Goal: Download file/media: Obtain a digital file from the website

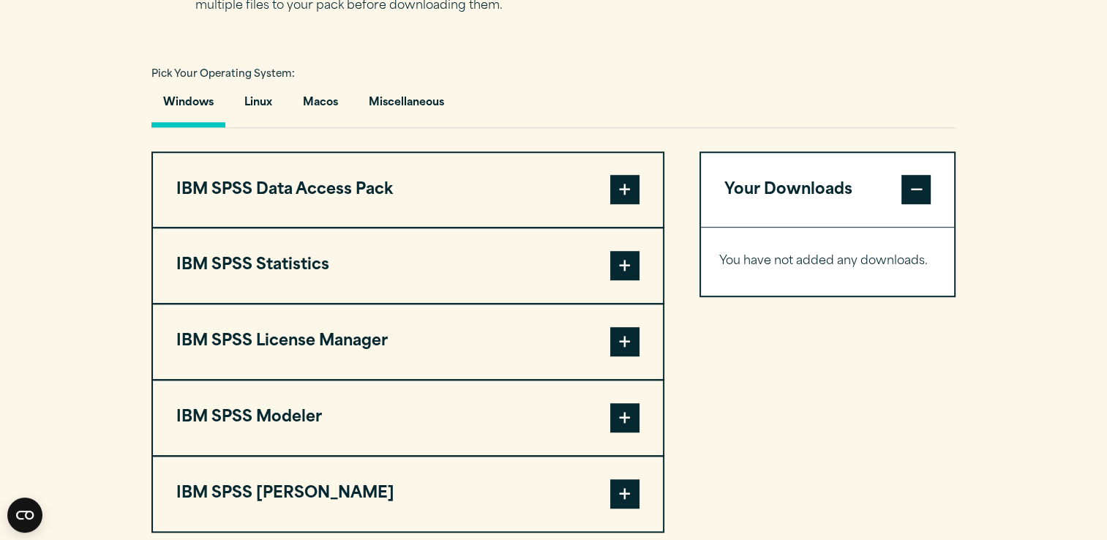
scroll to position [1044, 0]
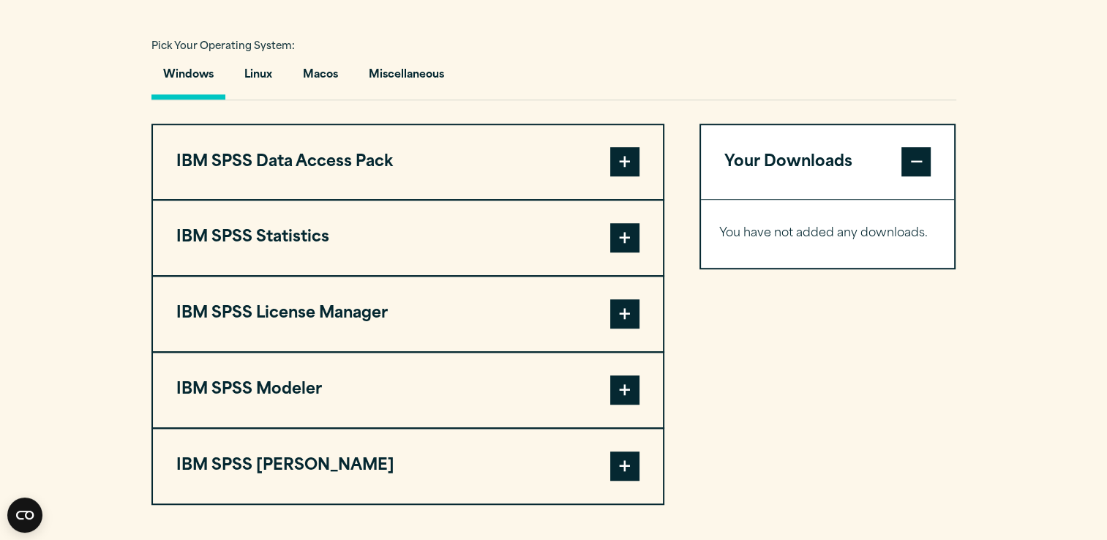
click at [625, 253] on span at bounding box center [624, 237] width 29 height 29
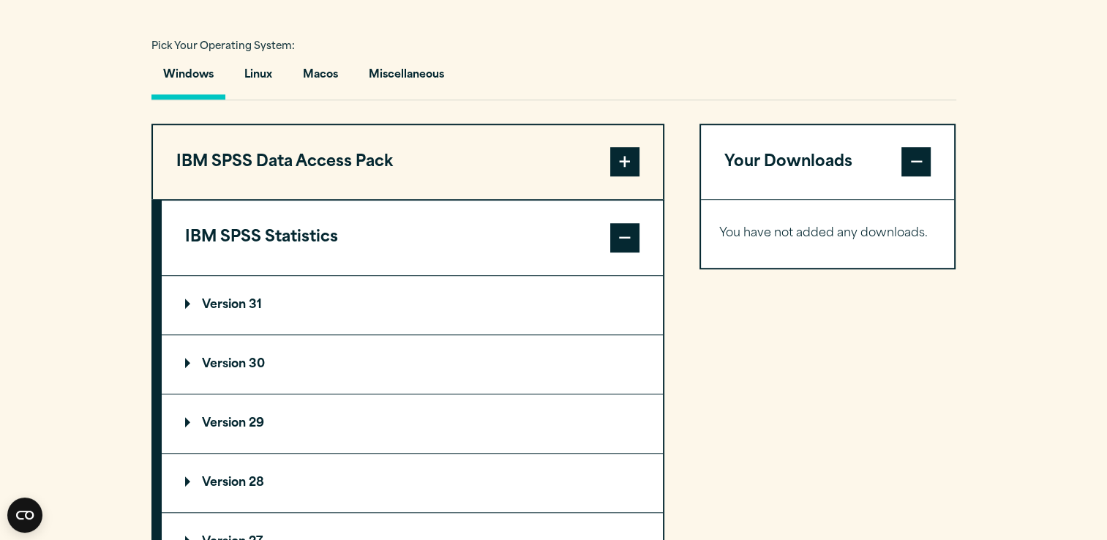
click at [213, 370] on p "Version 30" at bounding box center [225, 365] width 80 height 12
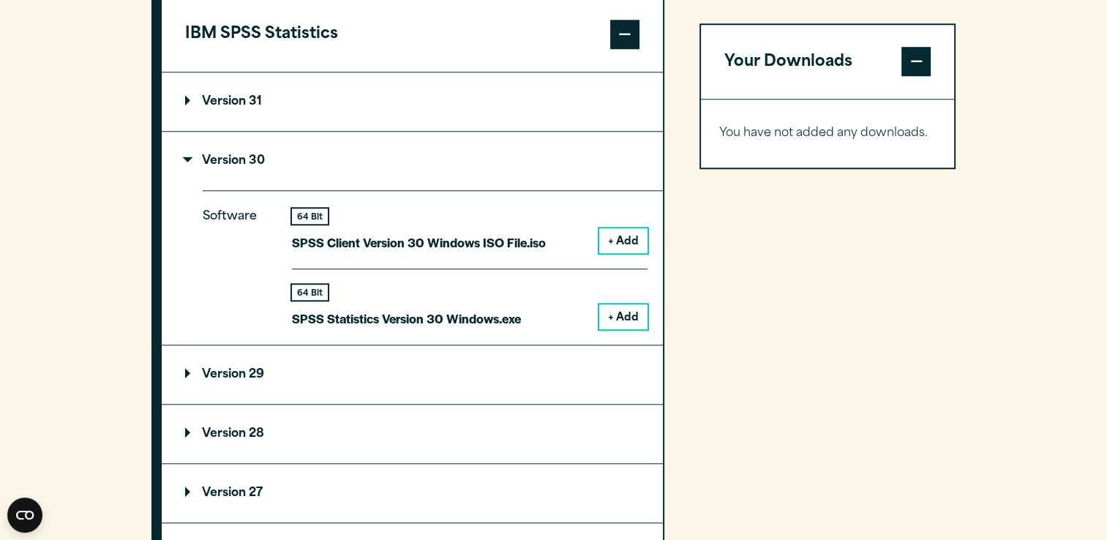
scroll to position [1249, 0]
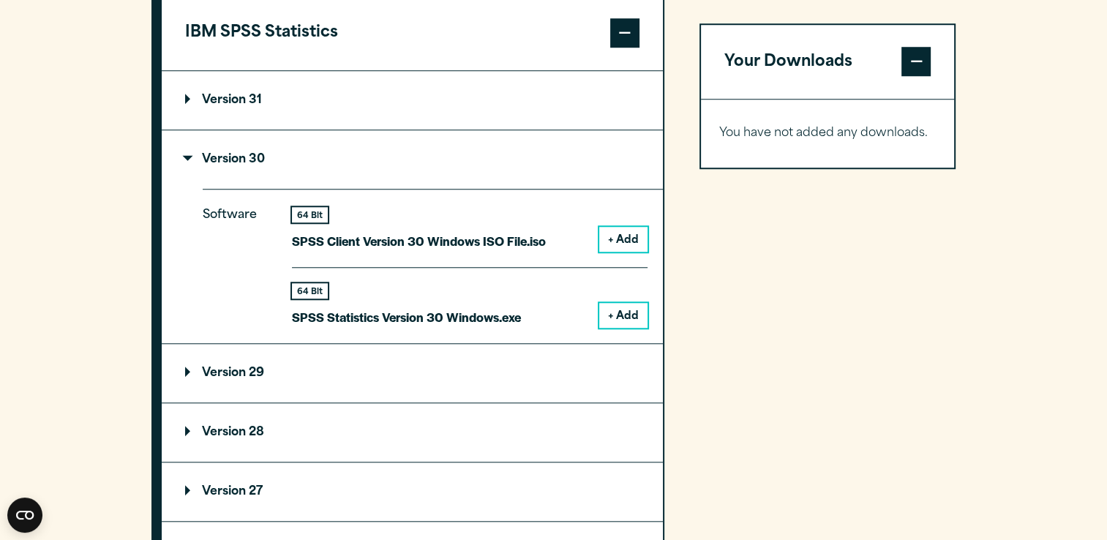
click at [615, 328] on button "+ Add" at bounding box center [623, 315] width 48 height 25
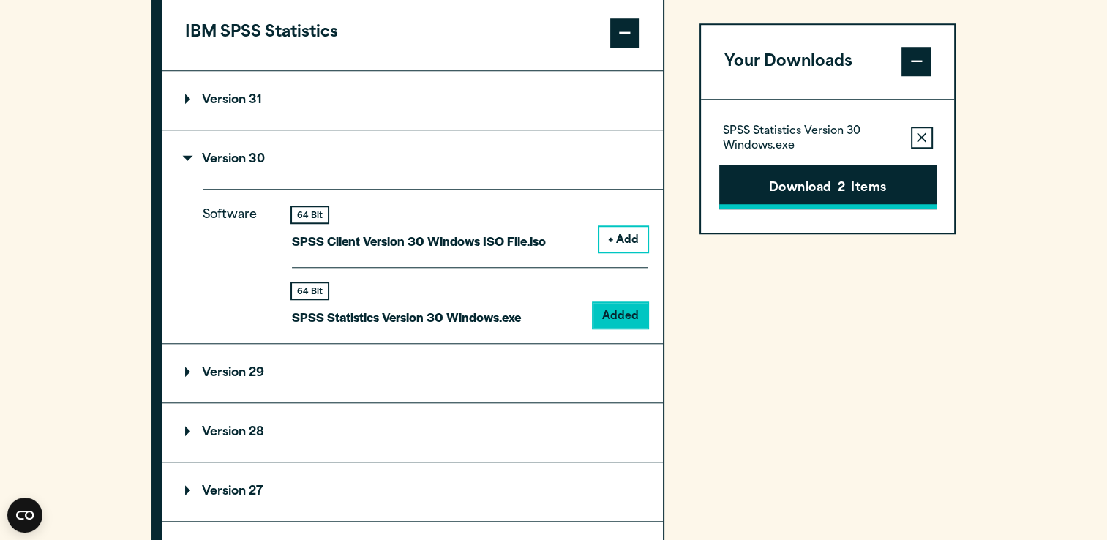
click at [807, 183] on button "Download 2 Items" at bounding box center [827, 187] width 217 height 45
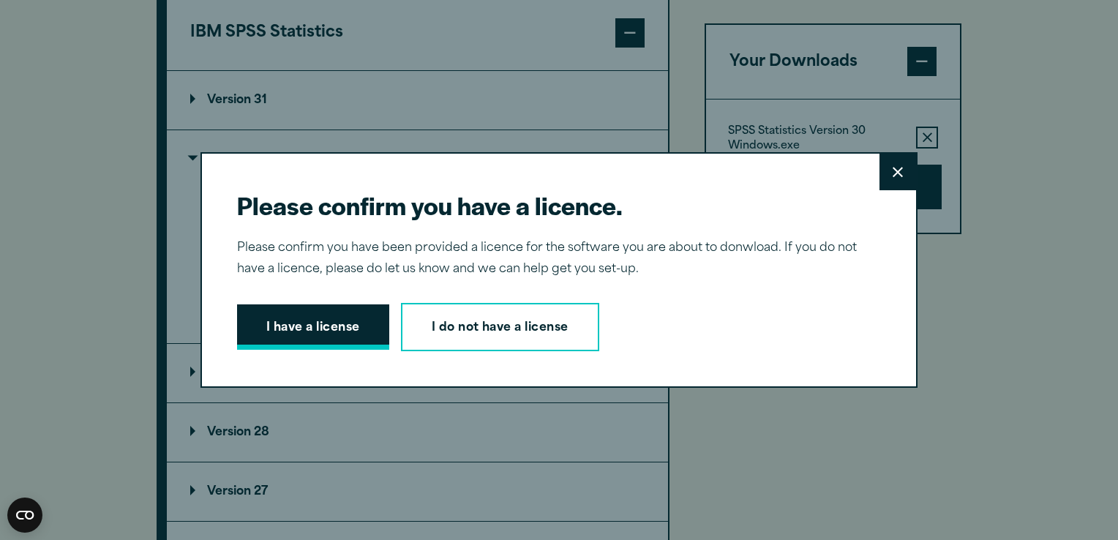
click at [318, 321] on button "I have a license" at bounding box center [313, 326] width 152 height 45
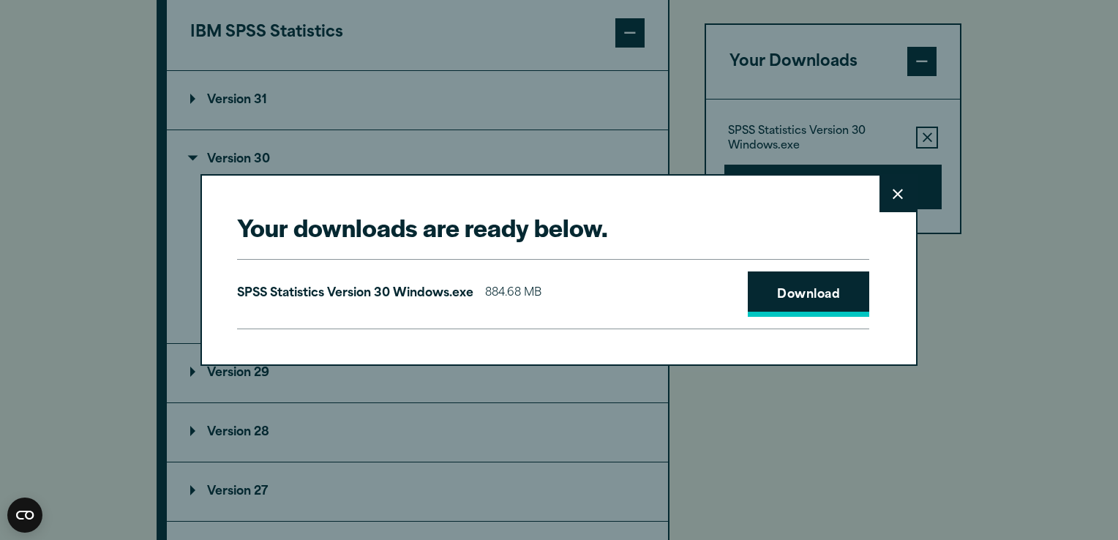
click at [805, 291] on link "Download" at bounding box center [809, 294] width 122 height 45
click at [899, 197] on button "Close" at bounding box center [898, 194] width 37 height 37
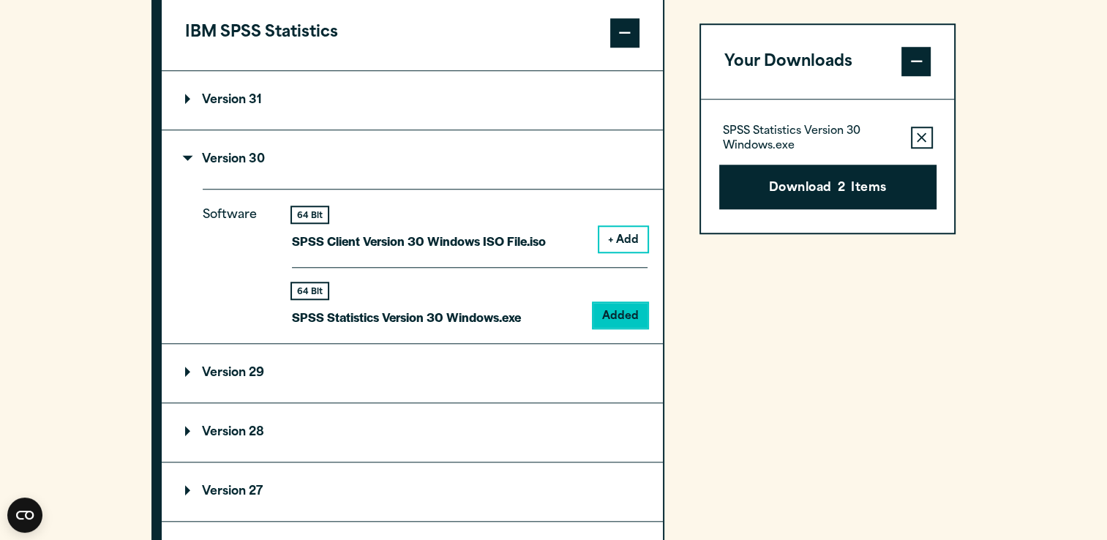
click at [915, 56] on span at bounding box center [916, 62] width 29 height 29
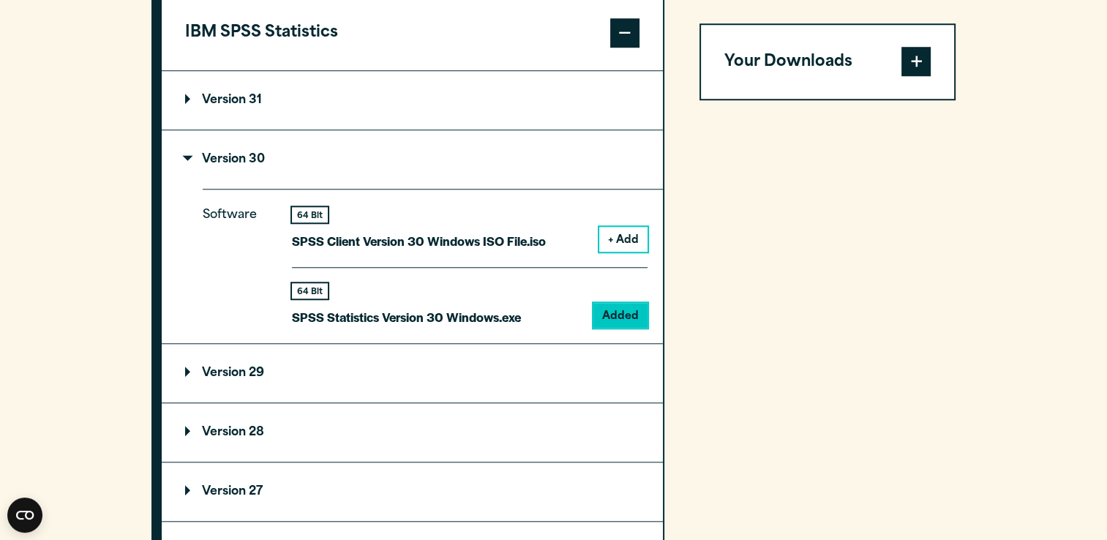
click at [617, 324] on div "64 Bit SPSS Statistics Version 30 Windows.exe Added" at bounding box center [470, 297] width 356 height 61
click at [914, 76] on span at bounding box center [916, 62] width 29 height 29
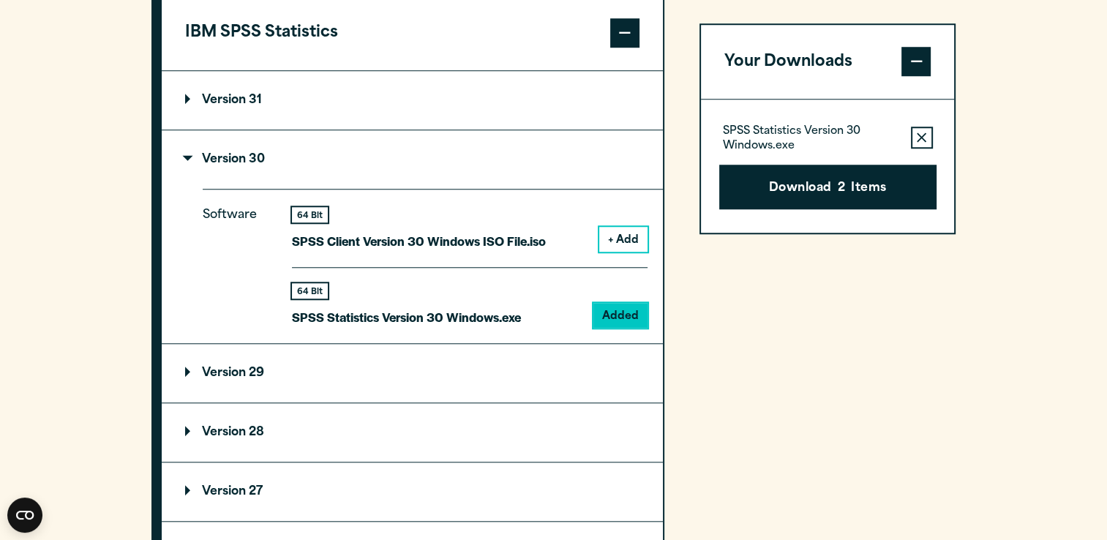
click at [929, 140] on button "Remove this item from your software download list" at bounding box center [922, 138] width 22 height 22
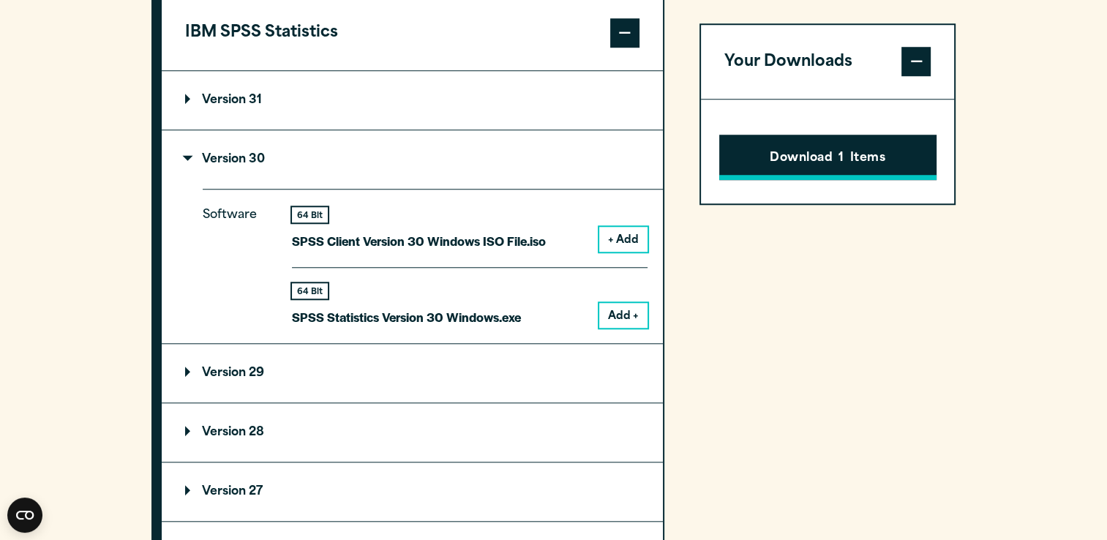
click at [871, 149] on button "Download 1 Items" at bounding box center [827, 157] width 217 height 45
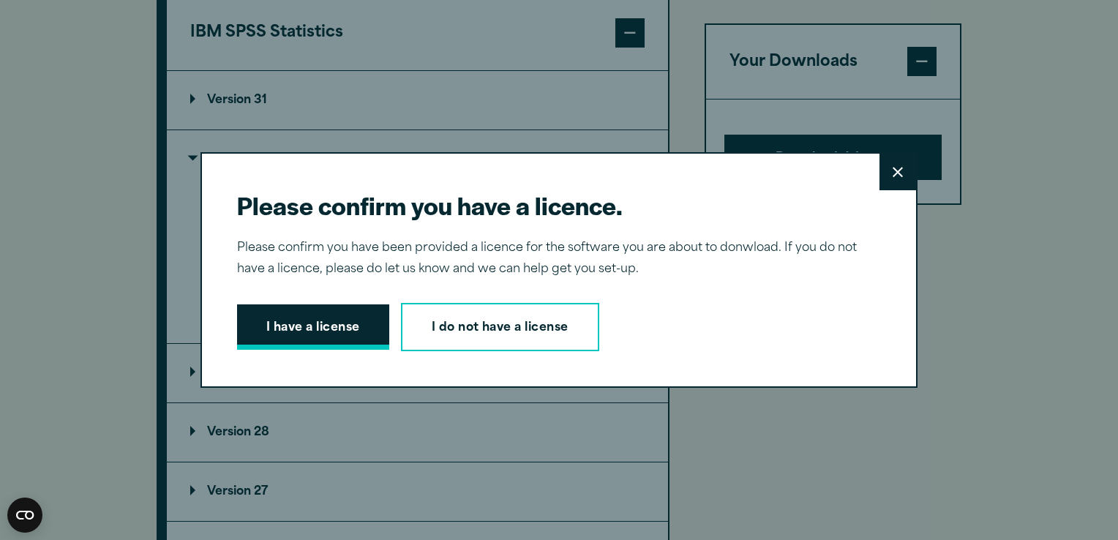
click at [287, 324] on button "I have a license" at bounding box center [313, 326] width 152 height 45
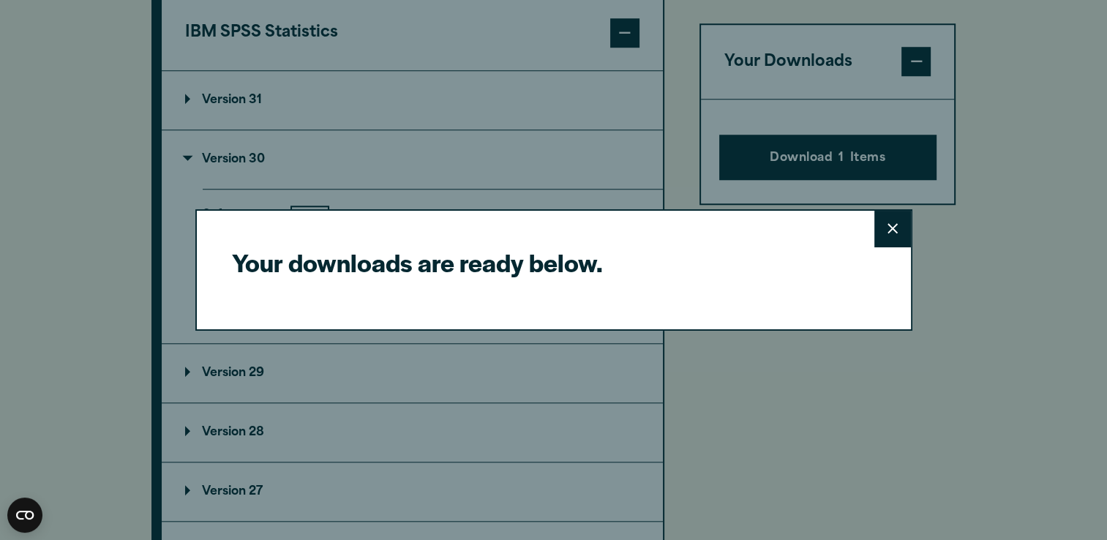
click at [793, 250] on h2 "Your downloads are ready below." at bounding box center [548, 262] width 632 height 33
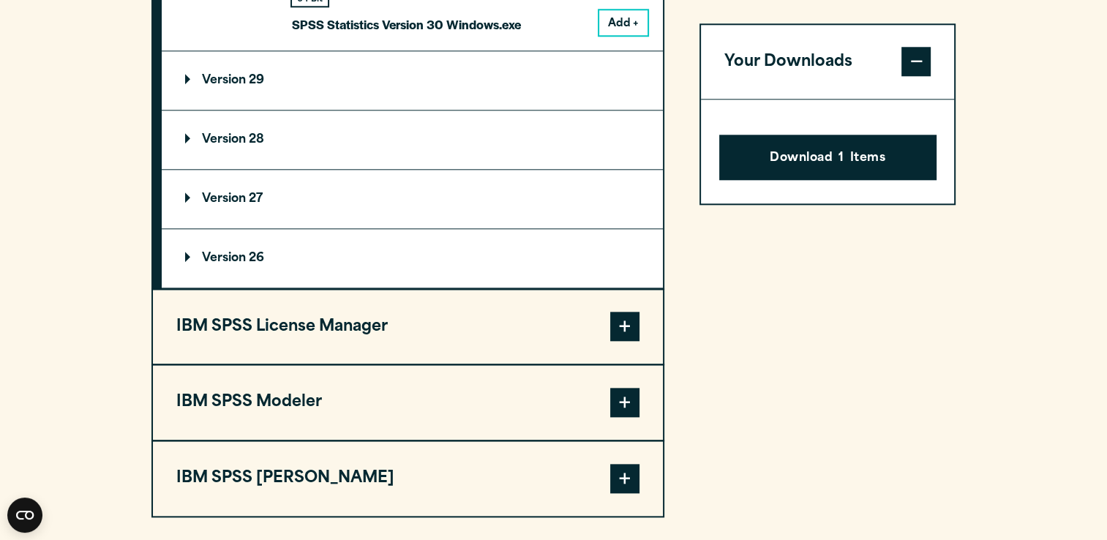
scroll to position [1581, 0]
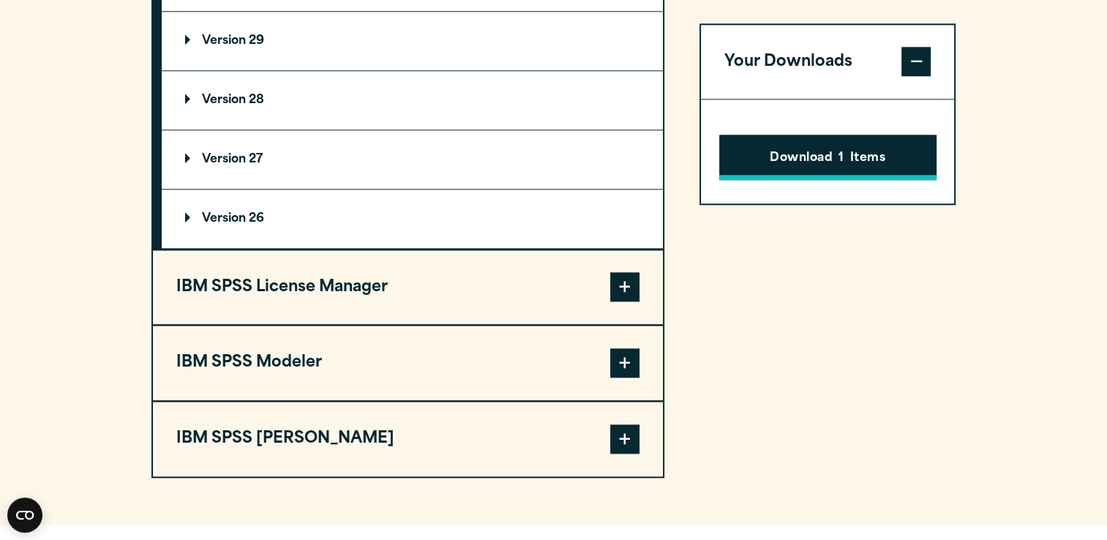
click at [878, 136] on button "Download 1 Items" at bounding box center [827, 157] width 217 height 45
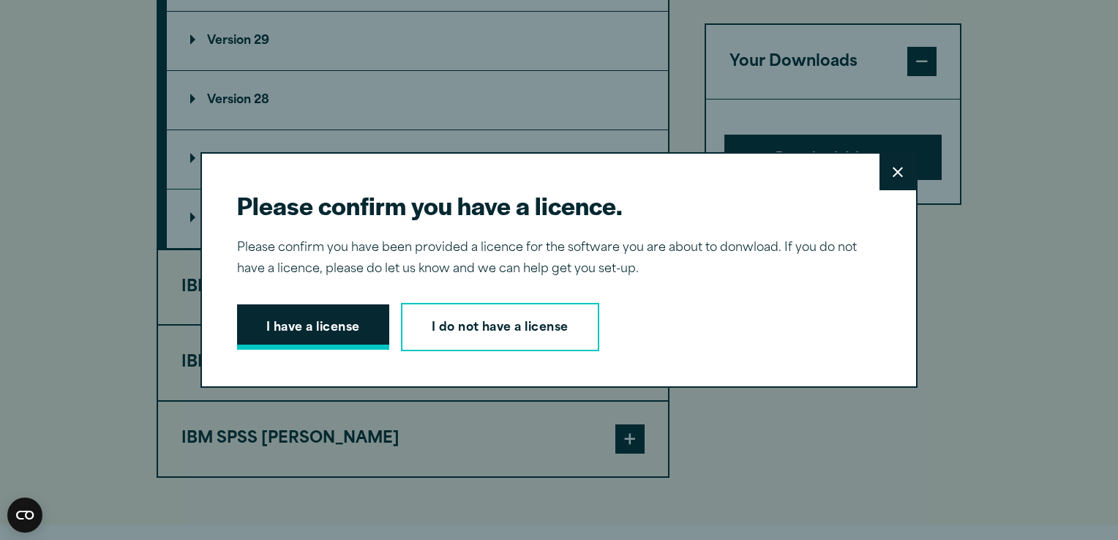
click at [280, 340] on button "I have a license" at bounding box center [313, 326] width 152 height 45
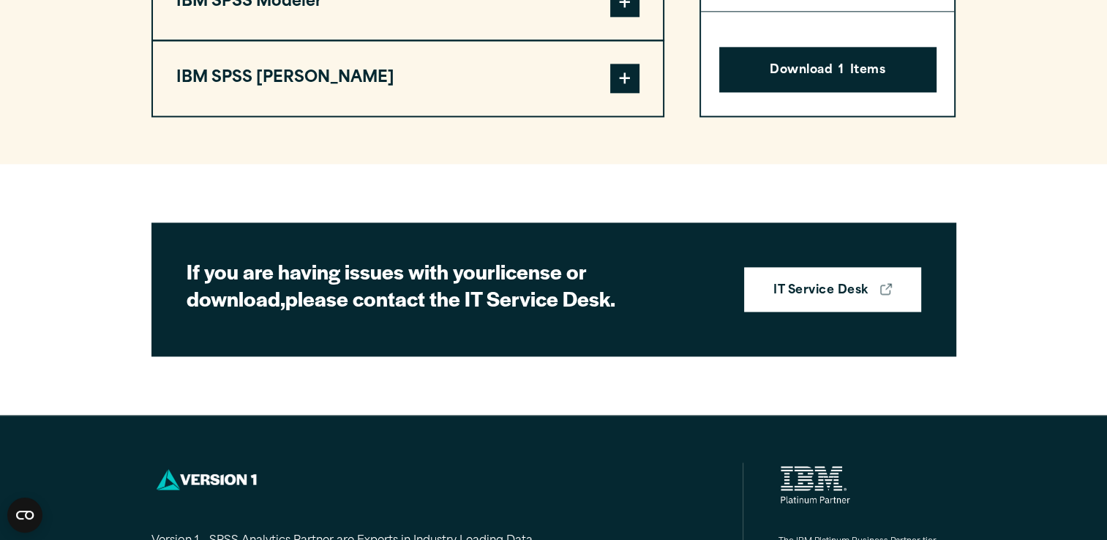
scroll to position [1971, 0]
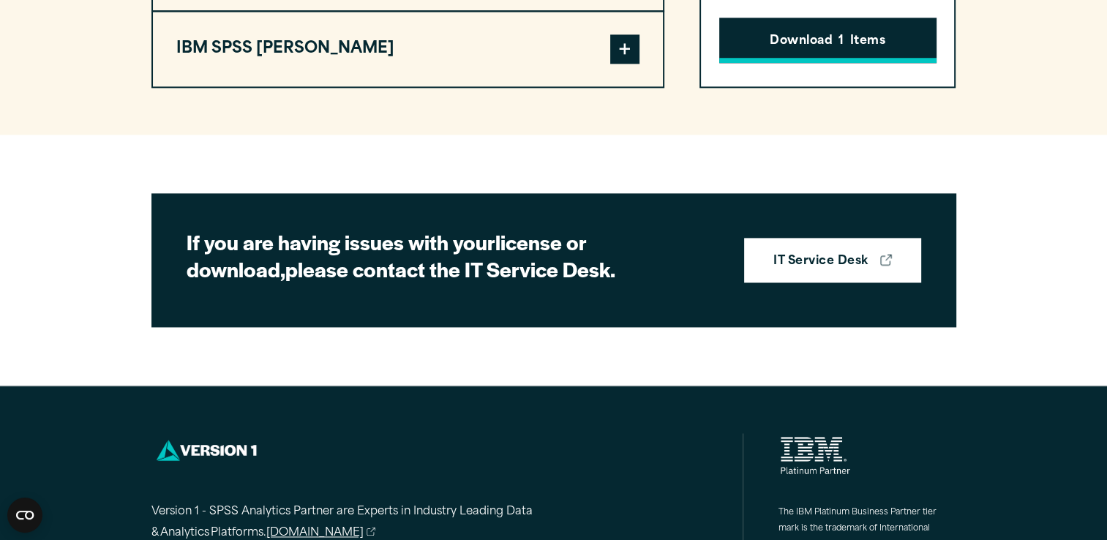
click at [870, 63] on button "Download 1 Items" at bounding box center [827, 40] width 217 height 45
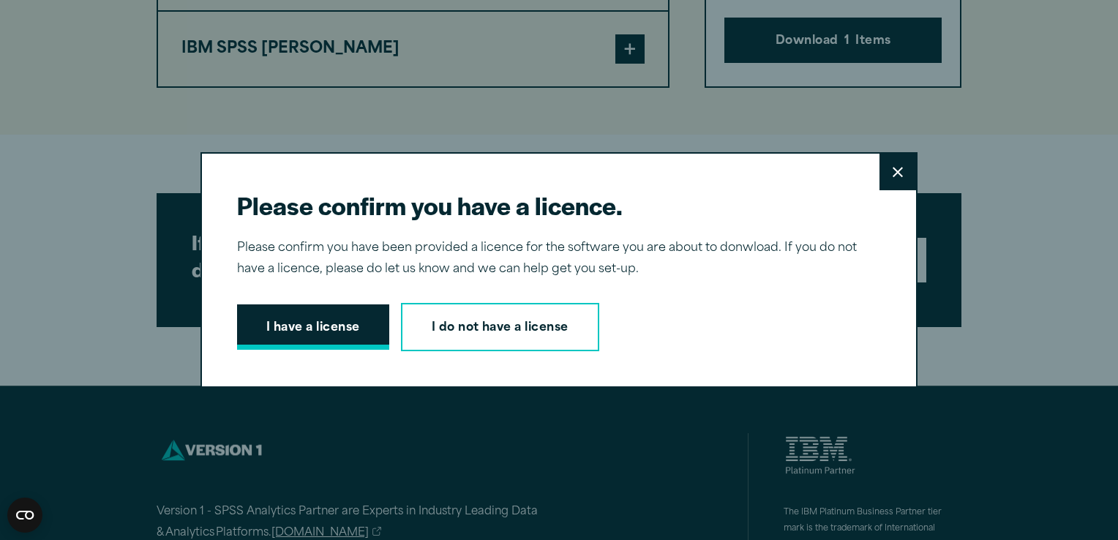
click at [304, 324] on button "I have a license" at bounding box center [313, 326] width 152 height 45
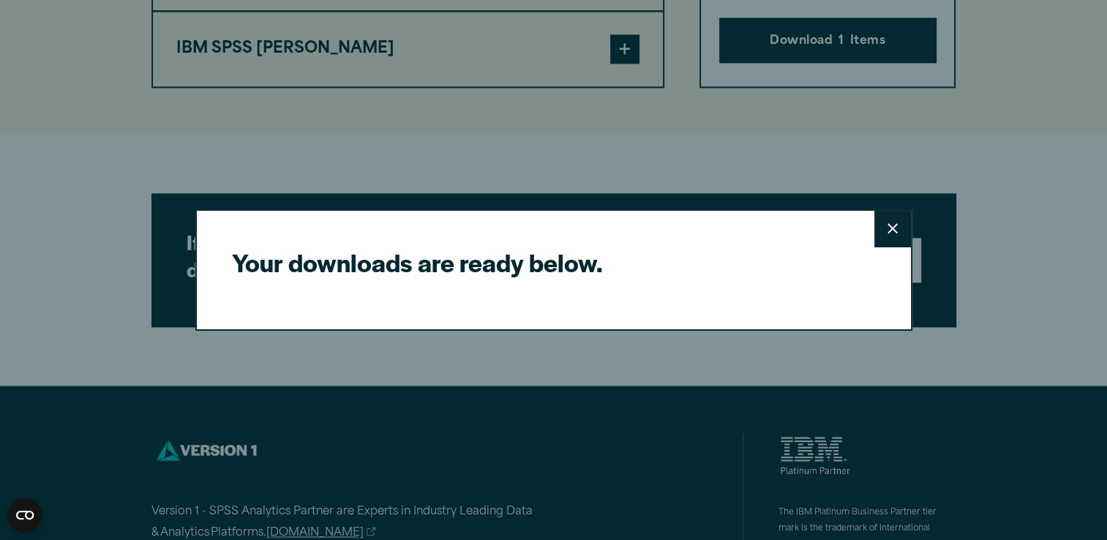
click at [622, 250] on h2 "Your downloads are ready below." at bounding box center [548, 262] width 632 height 33
click at [889, 228] on icon at bounding box center [893, 228] width 10 height 11
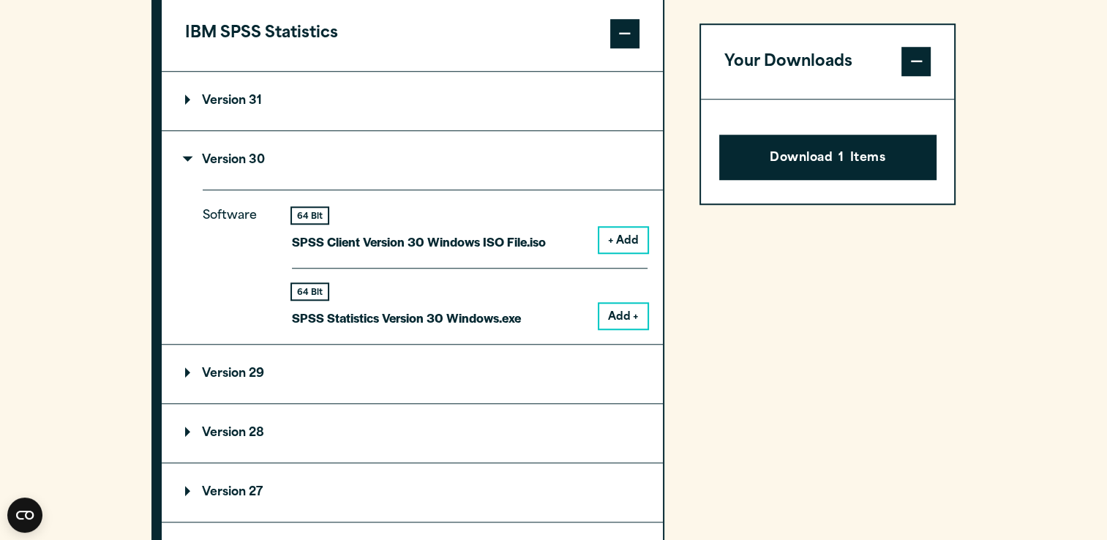
scroll to position [1180, 0]
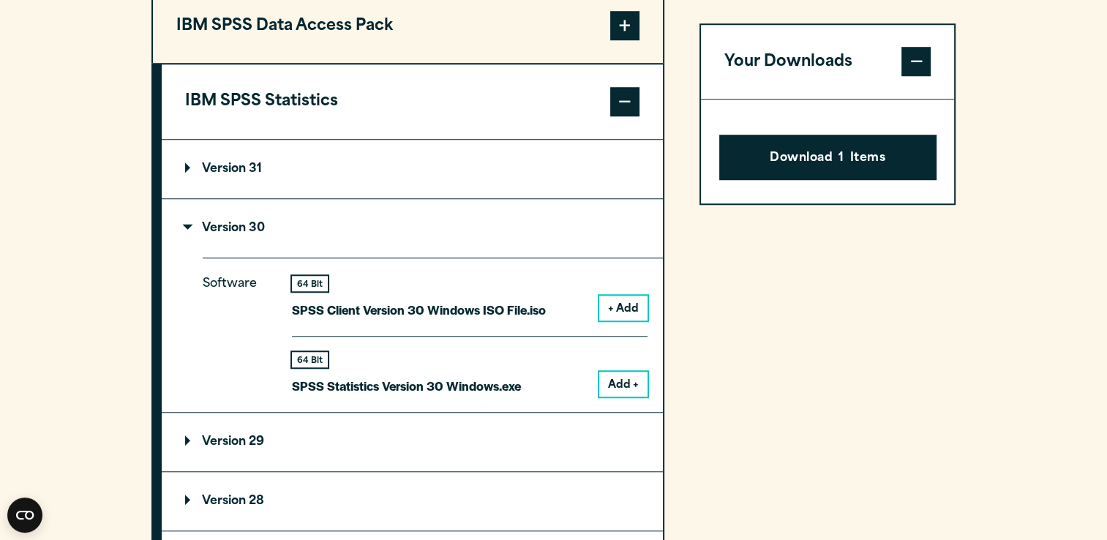
click at [916, 57] on span at bounding box center [916, 62] width 29 height 29
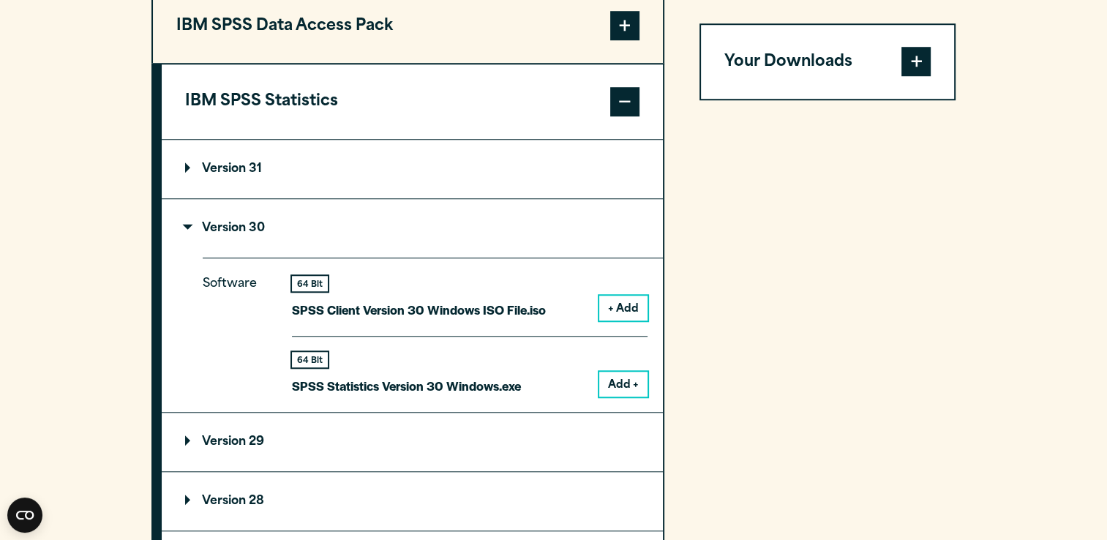
click at [916, 57] on span at bounding box center [916, 62] width 29 height 29
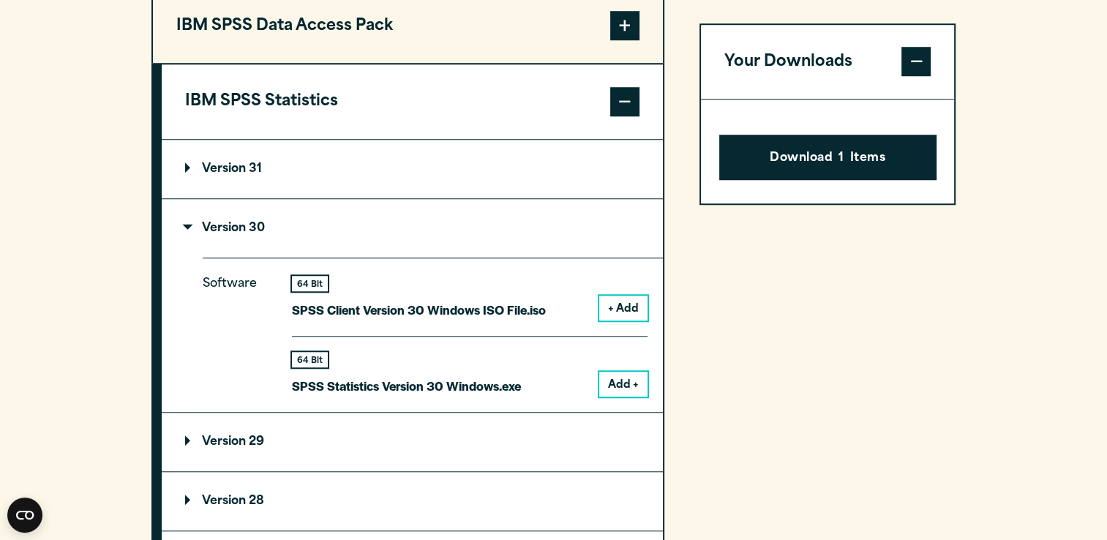
click at [615, 397] on button "Add +" at bounding box center [623, 384] width 48 height 25
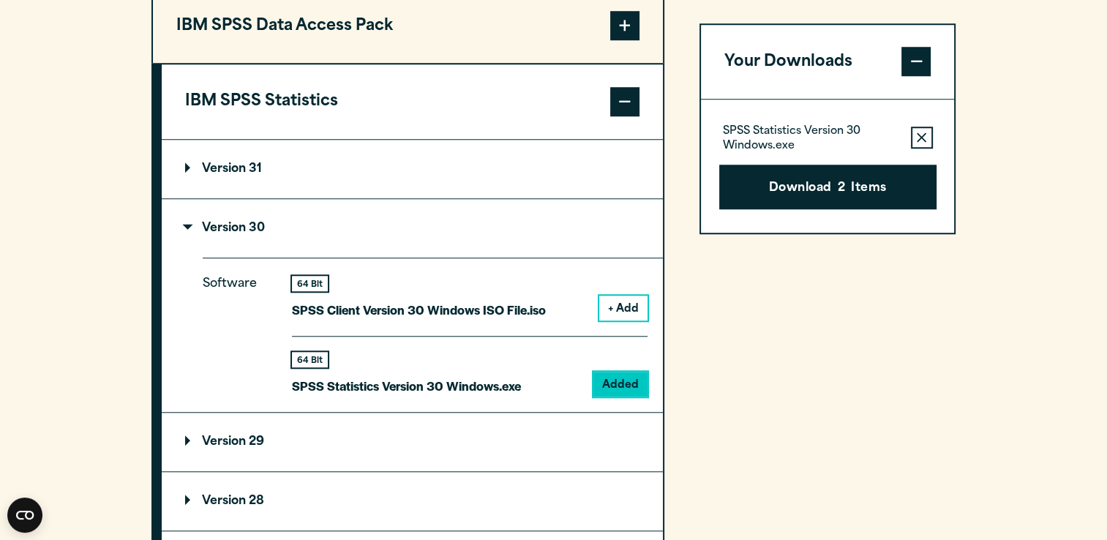
drag, startPoint x: 810, startPoint y: 179, endPoint x: 764, endPoint y: 269, distance: 101.8
click at [764, 269] on div "Your Downloads SPSS Statistics Version 30 Windows.exe Remove this item from you…" at bounding box center [828, 434] width 257 height 892
click at [344, 244] on summary "Version 30" at bounding box center [412, 228] width 501 height 59
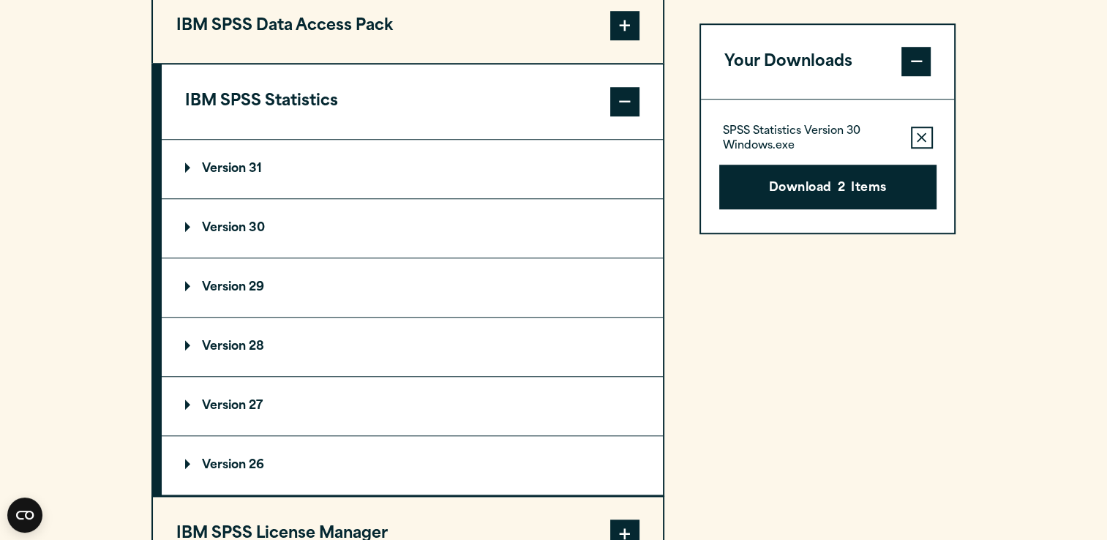
click at [344, 244] on summary "Version 30" at bounding box center [412, 228] width 501 height 59
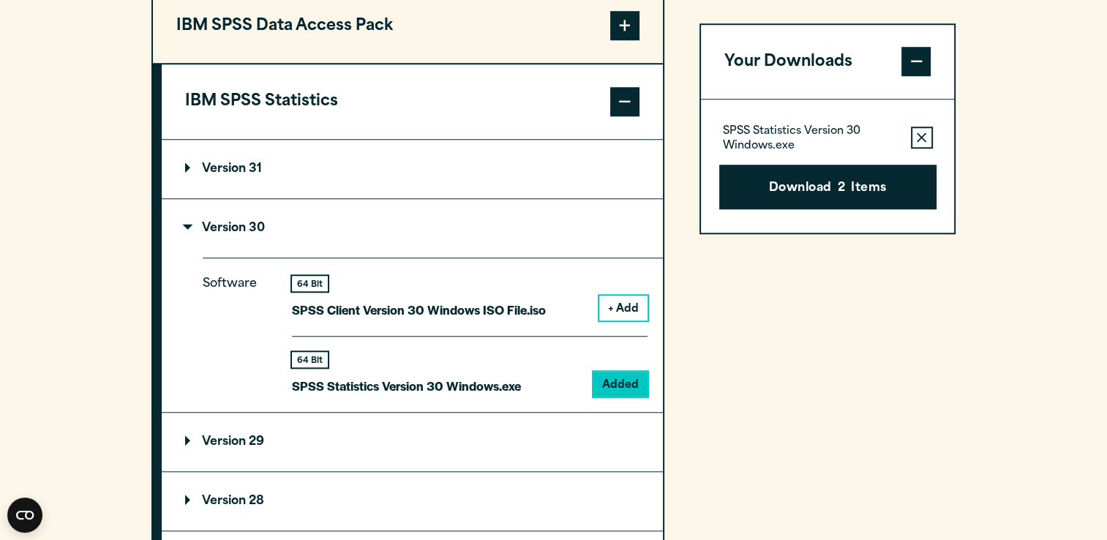
click at [927, 133] on icon "button" at bounding box center [922, 138] width 10 height 10
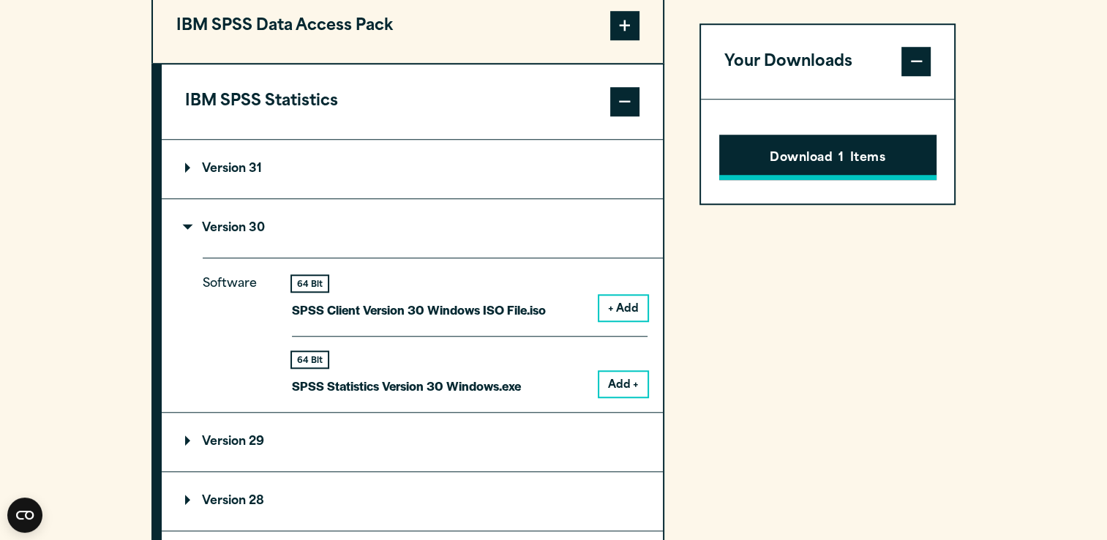
click at [867, 150] on button "Download 1 Items" at bounding box center [827, 157] width 217 height 45
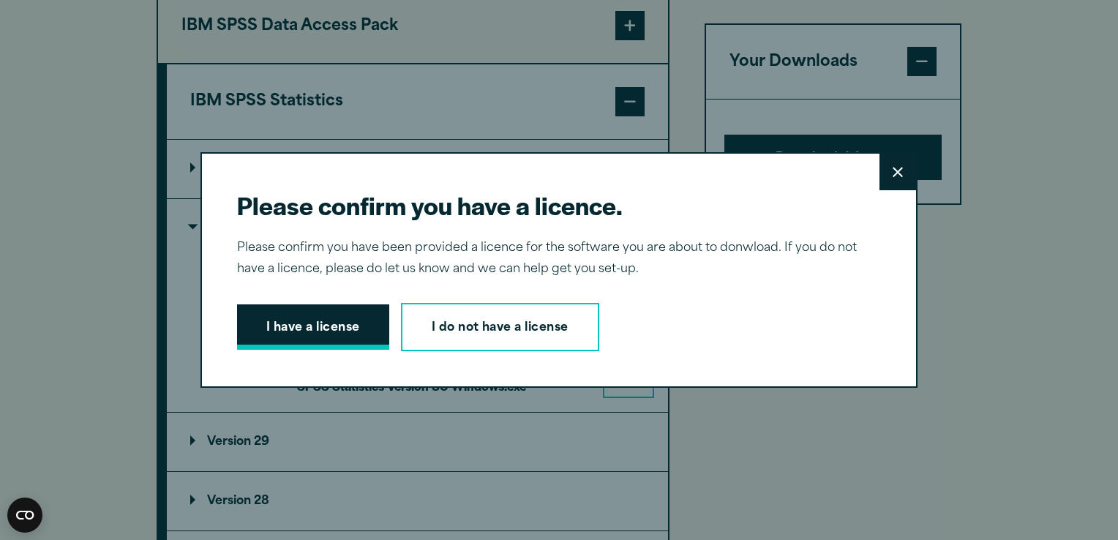
click at [308, 321] on button "I have a license" at bounding box center [313, 326] width 152 height 45
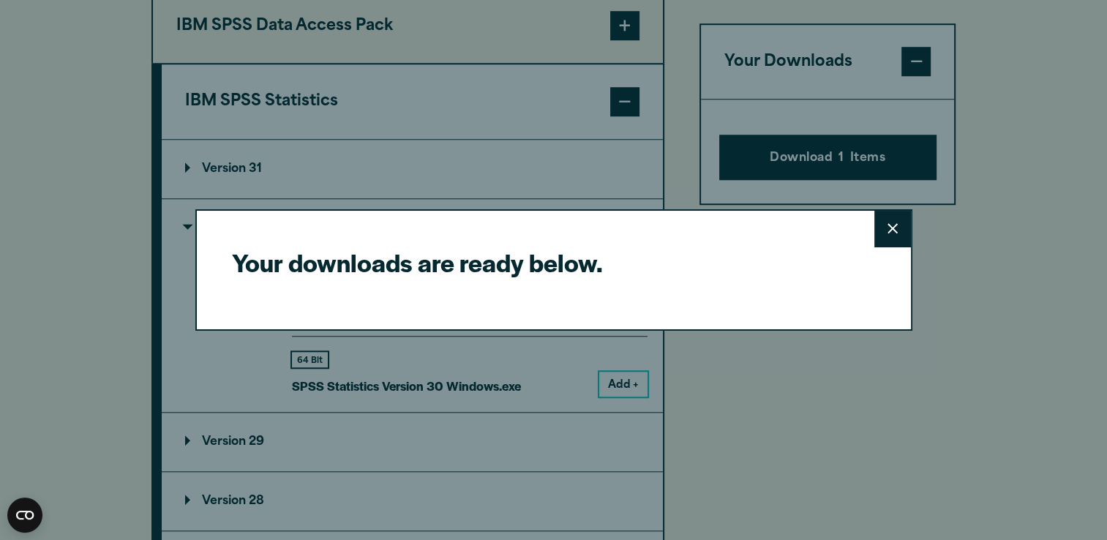
click at [392, 250] on h2 "Your downloads are ready below." at bounding box center [548, 262] width 632 height 33
click at [878, 233] on button "Close" at bounding box center [893, 229] width 37 height 37
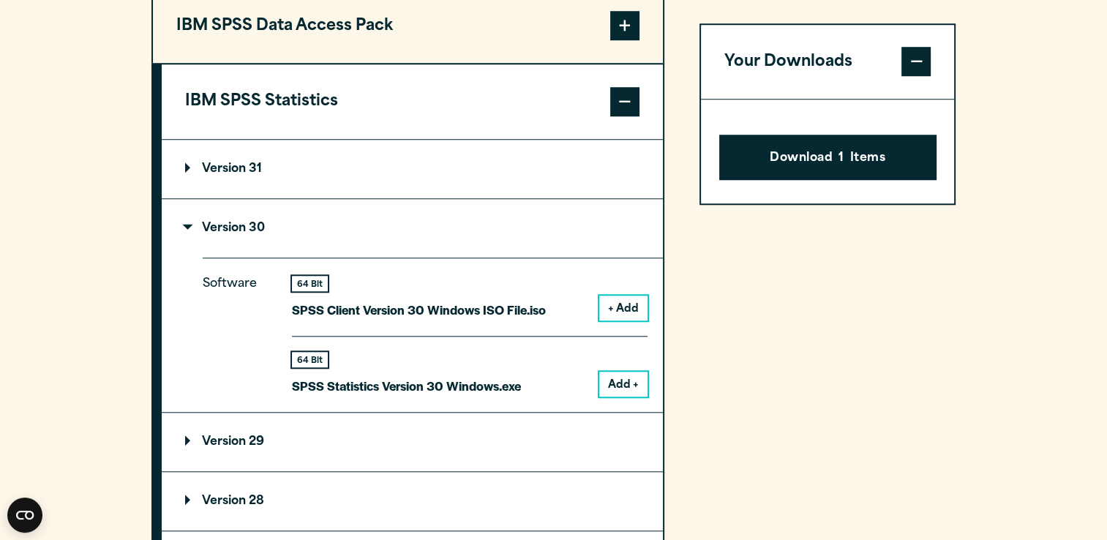
click at [1072, 51] on section "Select your software downloads Use the table below to find and navigate to your…" at bounding box center [553, 320] width 1107 height 1211
click at [803, 162] on button "Download 1 Items" at bounding box center [827, 157] width 217 height 45
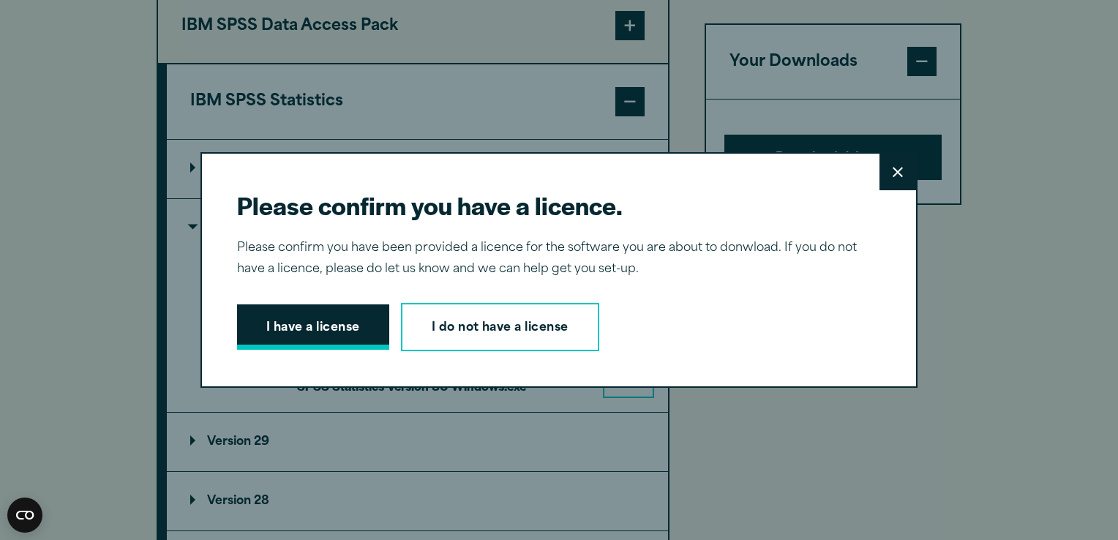
click at [266, 328] on button "I have a license" at bounding box center [313, 326] width 152 height 45
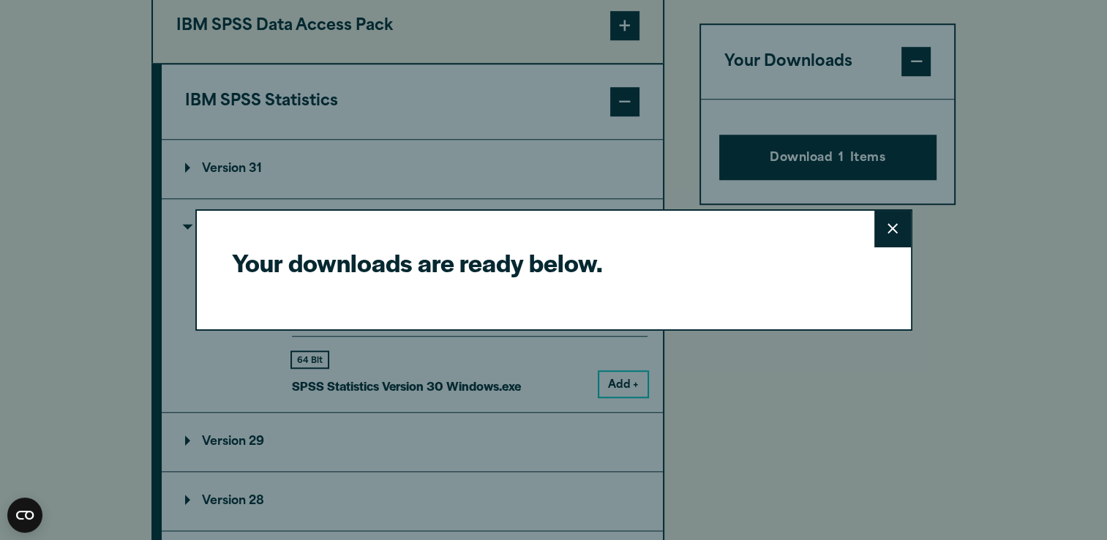
click at [893, 231] on icon at bounding box center [893, 228] width 10 height 11
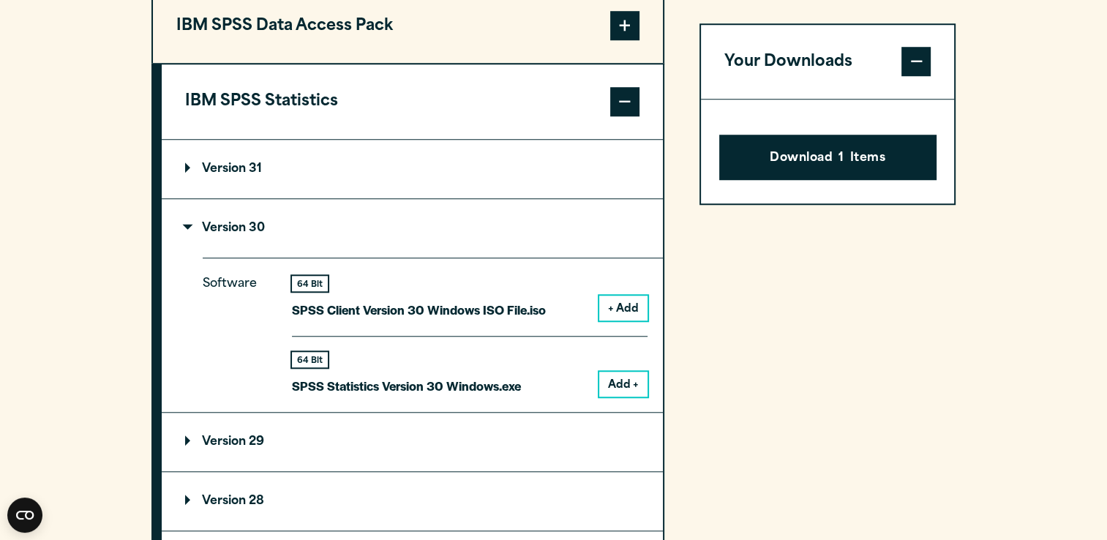
click at [620, 397] on button "Add +" at bounding box center [623, 384] width 48 height 25
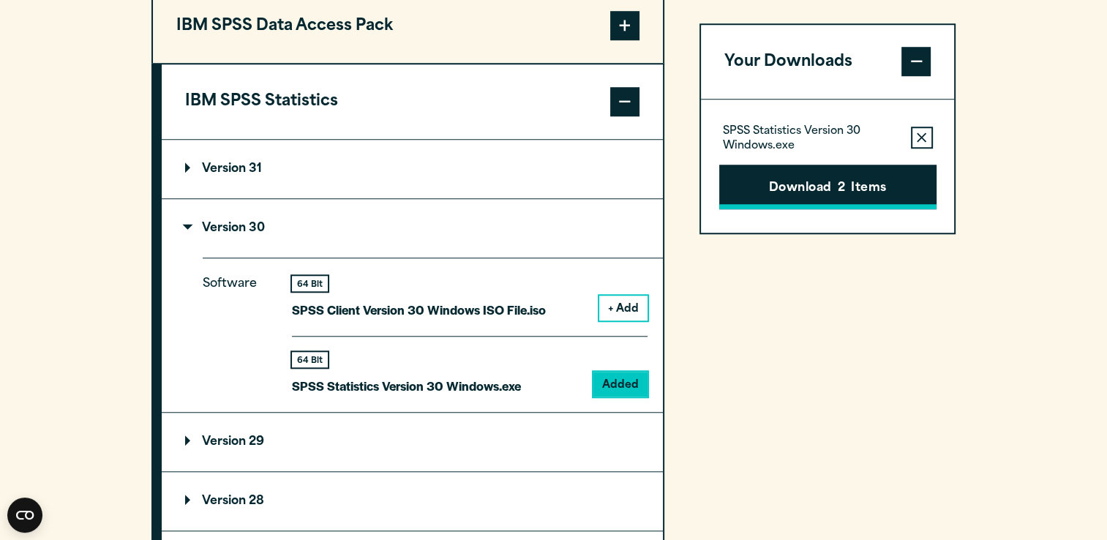
click at [909, 184] on button "Download 2 Items" at bounding box center [827, 187] width 217 height 45
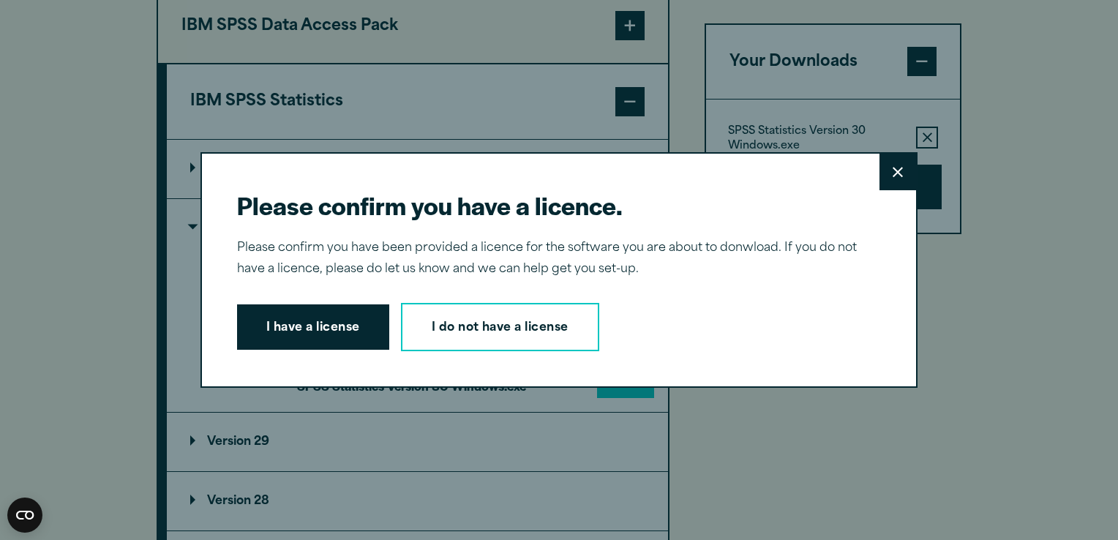
click at [289, 354] on div "Please confirm you have a licence. Close Please confirm you have been provided …" at bounding box center [559, 270] width 717 height 236
click at [895, 171] on icon at bounding box center [898, 172] width 10 height 11
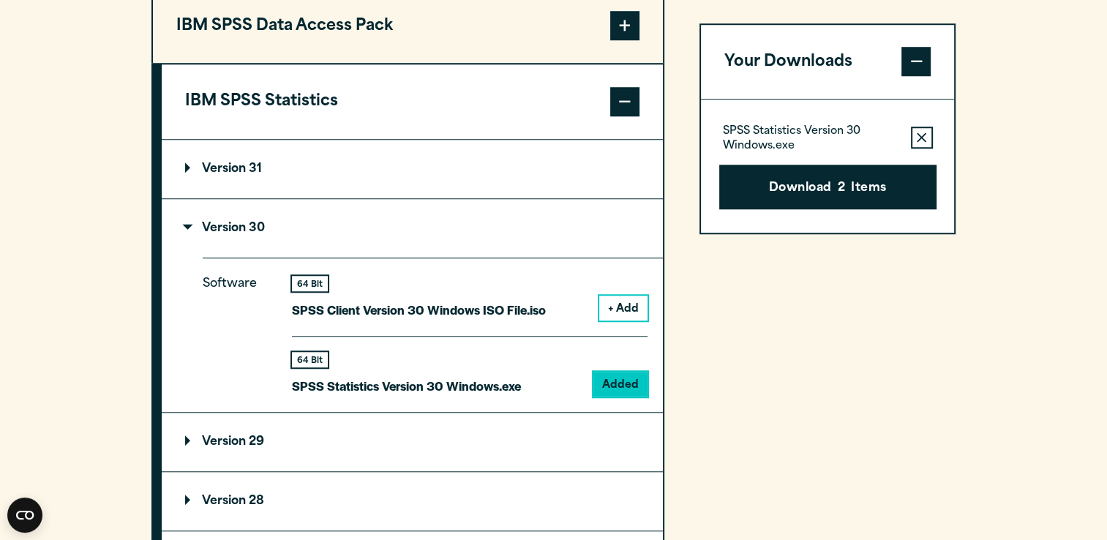
click at [922, 136] on icon "button" at bounding box center [922, 138] width 10 height 10
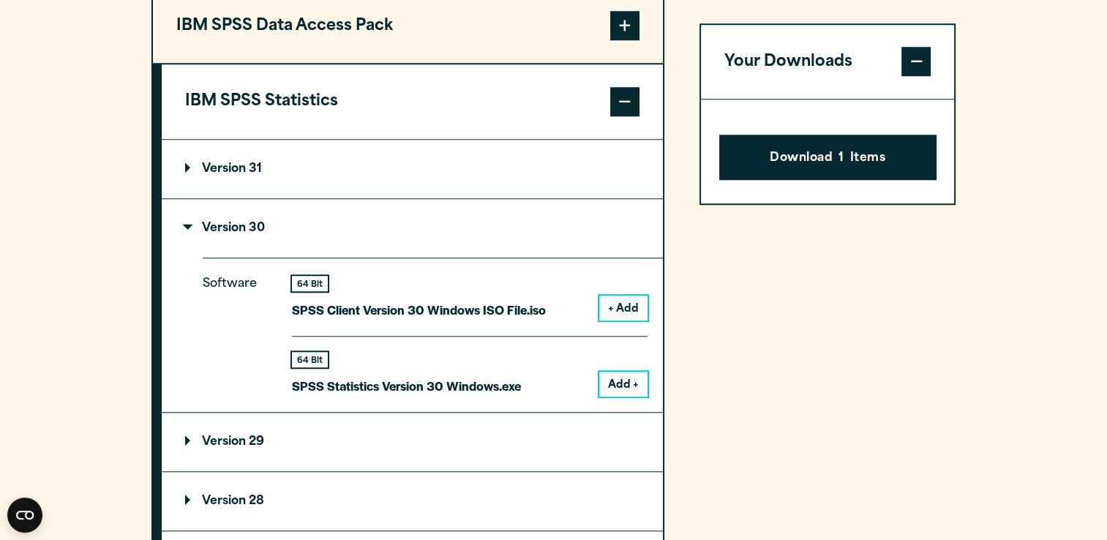
click at [907, 43] on button "Your Downloads" at bounding box center [828, 62] width 254 height 75
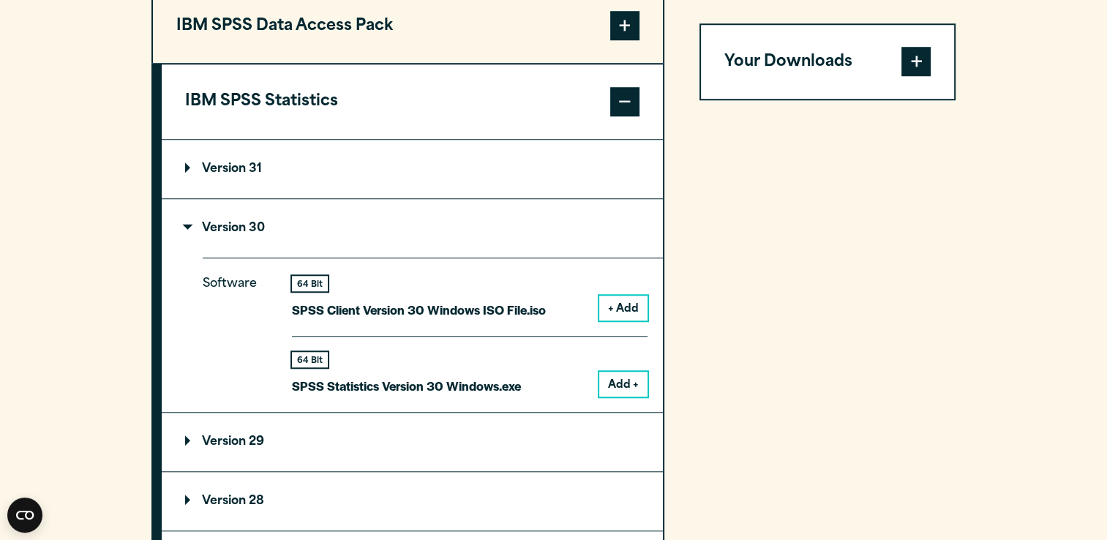
click at [907, 43] on button "Your Downloads" at bounding box center [828, 62] width 254 height 75
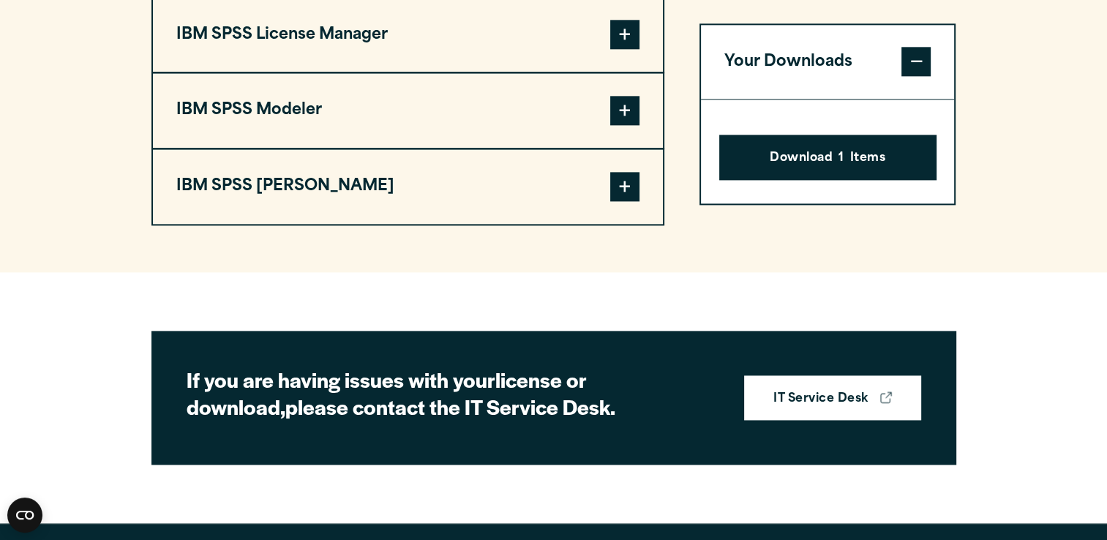
scroll to position [1872, 0]
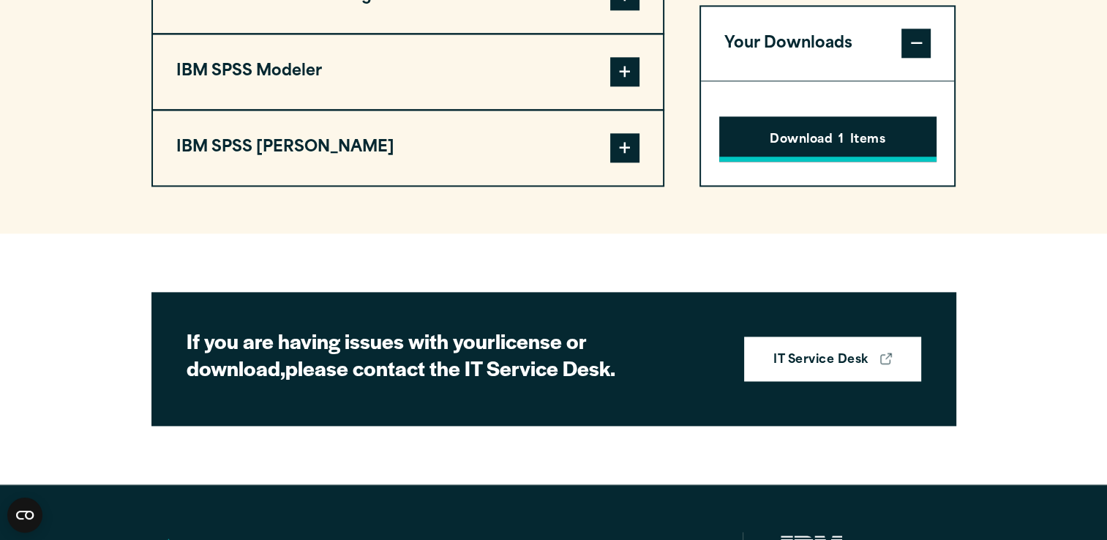
click at [821, 161] on button "Download 1 Items" at bounding box center [827, 138] width 217 height 45
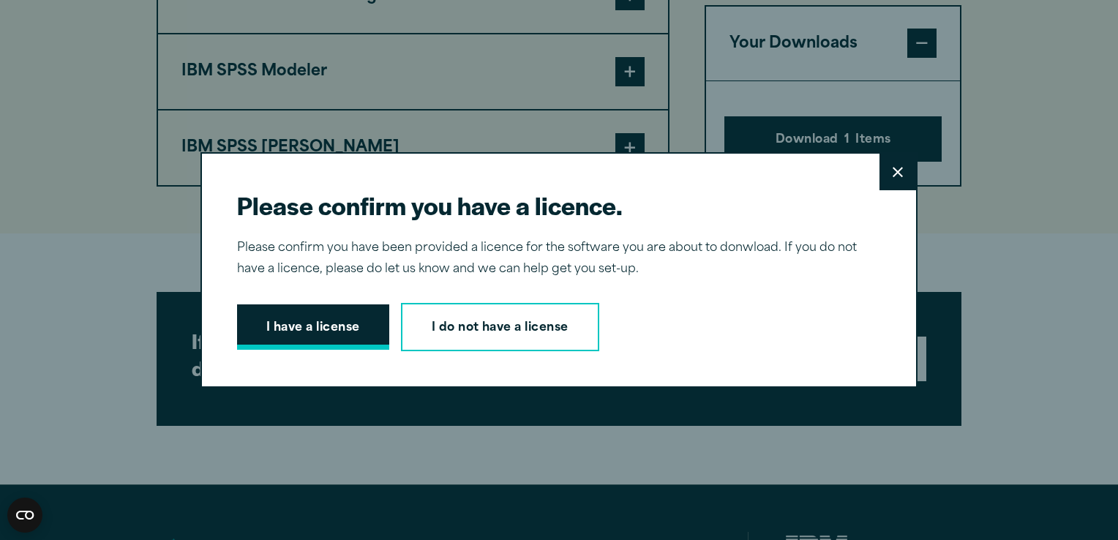
click at [287, 326] on button "I have a license" at bounding box center [313, 326] width 152 height 45
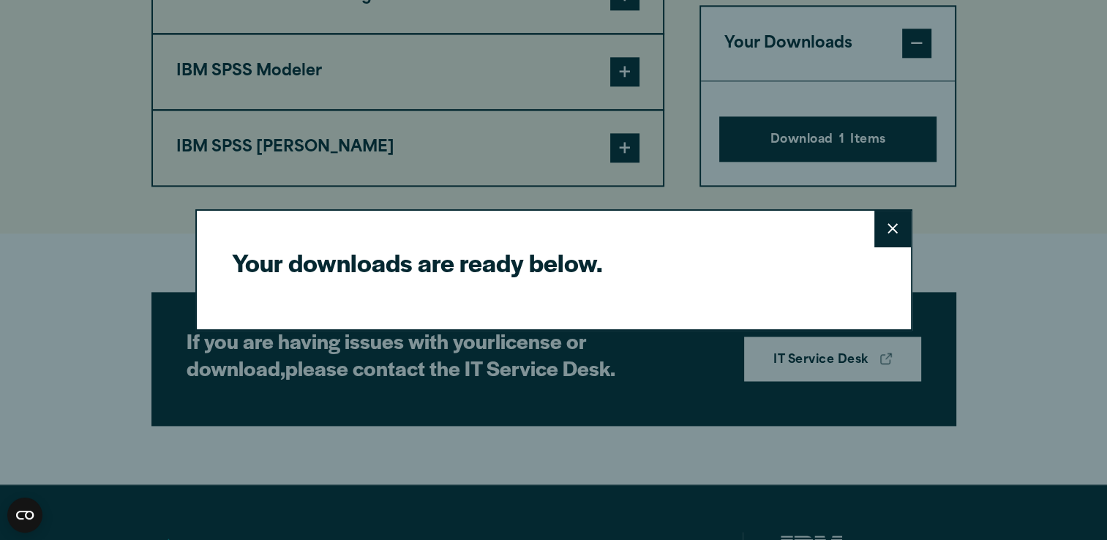
click at [287, 326] on div "Your downloads are ready below. Close" at bounding box center [553, 270] width 717 height 122
drag, startPoint x: 287, startPoint y: 326, endPoint x: 477, endPoint y: 277, distance: 196.5
click at [477, 277] on h2 "Your downloads are ready below." at bounding box center [548, 262] width 632 height 33
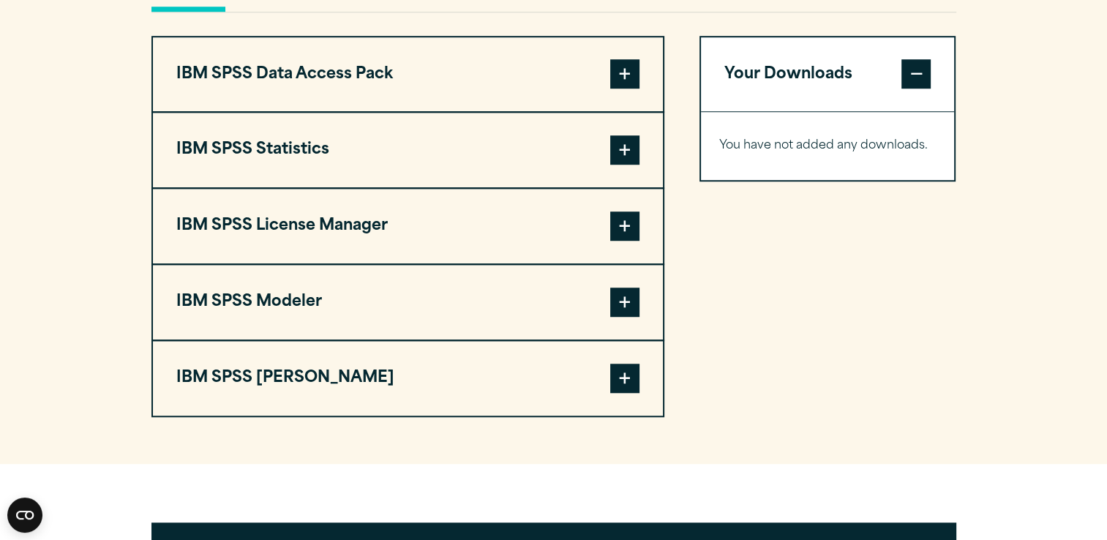
scroll to position [1161, 0]
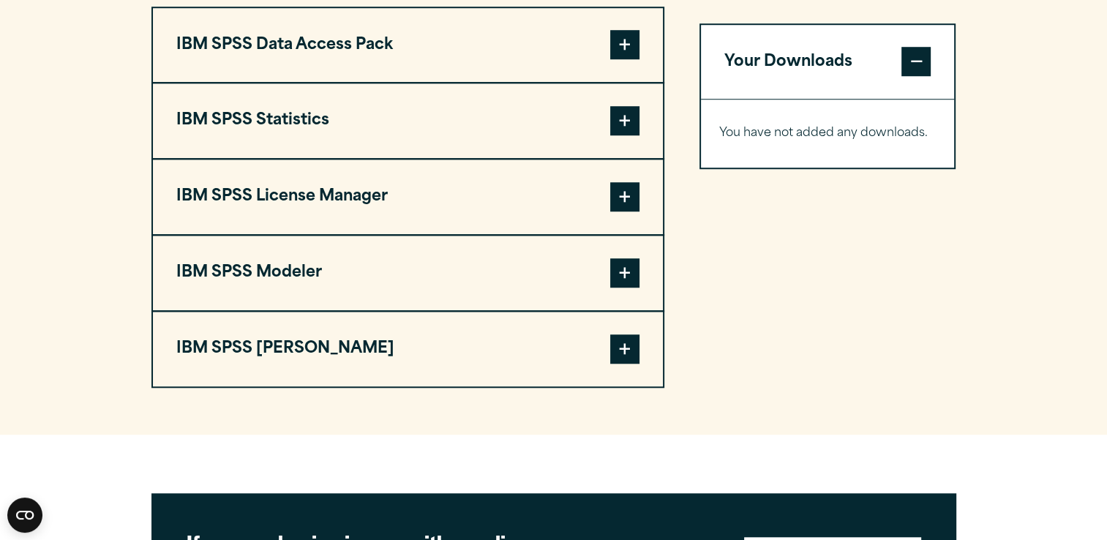
click at [620, 135] on span at bounding box center [624, 120] width 29 height 29
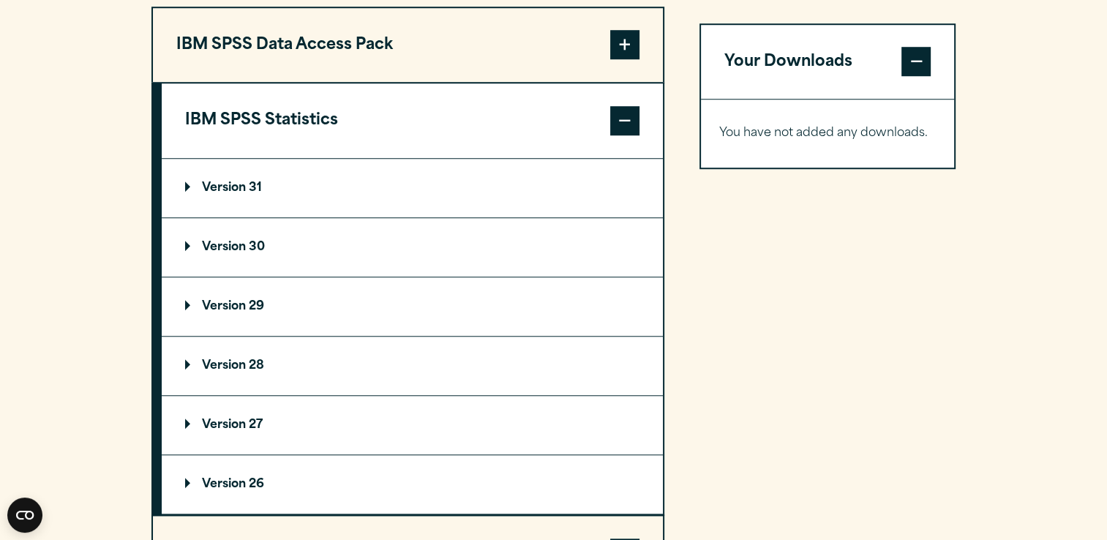
click at [213, 253] on p "Version 30" at bounding box center [225, 248] width 80 height 12
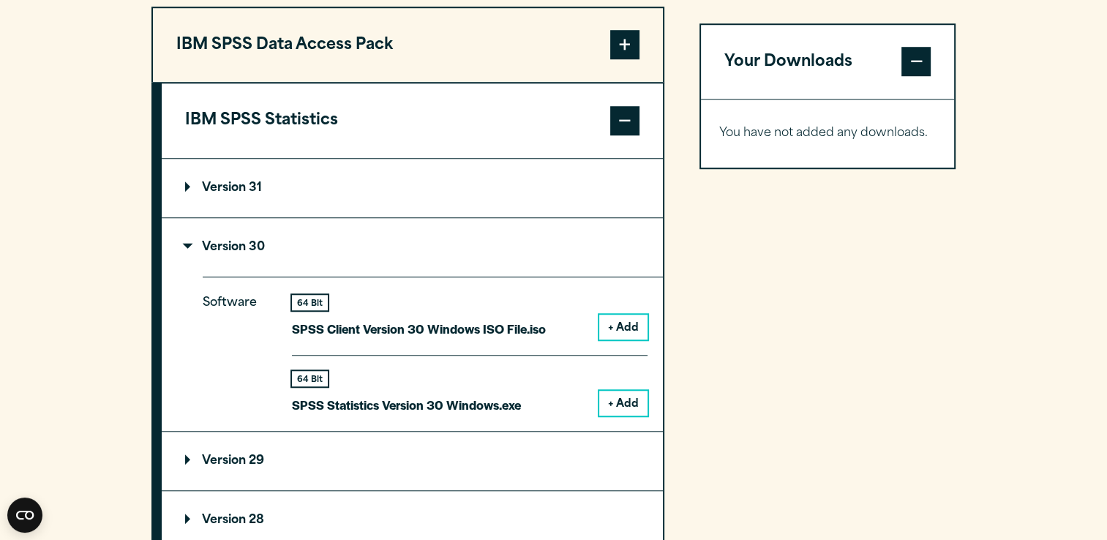
click at [621, 416] on button "+ Add" at bounding box center [623, 403] width 48 height 25
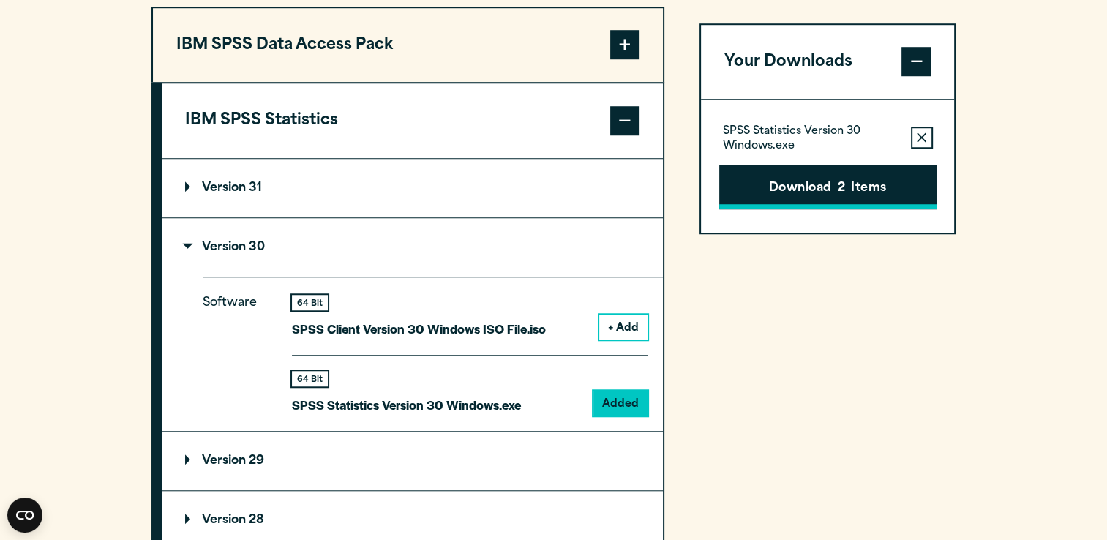
click at [838, 198] on span "2" at bounding box center [841, 188] width 7 height 19
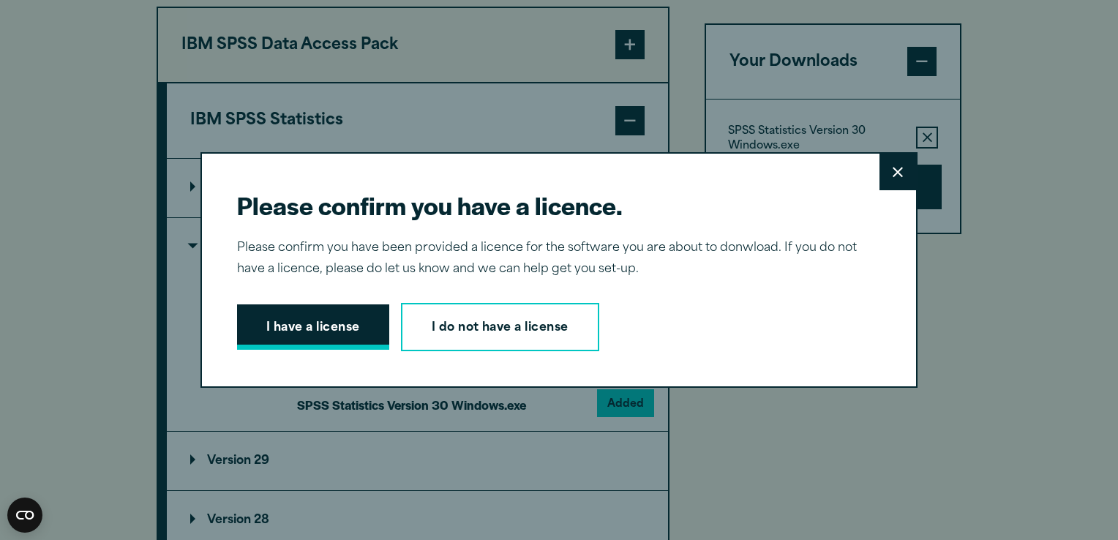
click at [304, 318] on button "I have a license" at bounding box center [313, 326] width 152 height 45
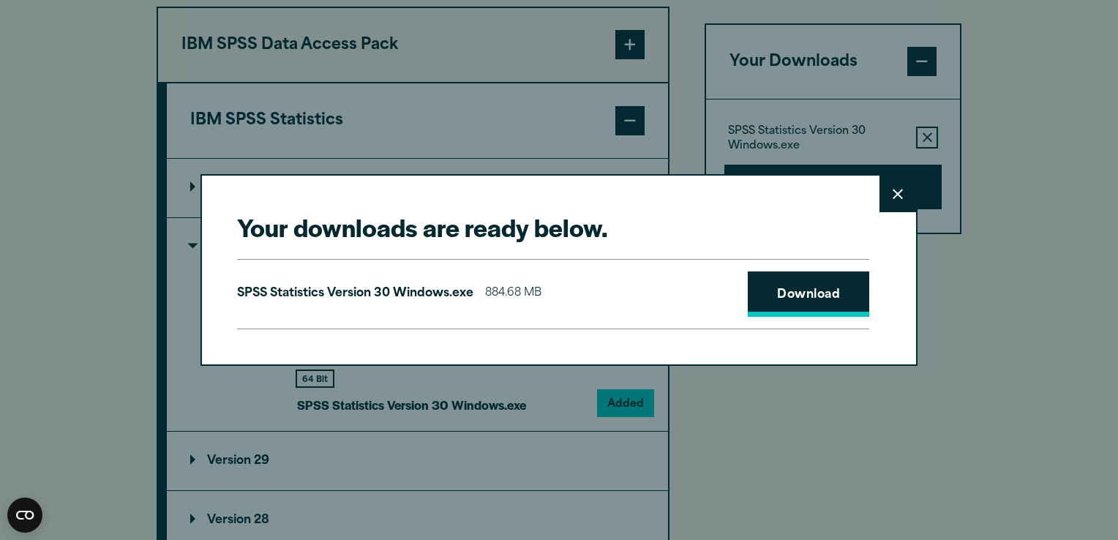
click at [796, 296] on link "Download" at bounding box center [809, 294] width 122 height 45
click at [550, 313] on div "SPSS Statistics Version 30 Windows.exe 884.68 MB Download" at bounding box center [553, 294] width 632 height 70
click at [823, 280] on link "Download" at bounding box center [809, 294] width 122 height 45
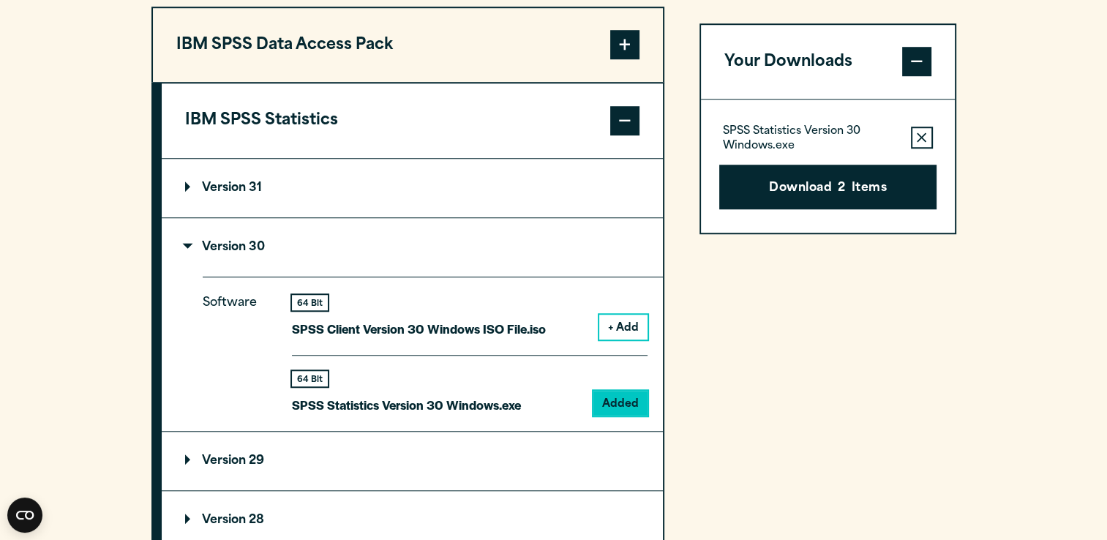
click at [982, 310] on div "Your downloads are ready below. Close SPSS Statistics Version 30 Windows.exe 88…" at bounding box center [553, 270] width 1107 height 540
click at [924, 149] on button "Remove this item from your software download list" at bounding box center [922, 138] width 22 height 22
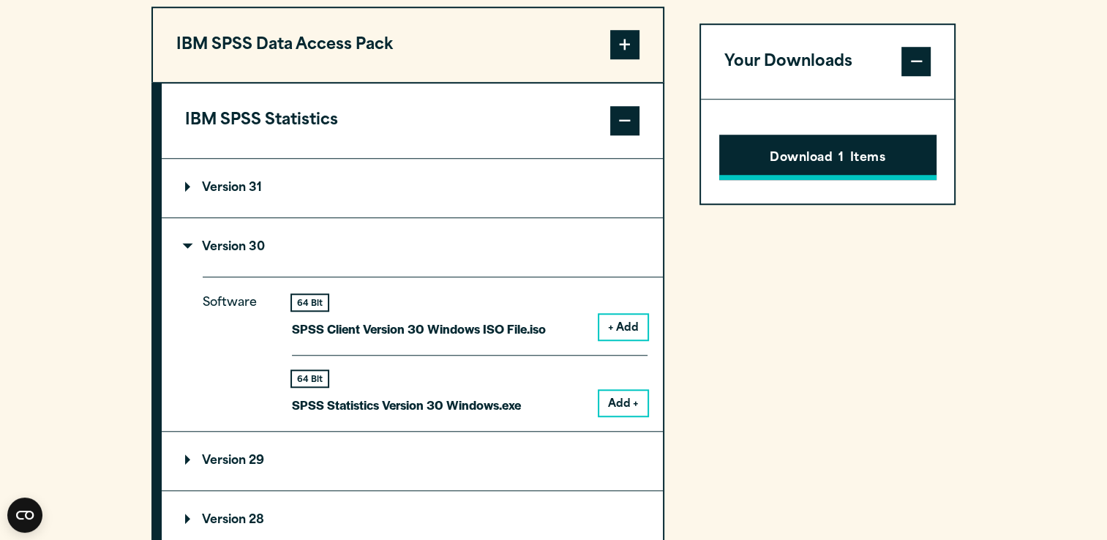
click at [887, 165] on button "Download 1 Items" at bounding box center [827, 157] width 217 height 45
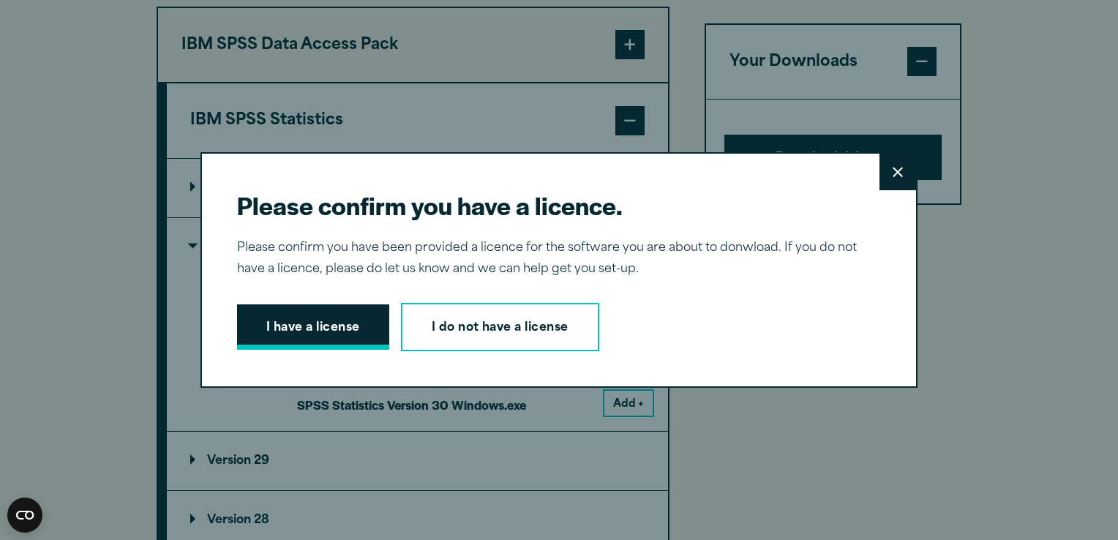
click at [252, 324] on button "I have a license" at bounding box center [313, 326] width 152 height 45
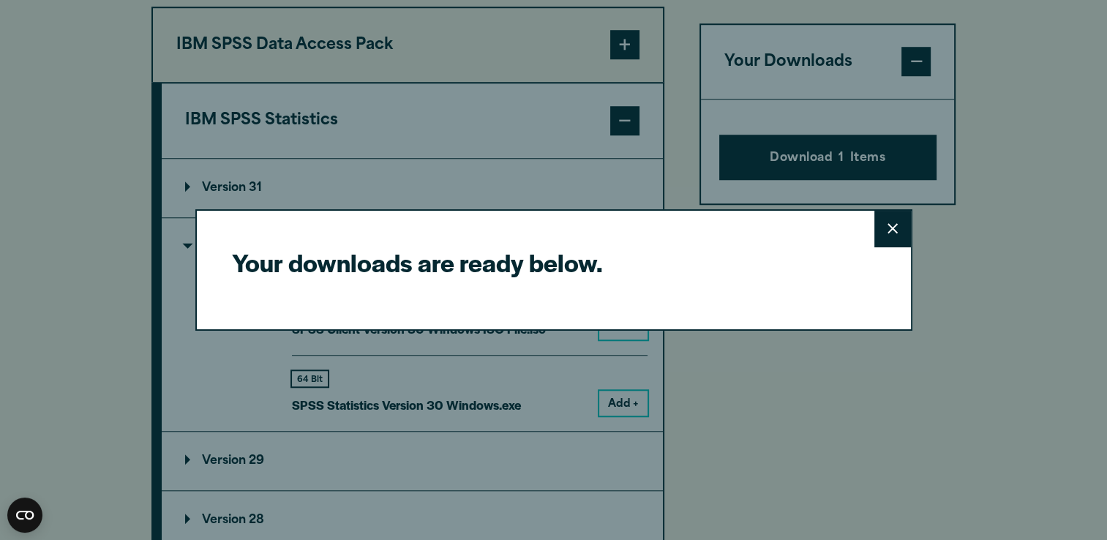
click at [392, 305] on div "Your downloads are ready below. Close" at bounding box center [553, 270] width 717 height 122
drag, startPoint x: 392, startPoint y: 305, endPoint x: 406, endPoint y: 324, distance: 23.0
click at [406, 324] on div "Your downloads are ready below. Close" at bounding box center [553, 270] width 717 height 122
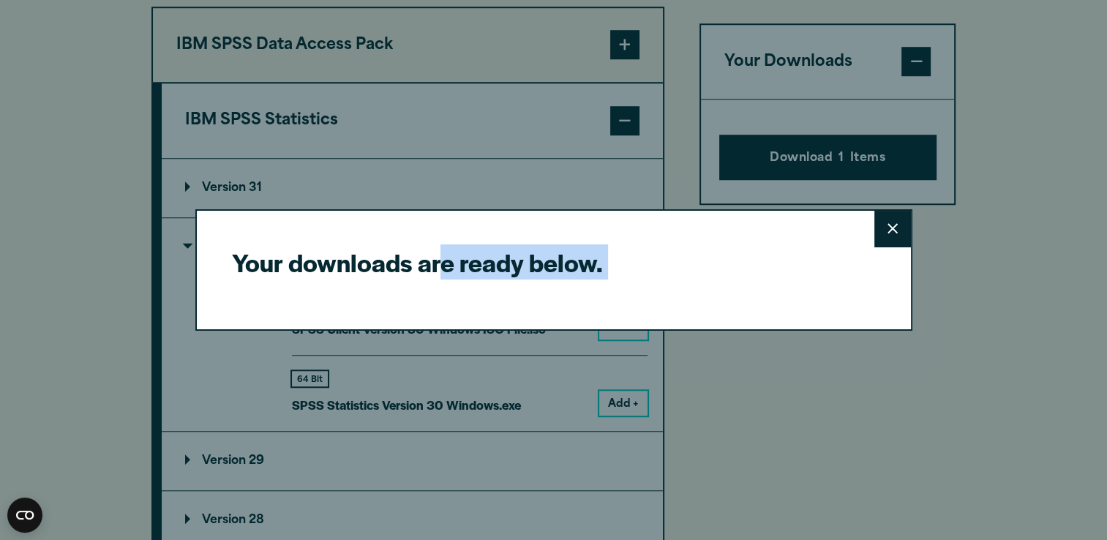
click at [406, 324] on div "Your downloads are ready below. Close" at bounding box center [553, 270] width 717 height 122
click at [638, 271] on h2 "Your downloads are ready below." at bounding box center [548, 262] width 632 height 33
click at [895, 216] on button "Close" at bounding box center [893, 229] width 37 height 37
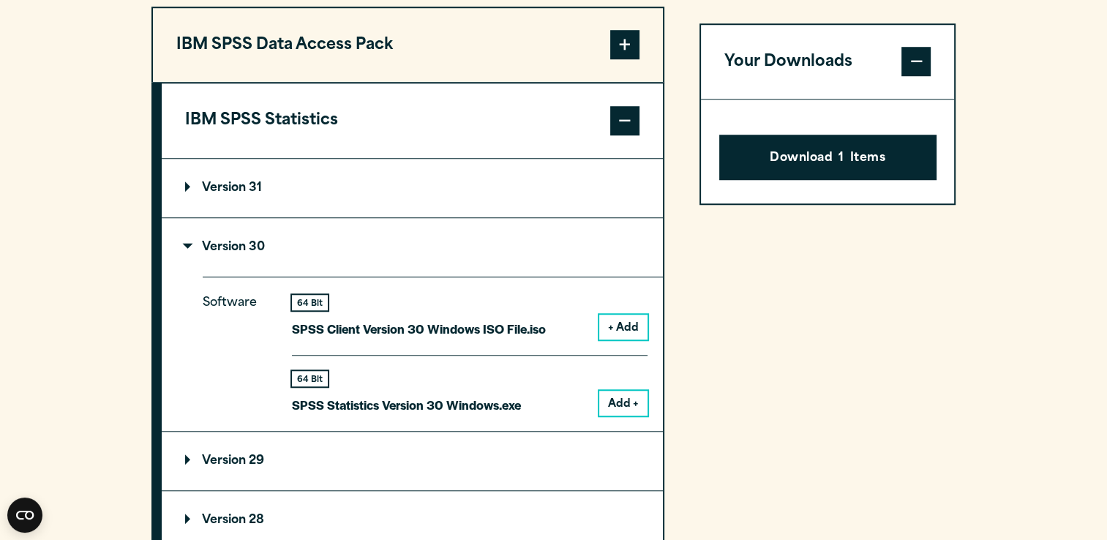
click at [616, 416] on button "Add +" at bounding box center [623, 403] width 48 height 25
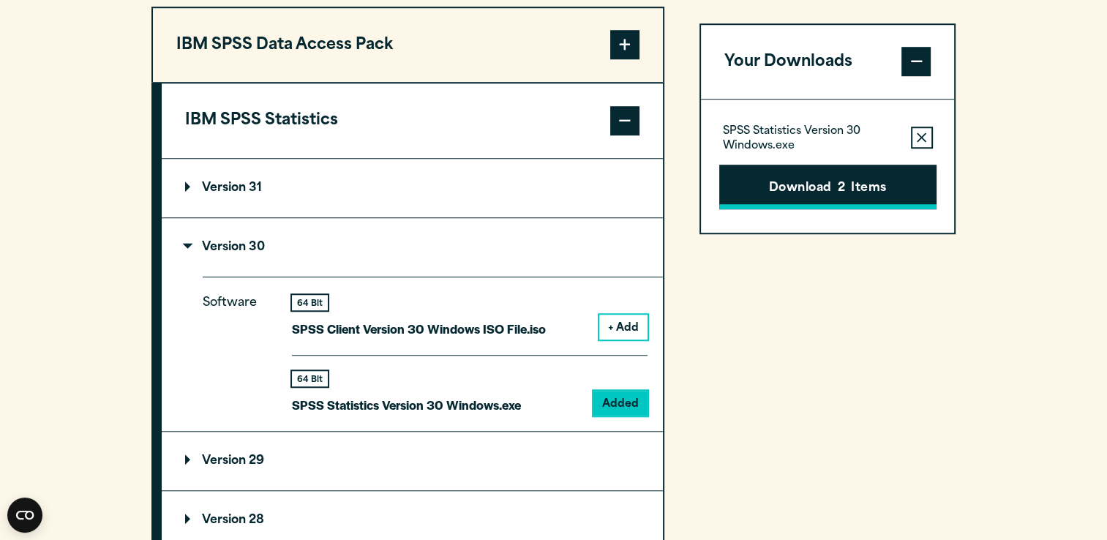
click at [830, 195] on button "Download 2 Items" at bounding box center [827, 187] width 217 height 45
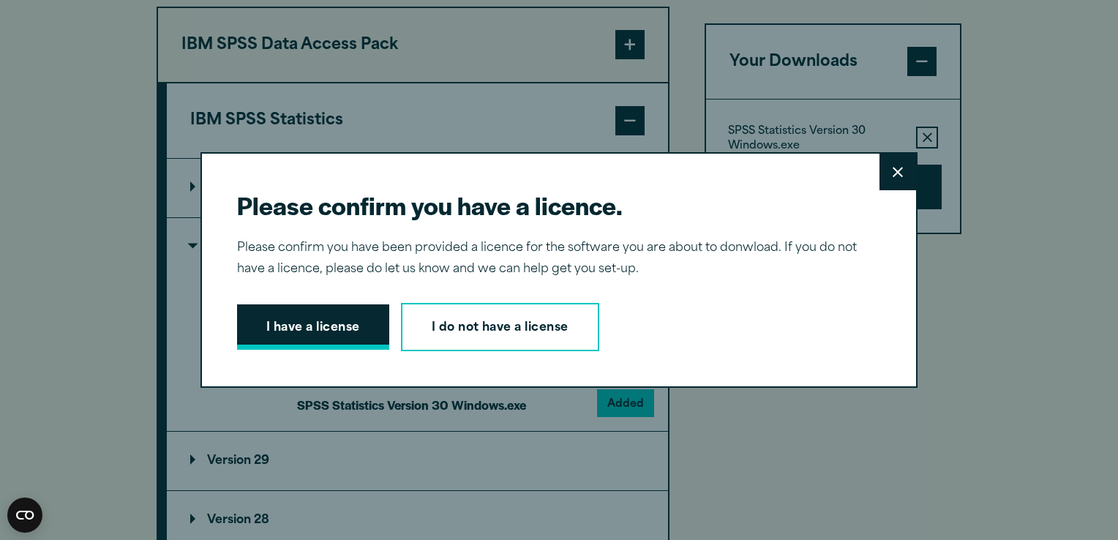
click at [281, 329] on button "I have a license" at bounding box center [313, 326] width 152 height 45
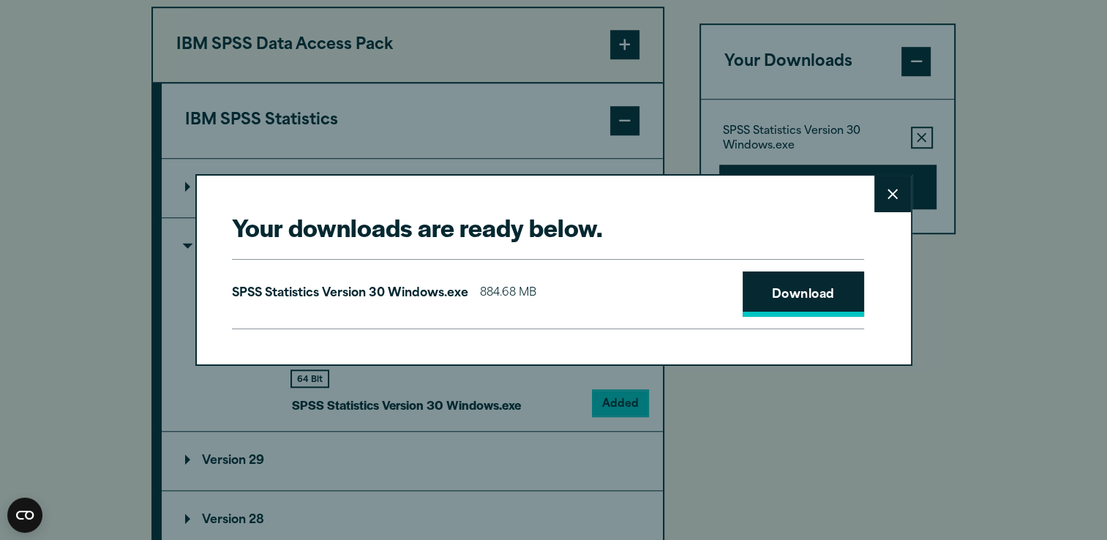
click at [795, 302] on link "Download" at bounding box center [804, 294] width 122 height 45
click at [834, 300] on link "Download" at bounding box center [804, 294] width 122 height 45
click at [754, 463] on div "Your downloads are ready below. Close SPSS Statistics Version 30 Windows.exe 88…" at bounding box center [553, 270] width 1107 height 540
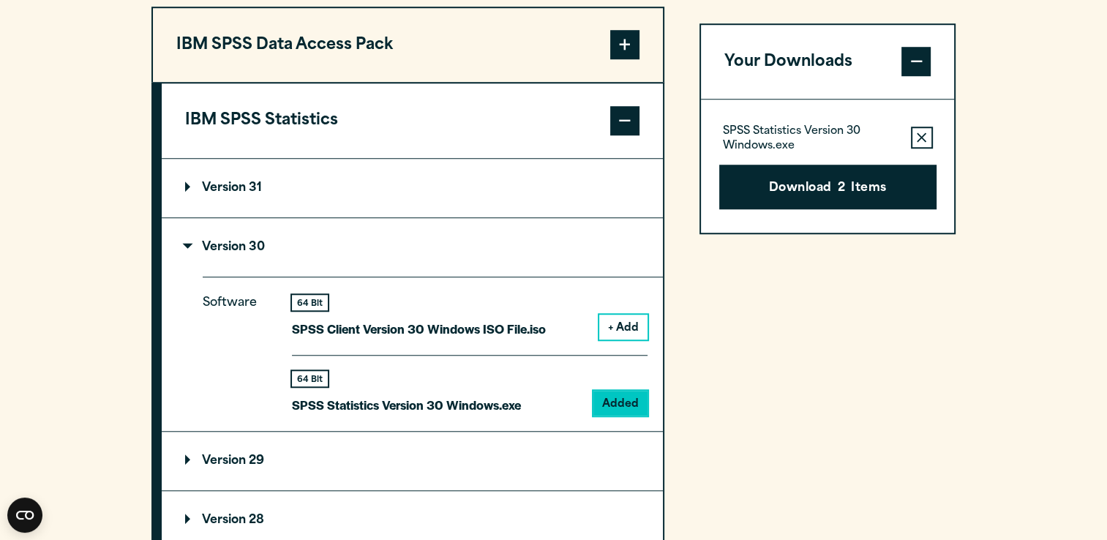
click at [564, 217] on summary "Version 31" at bounding box center [412, 188] width 501 height 59
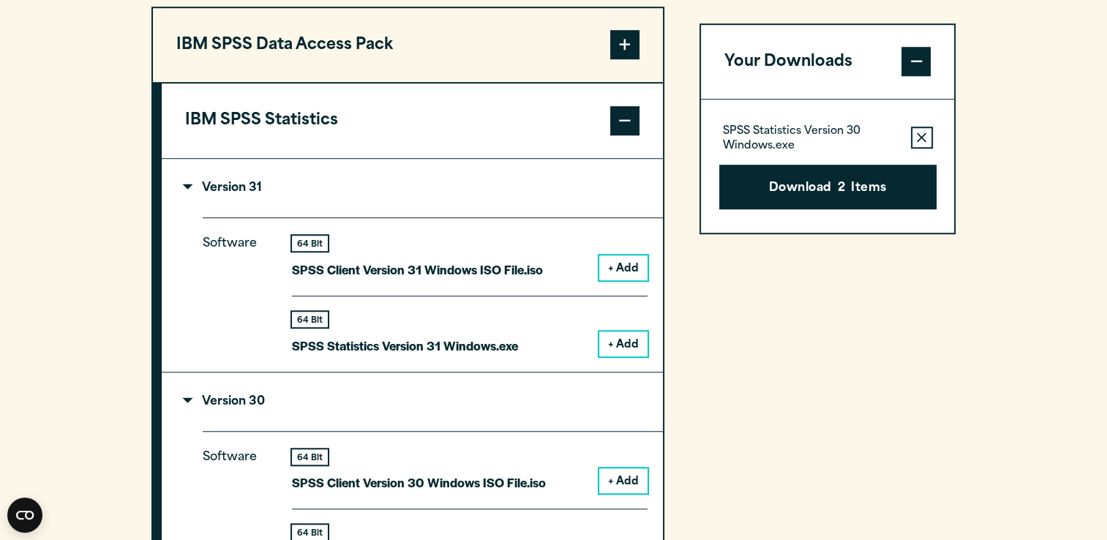
click at [564, 217] on summary "Version 31" at bounding box center [412, 188] width 501 height 59
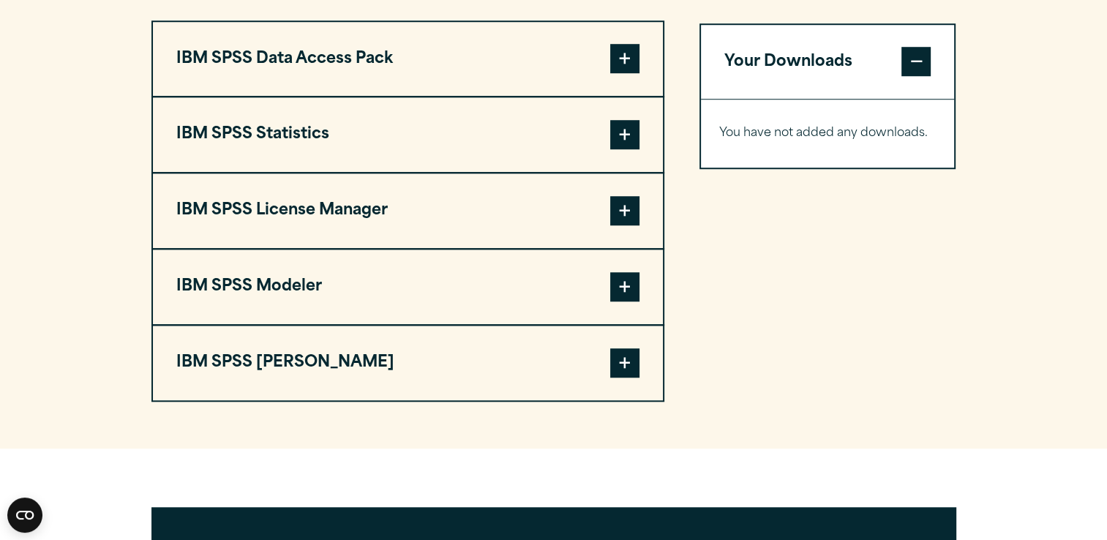
scroll to position [1161, 0]
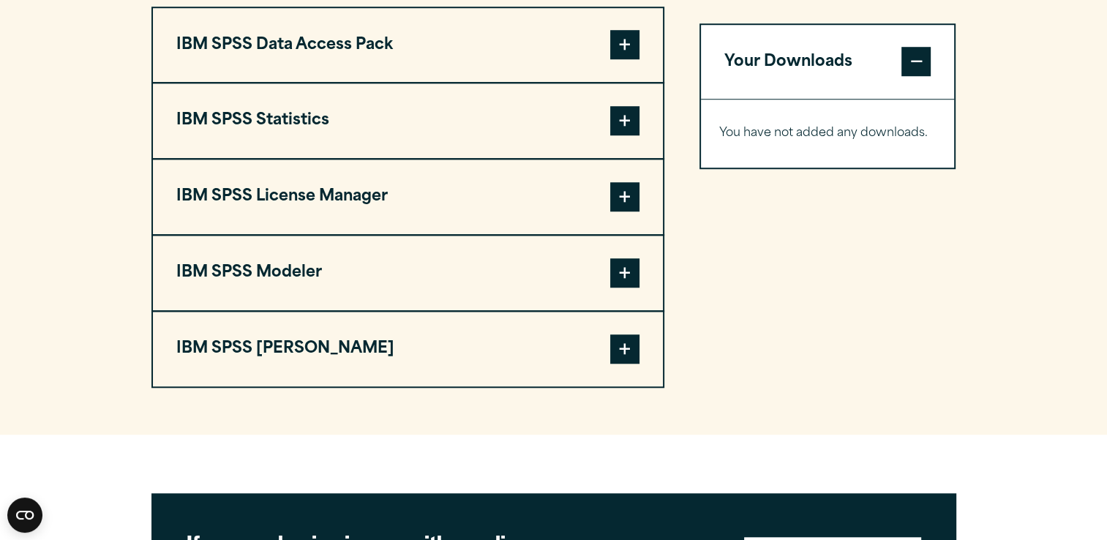
click at [625, 135] on span at bounding box center [624, 120] width 29 height 29
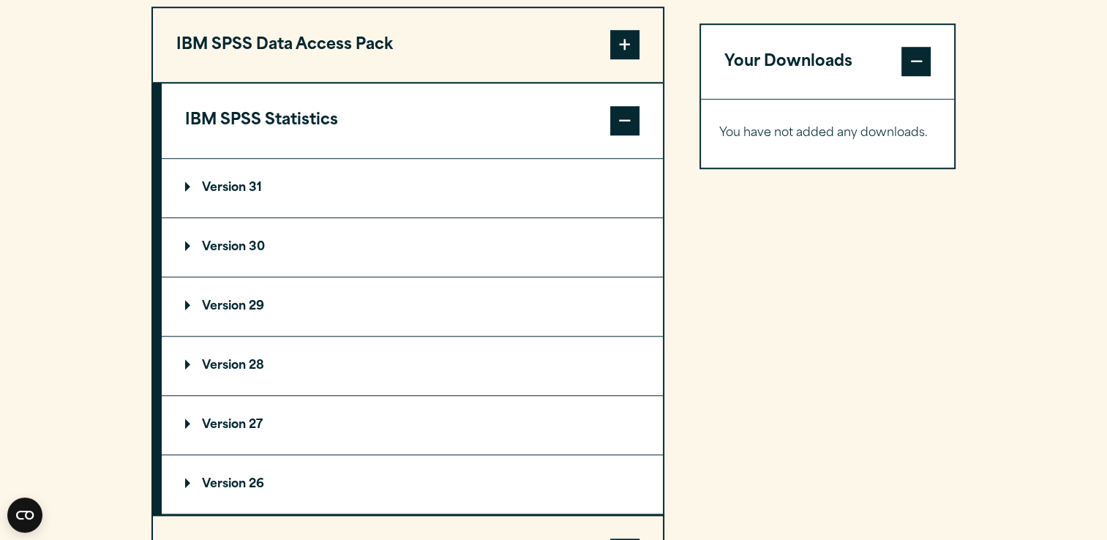
click at [214, 271] on summary "Version 30" at bounding box center [412, 247] width 501 height 59
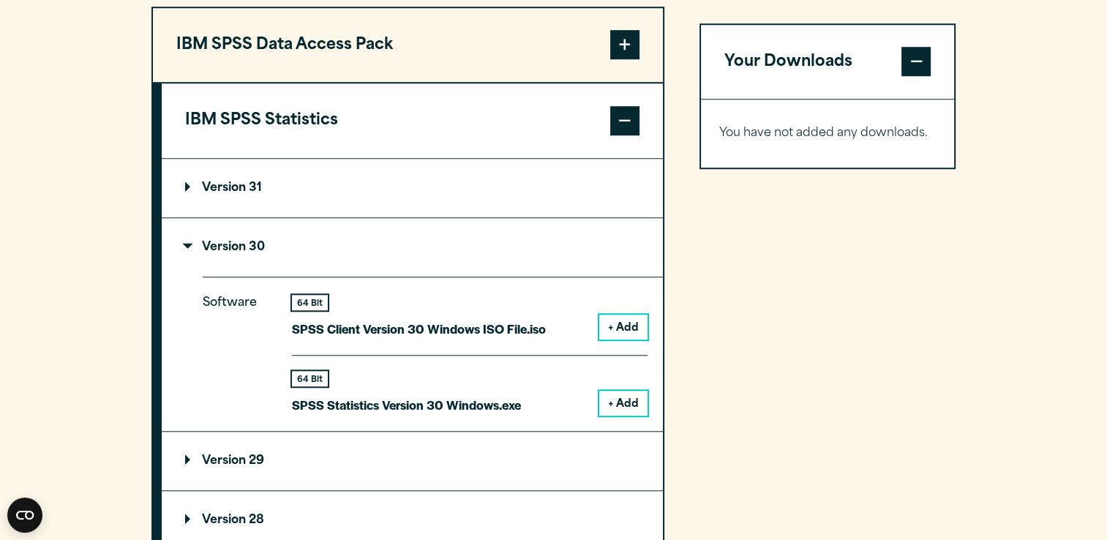
click at [618, 416] on button "+ Add" at bounding box center [623, 403] width 48 height 25
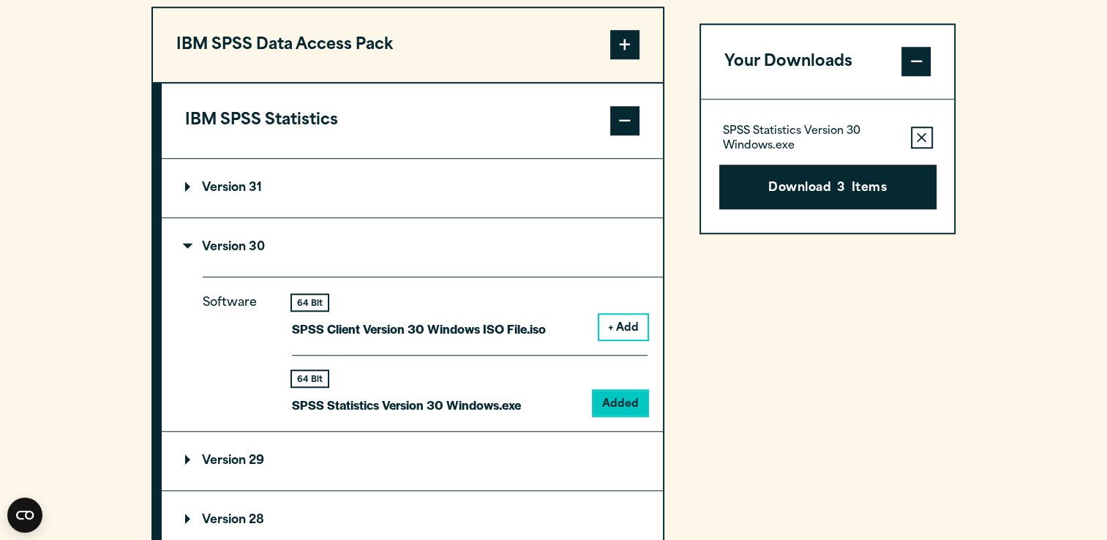
click at [920, 143] on icon "button" at bounding box center [922, 138] width 10 height 10
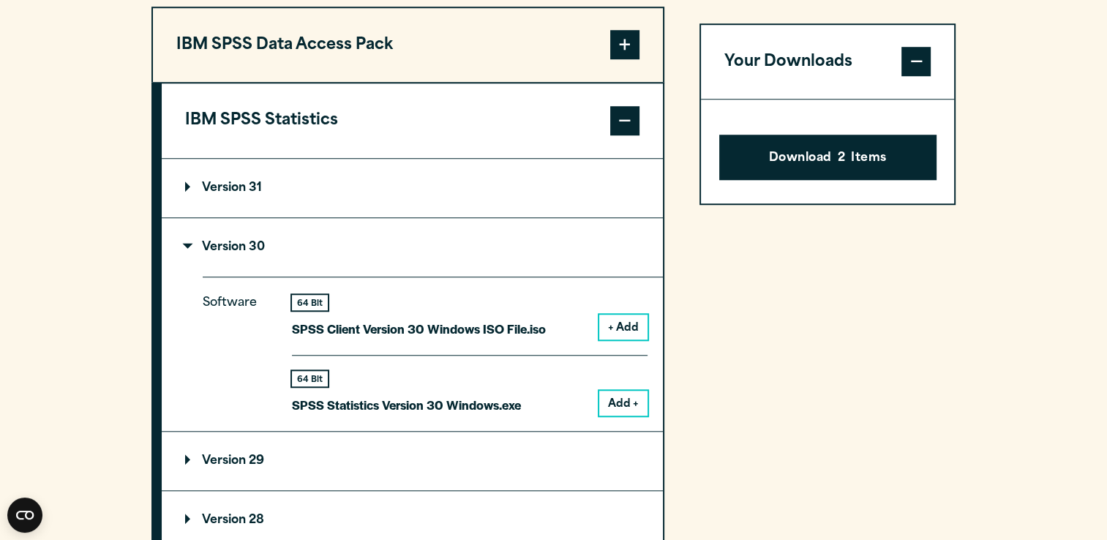
click at [914, 77] on span at bounding box center [916, 62] width 29 height 29
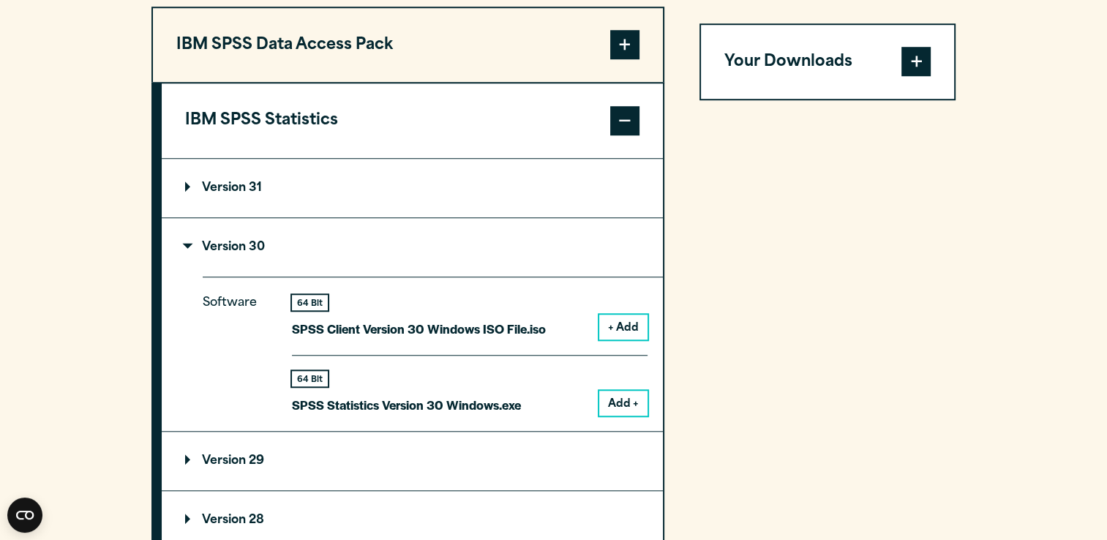
click at [861, 83] on button "Your Downloads" at bounding box center [828, 62] width 254 height 75
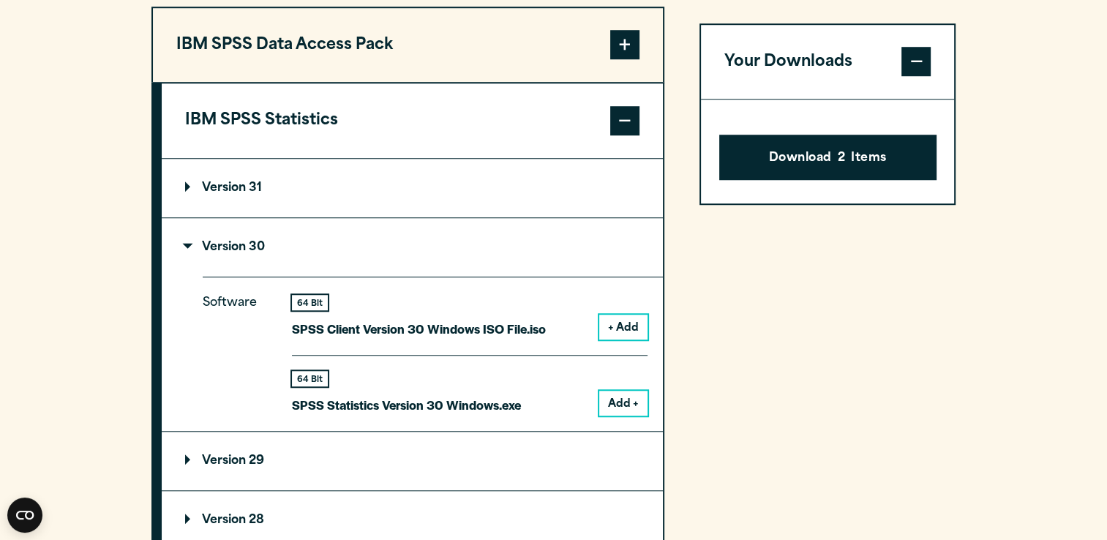
click at [908, 77] on span at bounding box center [916, 62] width 29 height 29
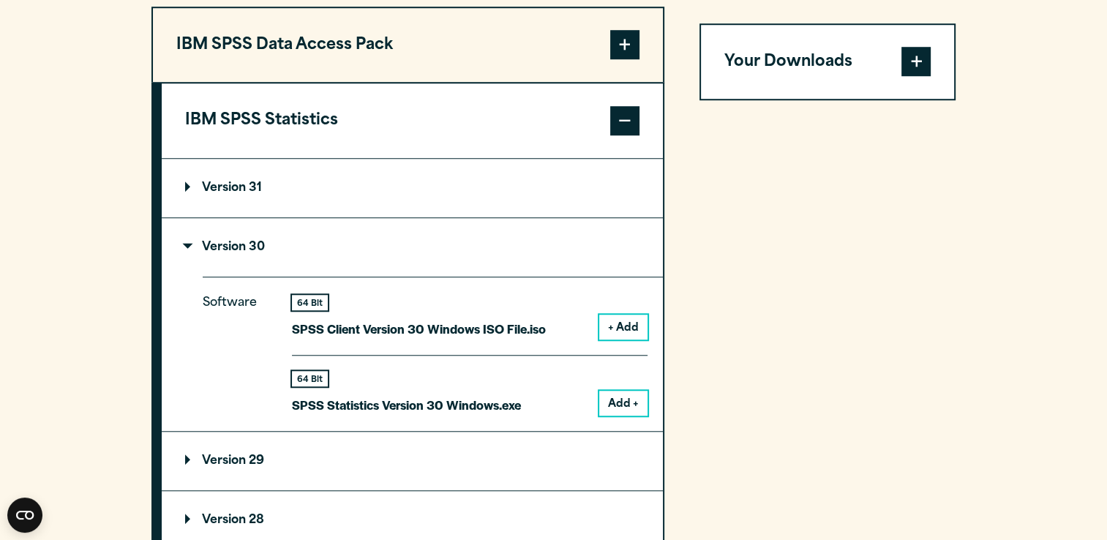
click at [908, 77] on span at bounding box center [916, 62] width 29 height 29
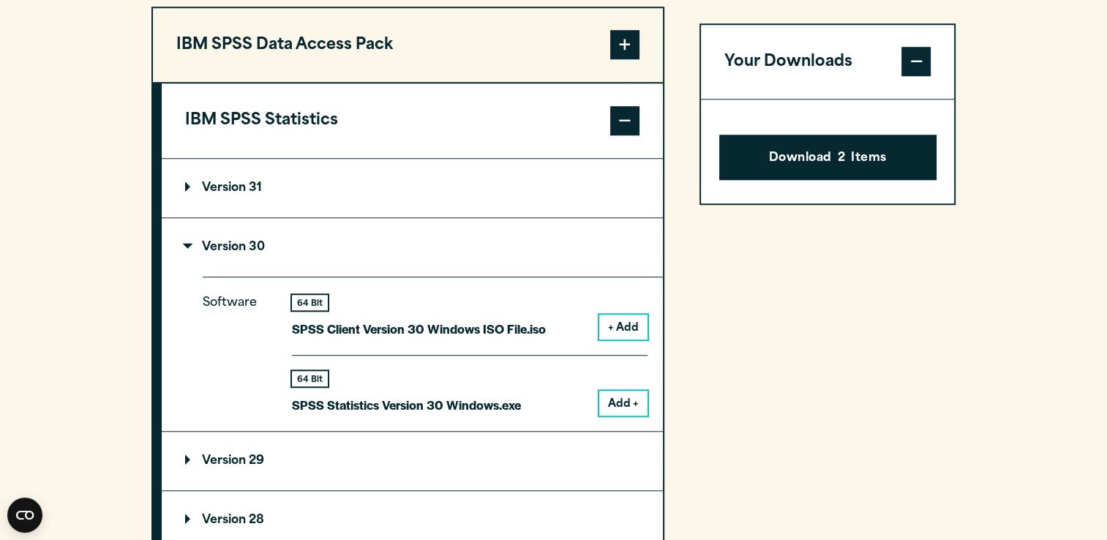
drag, startPoint x: 868, startPoint y: 160, endPoint x: 848, endPoint y: 119, distance: 46.2
click at [848, 119] on div "Download 2 Items" at bounding box center [828, 152] width 254 height 104
click at [864, 160] on button "Download 2 Items" at bounding box center [827, 157] width 217 height 45
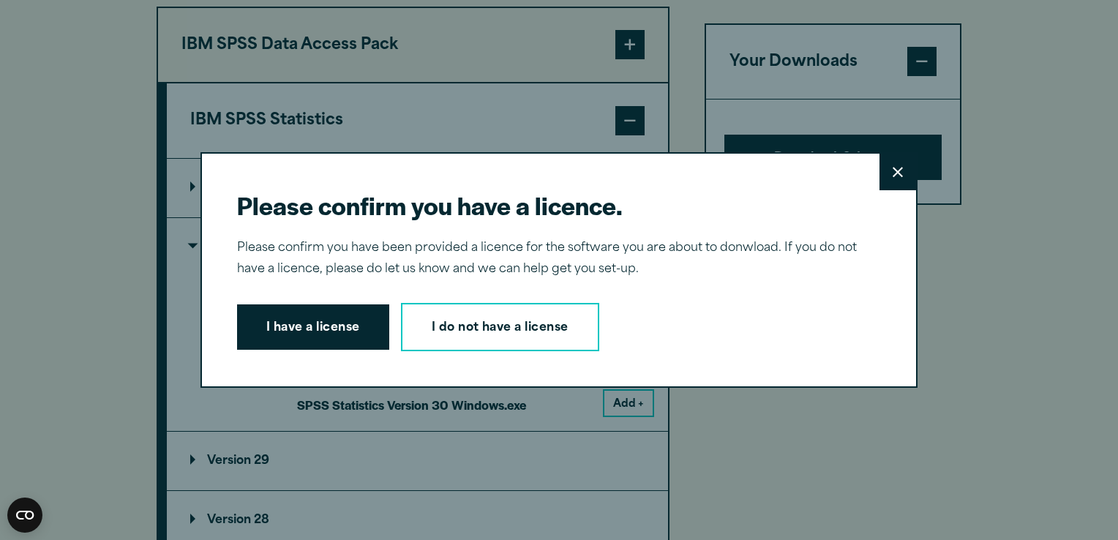
click at [896, 165] on button "Close" at bounding box center [898, 172] width 37 height 37
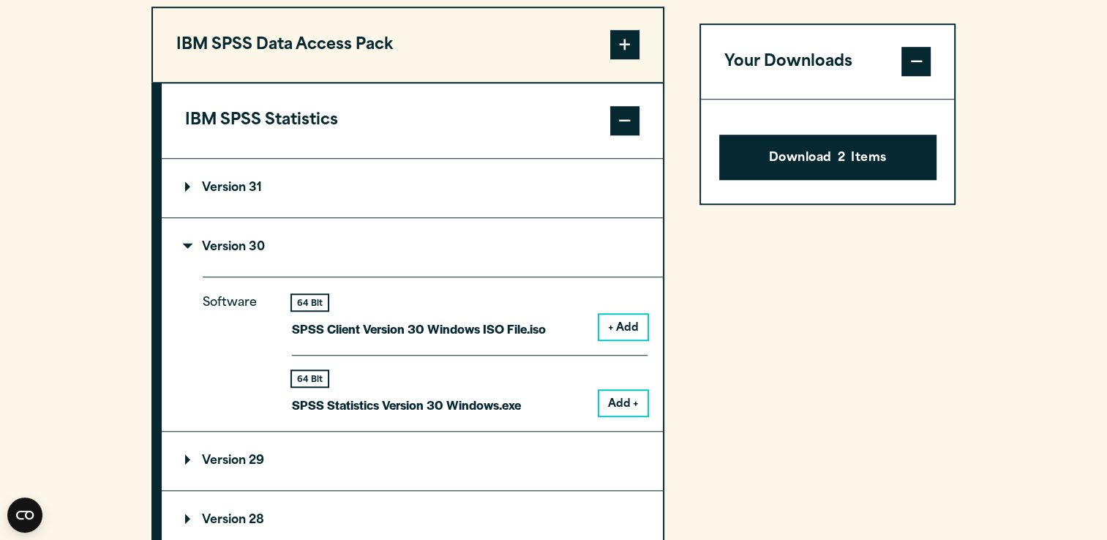
click at [834, 72] on button "Your Downloads" at bounding box center [828, 62] width 254 height 75
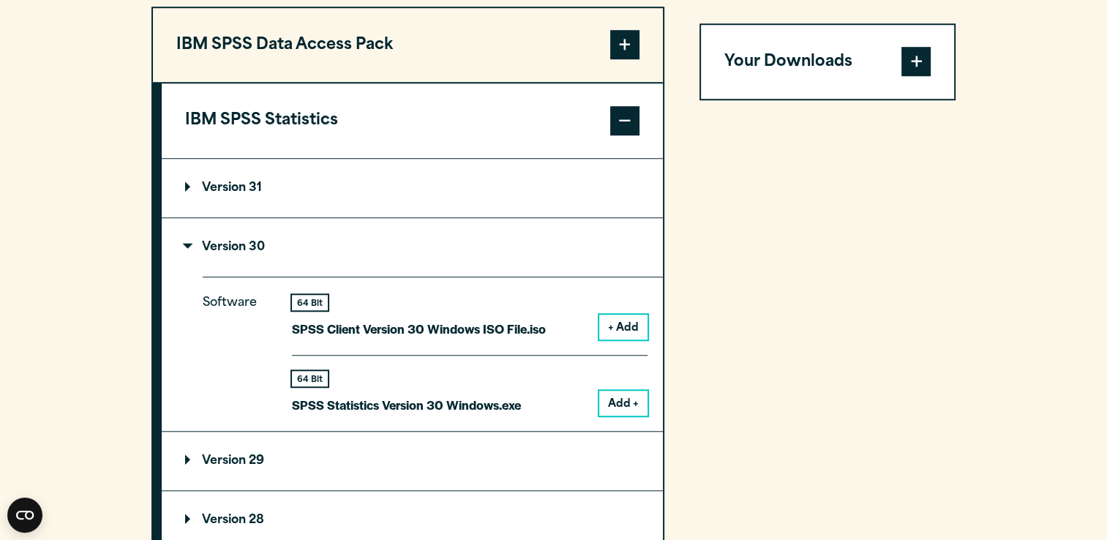
click at [834, 72] on button "Your Downloads" at bounding box center [828, 62] width 254 height 75
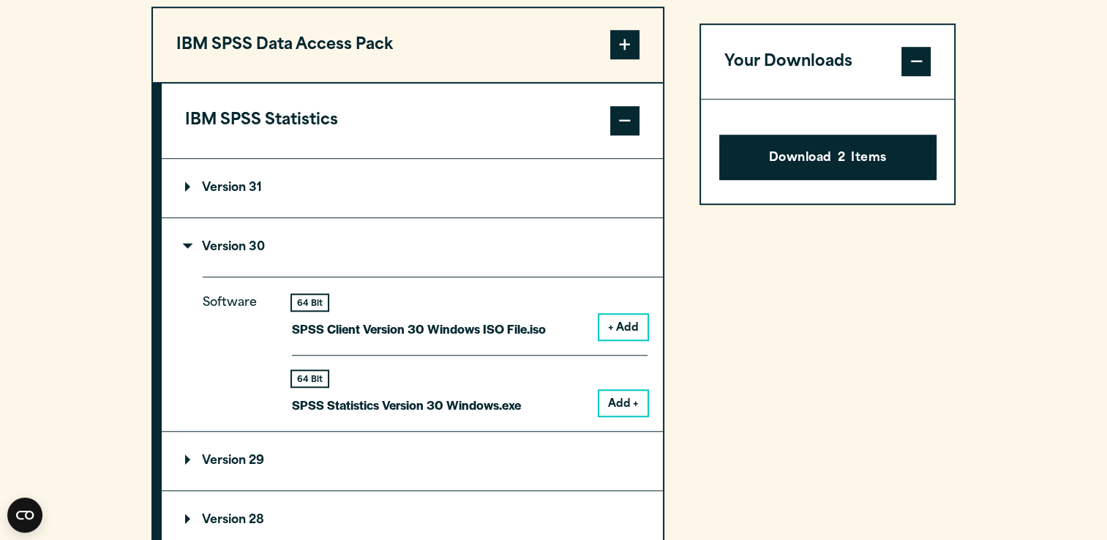
click at [834, 72] on button "Your Downloads" at bounding box center [828, 62] width 254 height 75
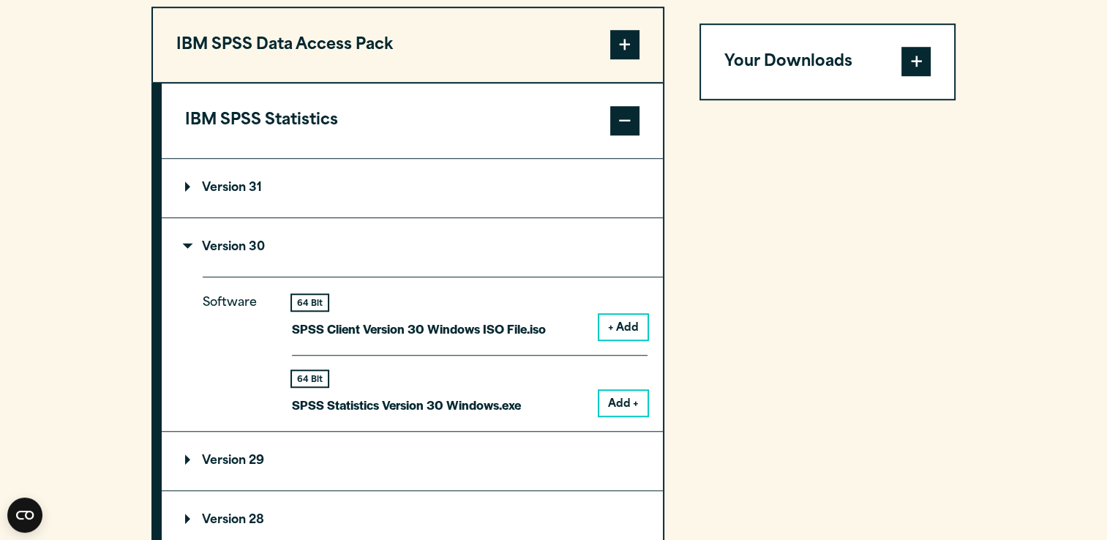
click at [834, 72] on button "Your Downloads" at bounding box center [828, 62] width 254 height 75
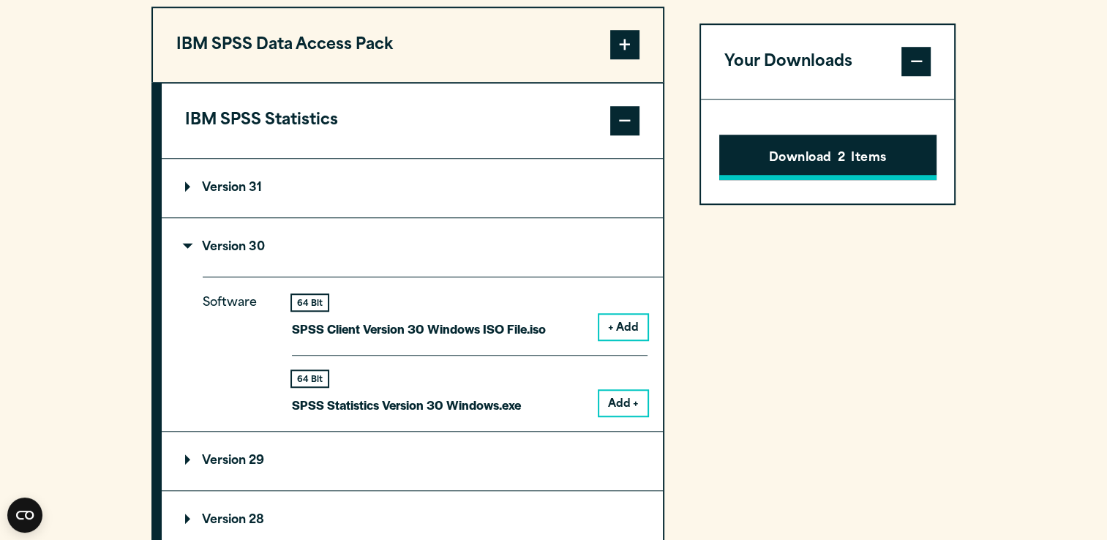
click at [763, 165] on button "Download 2 Items" at bounding box center [827, 157] width 217 height 45
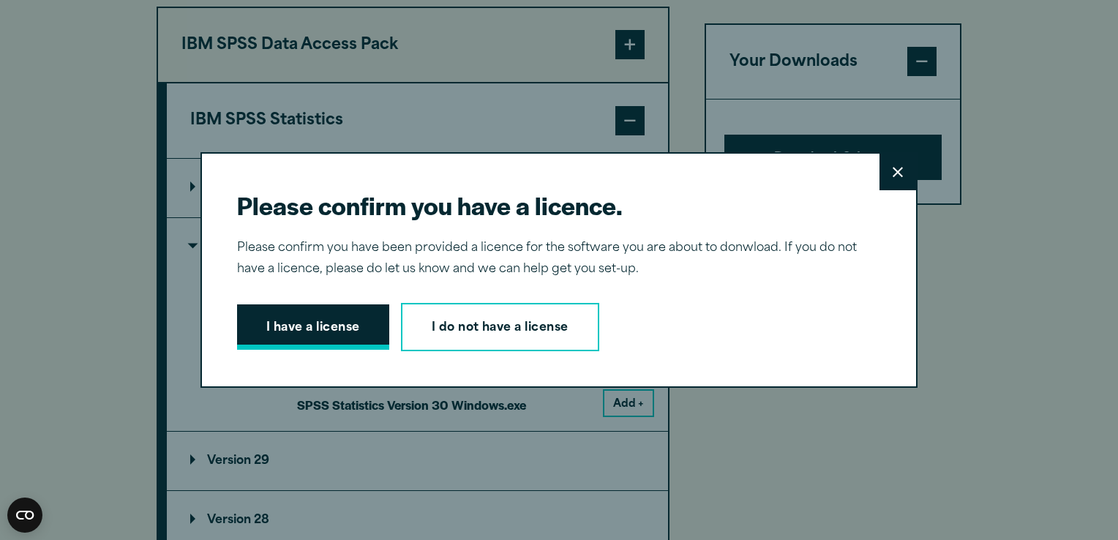
click at [272, 337] on button "I have a license" at bounding box center [313, 326] width 152 height 45
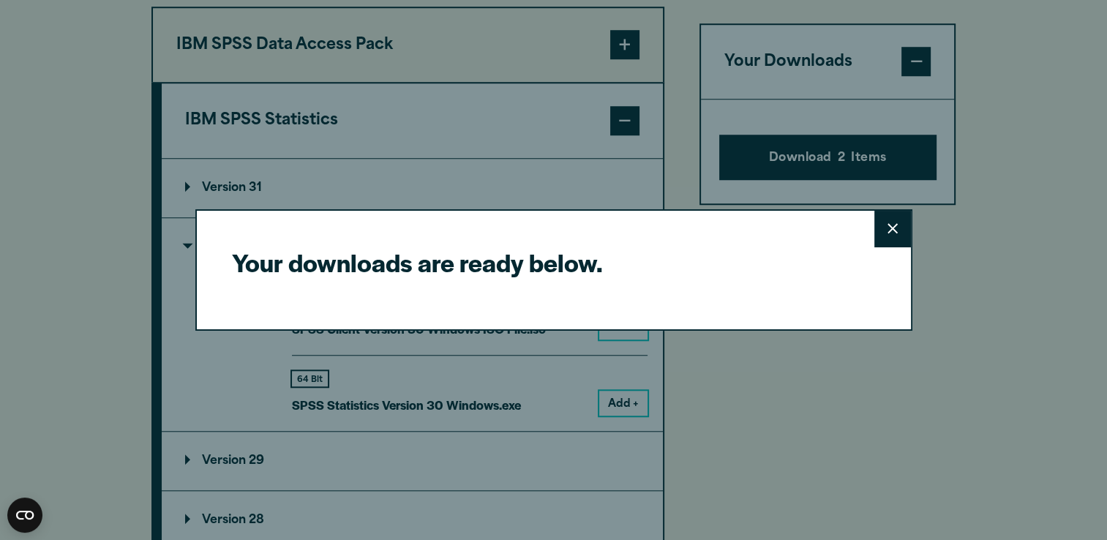
click at [902, 227] on button "Close" at bounding box center [893, 229] width 37 height 37
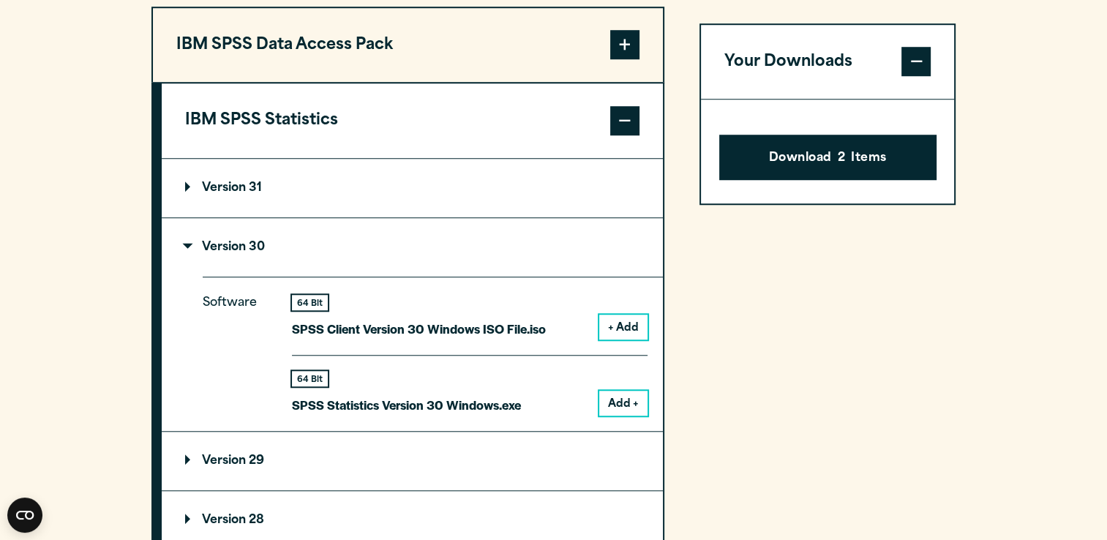
click at [925, 75] on span at bounding box center [916, 62] width 29 height 29
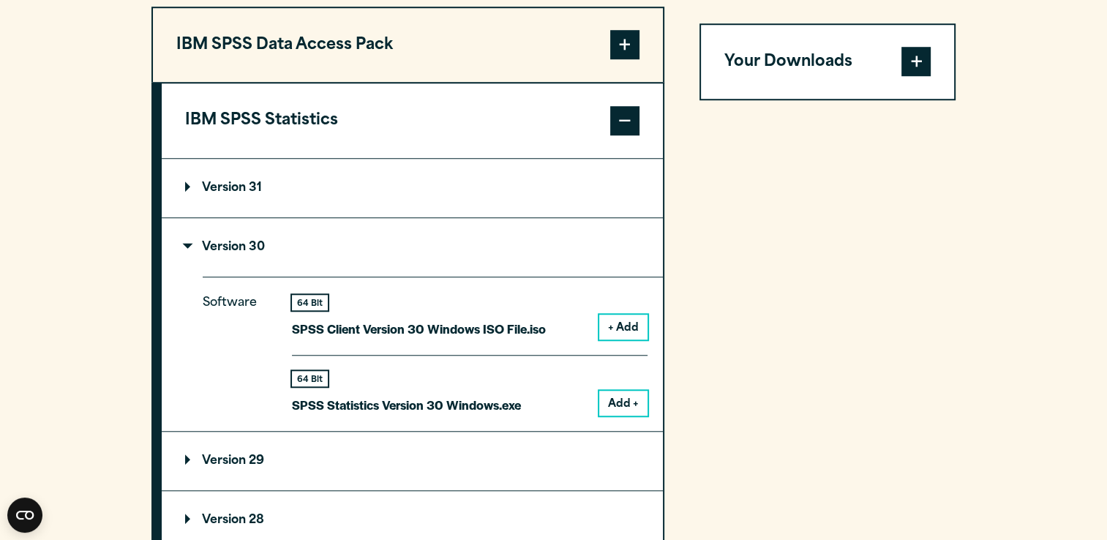
click at [925, 75] on span at bounding box center [916, 62] width 29 height 29
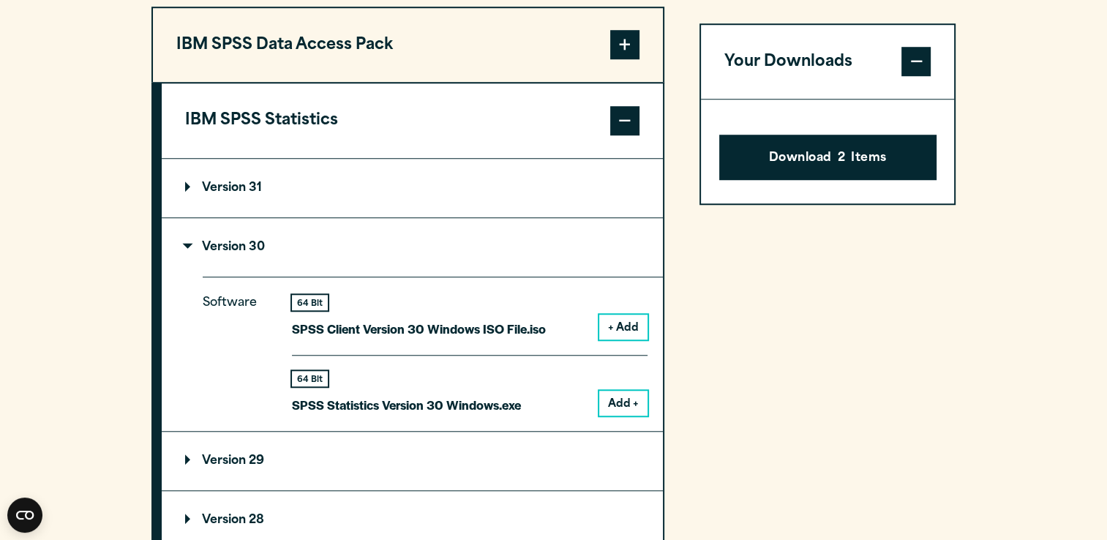
click at [925, 75] on span at bounding box center [916, 62] width 29 height 29
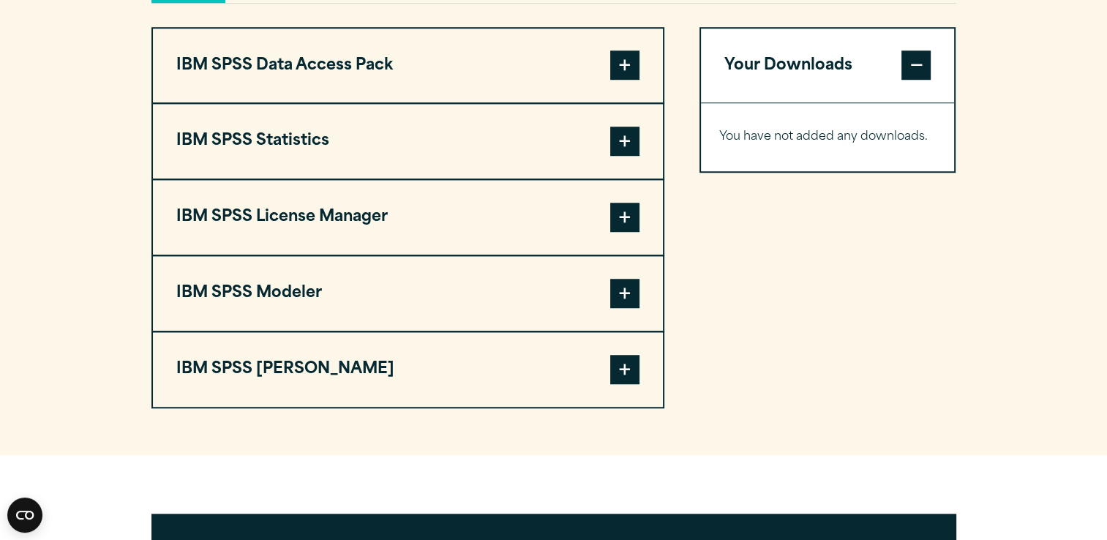
scroll to position [1161, 0]
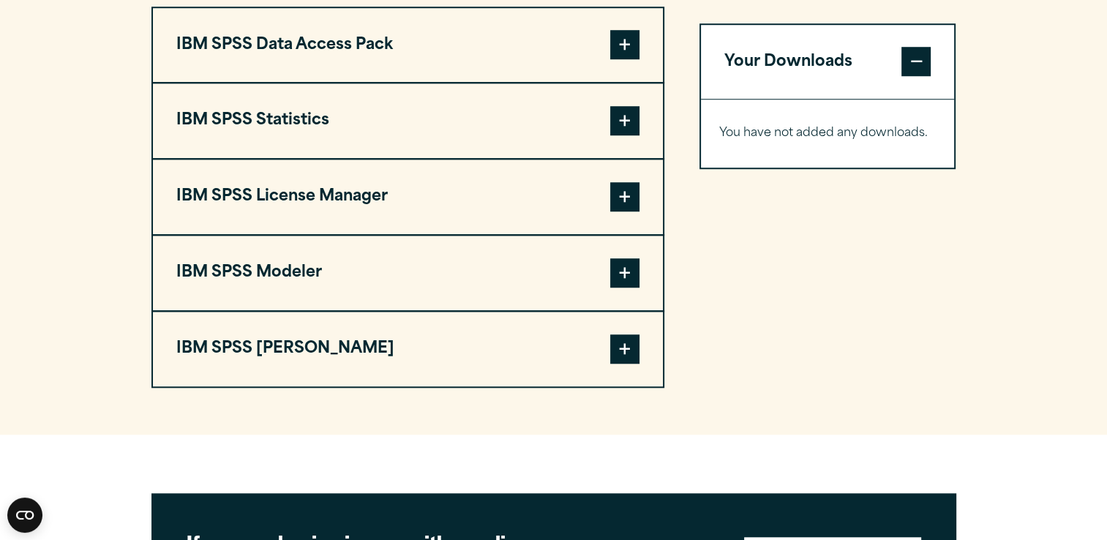
click at [623, 135] on span at bounding box center [624, 120] width 29 height 29
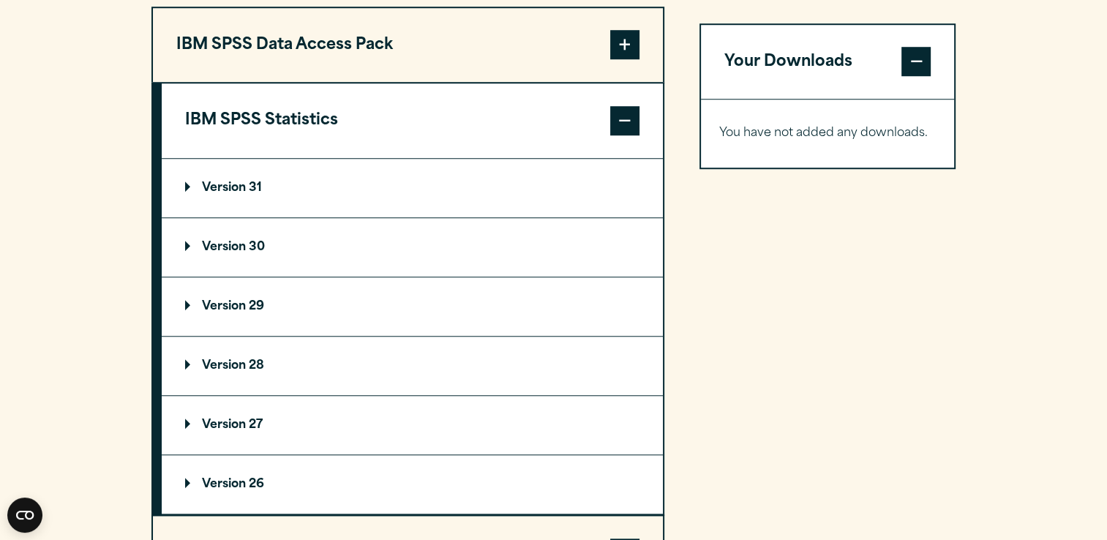
click at [234, 277] on summary "Version 30" at bounding box center [412, 247] width 501 height 59
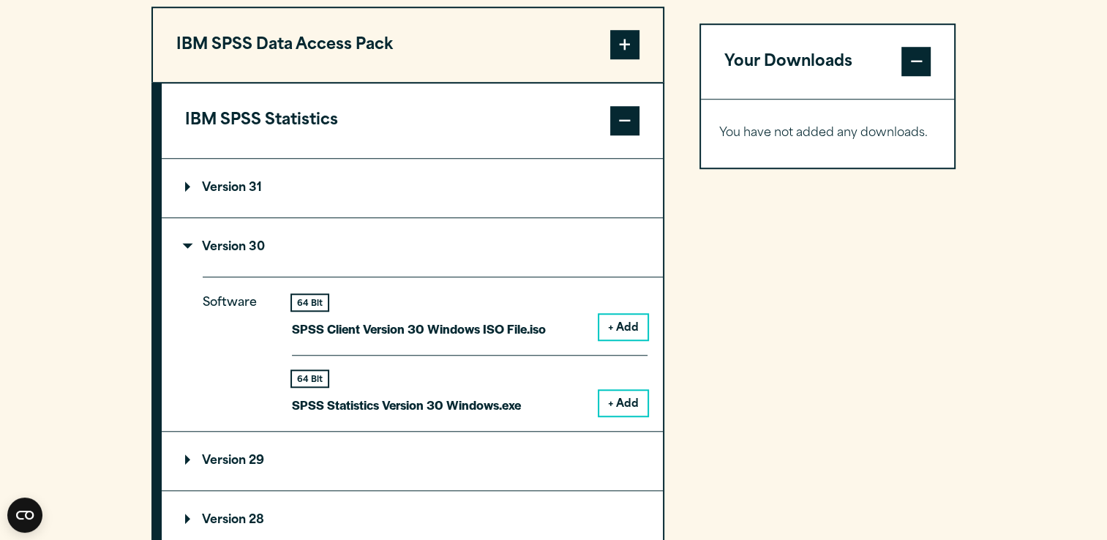
click at [625, 416] on button "+ Add" at bounding box center [623, 403] width 48 height 25
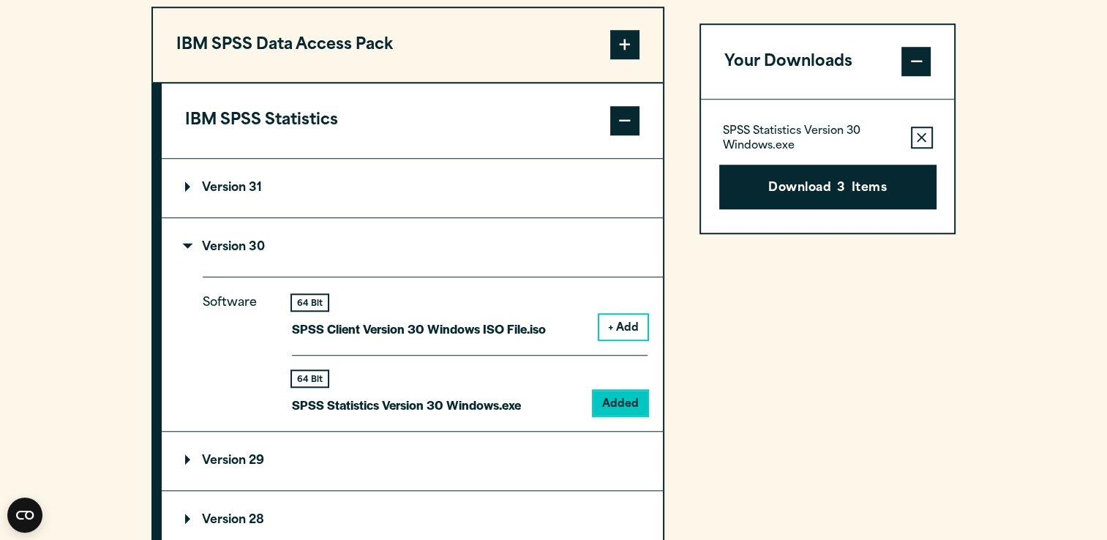
click at [924, 142] on button "Remove this item from your software download list" at bounding box center [922, 138] width 22 height 22
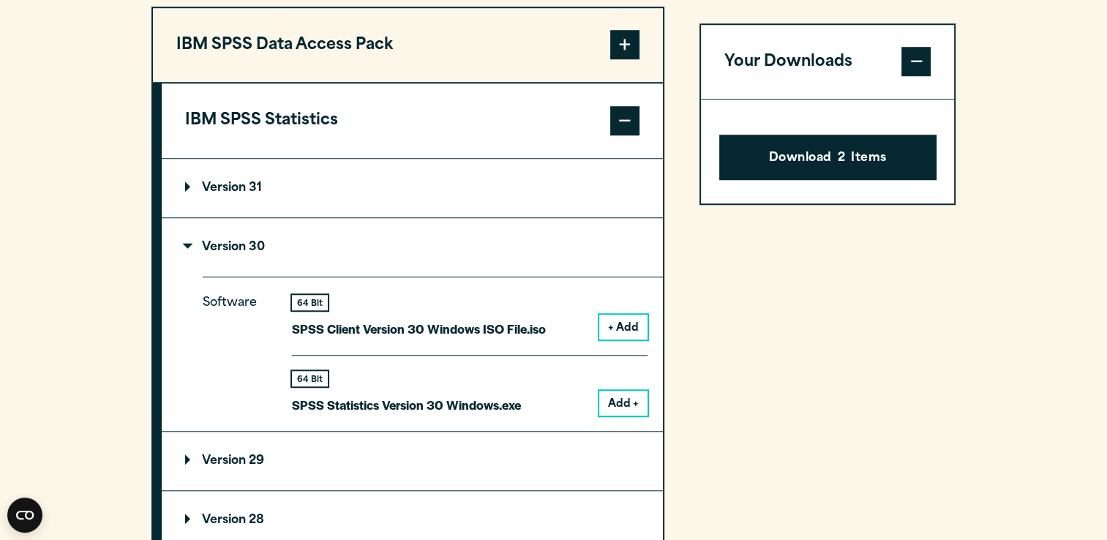
click at [937, 131] on div "Download 2 Items" at bounding box center [828, 152] width 254 height 104
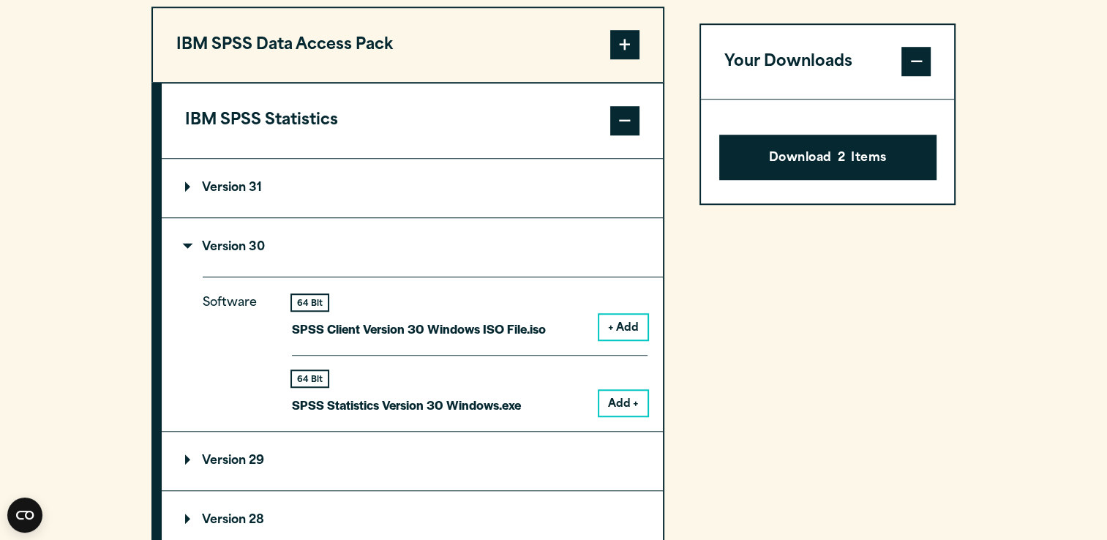
click at [926, 260] on div "Your Downloads Download 2 Items" at bounding box center [828, 453] width 257 height 892
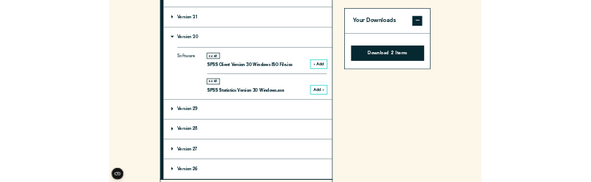
scroll to position [1268, 0]
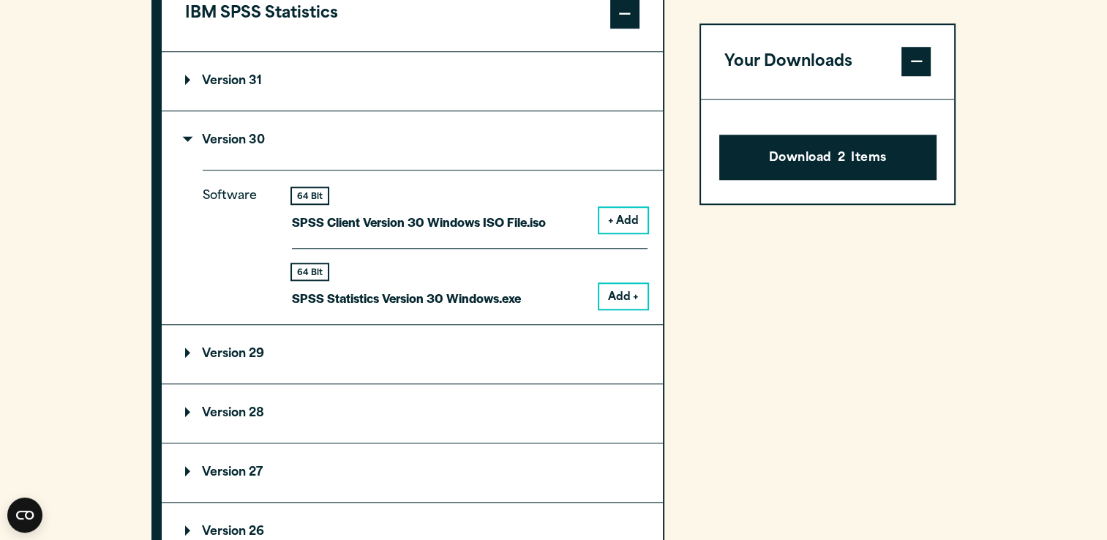
click at [1039, 113] on section "Select your software downloads Use the table below to find and navigate to your…" at bounding box center [553, 232] width 1107 height 1211
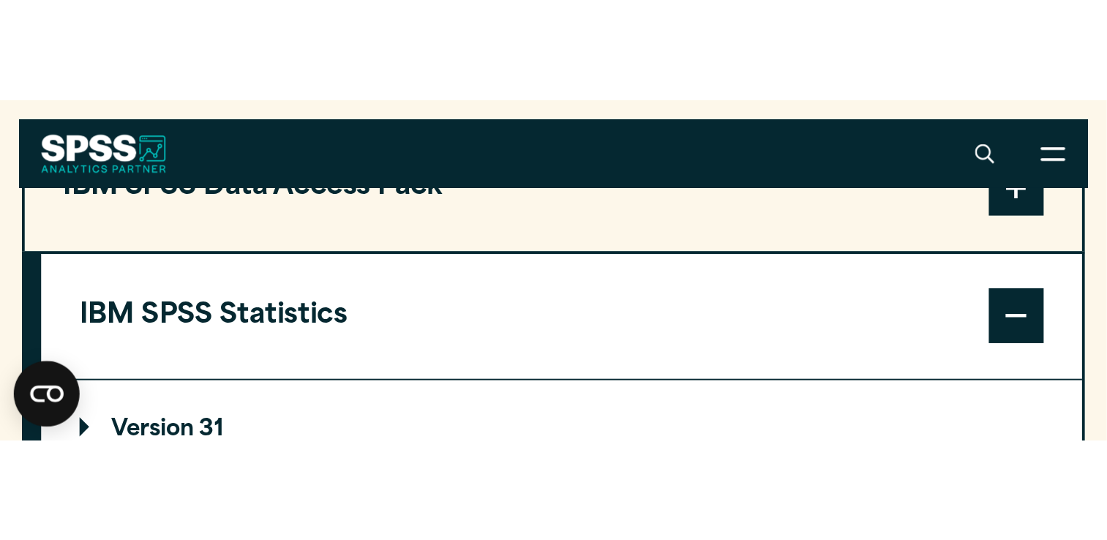
scroll to position [1262, 0]
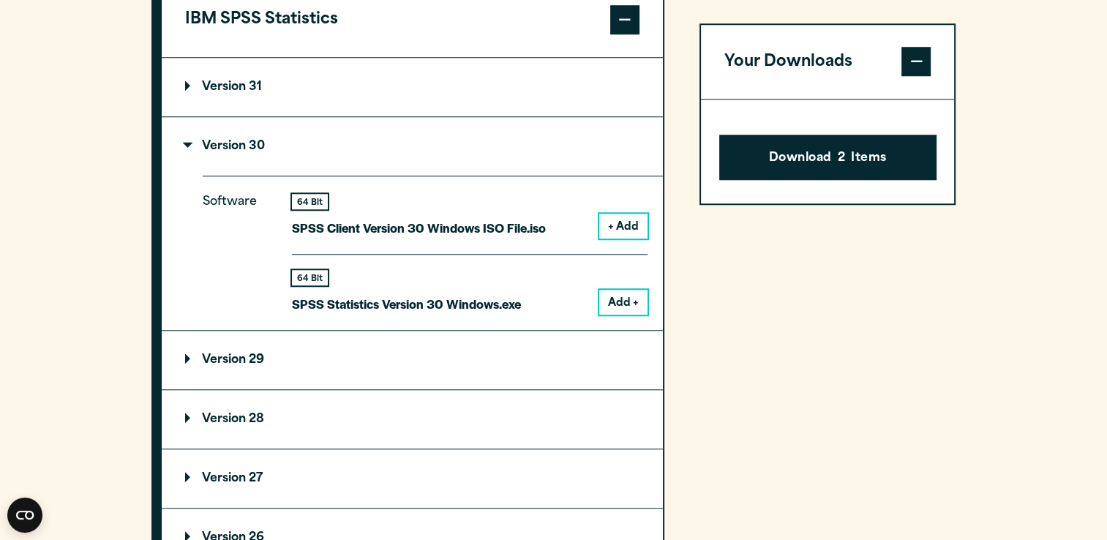
click at [969, 78] on section "Select your software downloads Use the table below to find and navigate to your…" at bounding box center [553, 238] width 1107 height 1211
click at [1087, 72] on section "Select your software downloads Use the table below to find and navigate to your…" at bounding box center [553, 238] width 1107 height 1211
click at [932, 68] on button "Your Downloads" at bounding box center [828, 62] width 254 height 75
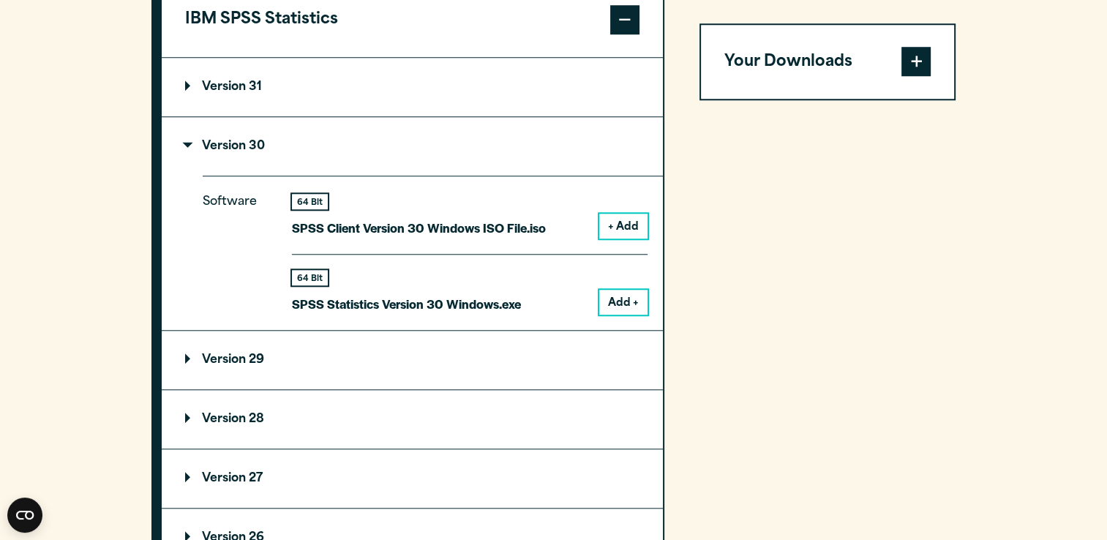
click at [861, 65] on button "Your Downloads" at bounding box center [828, 62] width 254 height 75
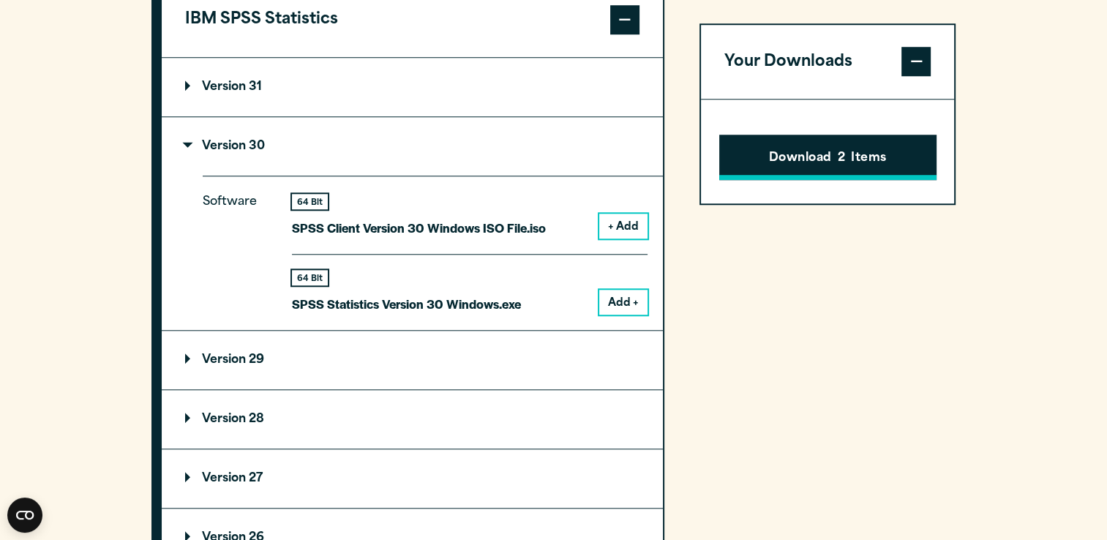
click at [889, 160] on button "Download 2 Items" at bounding box center [827, 157] width 217 height 45
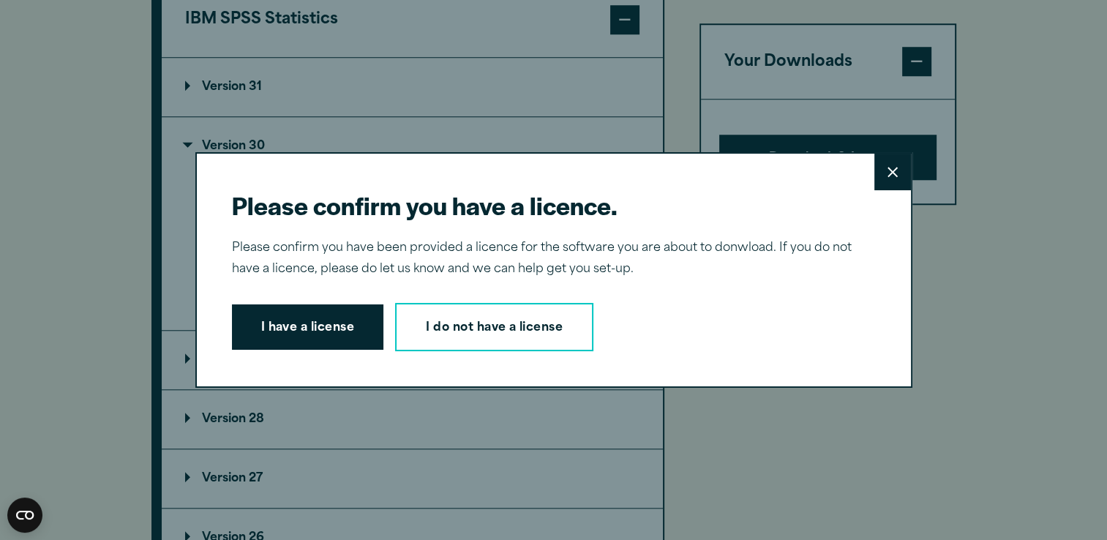
click at [972, 209] on div "Please confirm you have a licence. Close Please confirm you have been provided …" at bounding box center [553, 270] width 1107 height 540
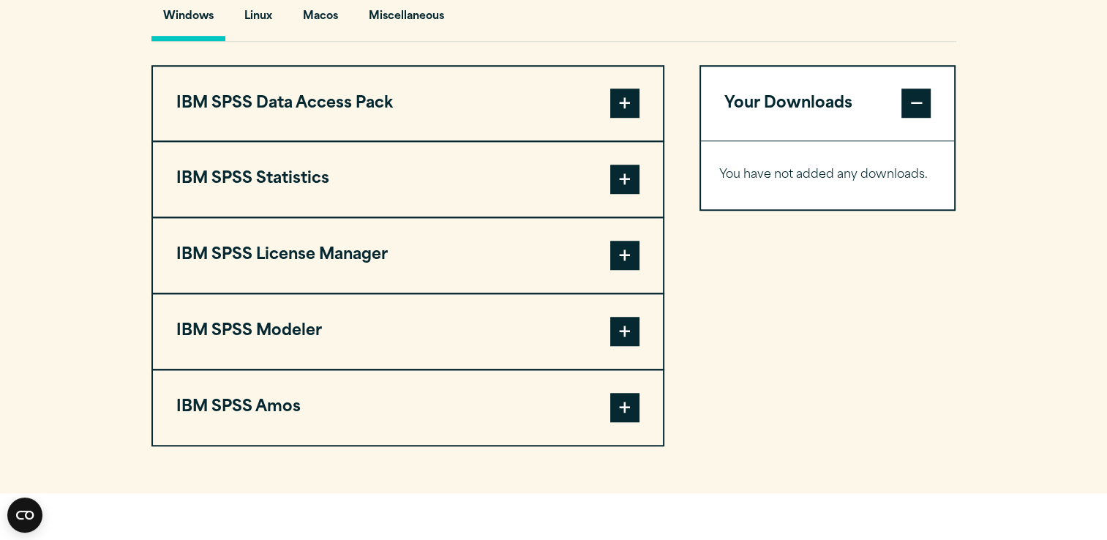
scroll to position [1113, 0]
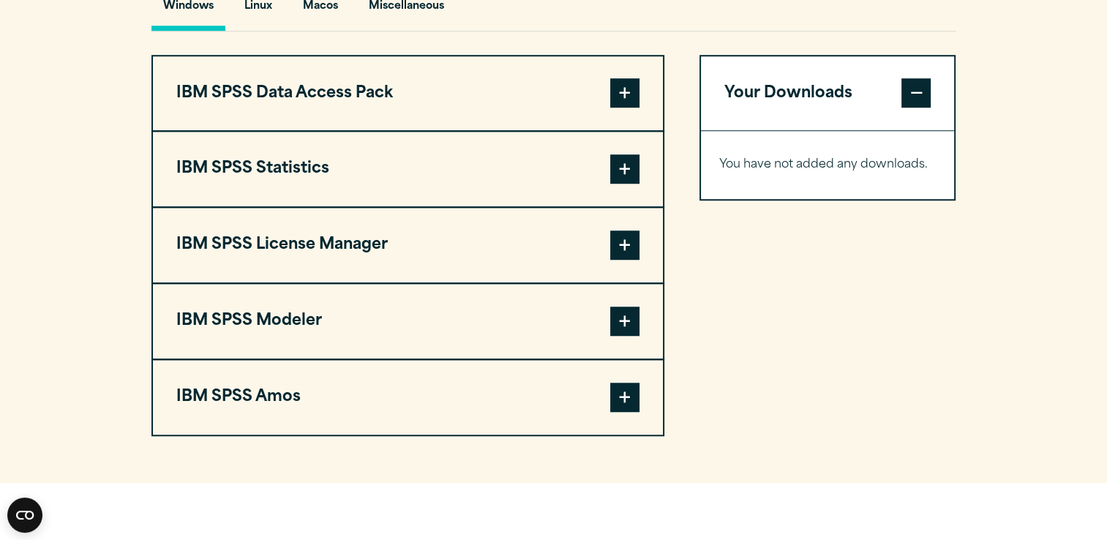
click at [632, 184] on span at bounding box center [624, 168] width 29 height 29
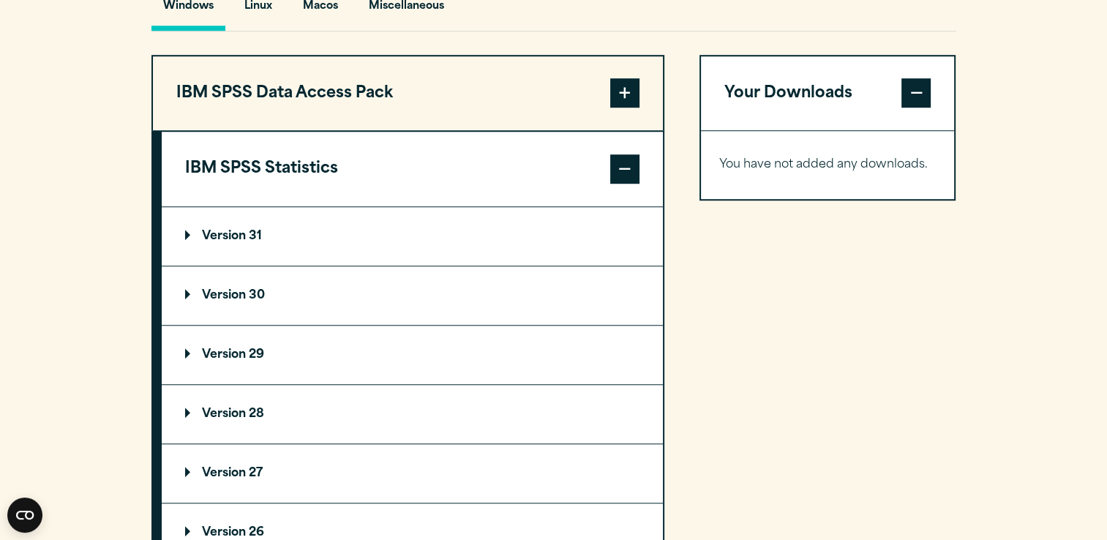
click at [237, 325] on summary "Version 30" at bounding box center [412, 295] width 501 height 59
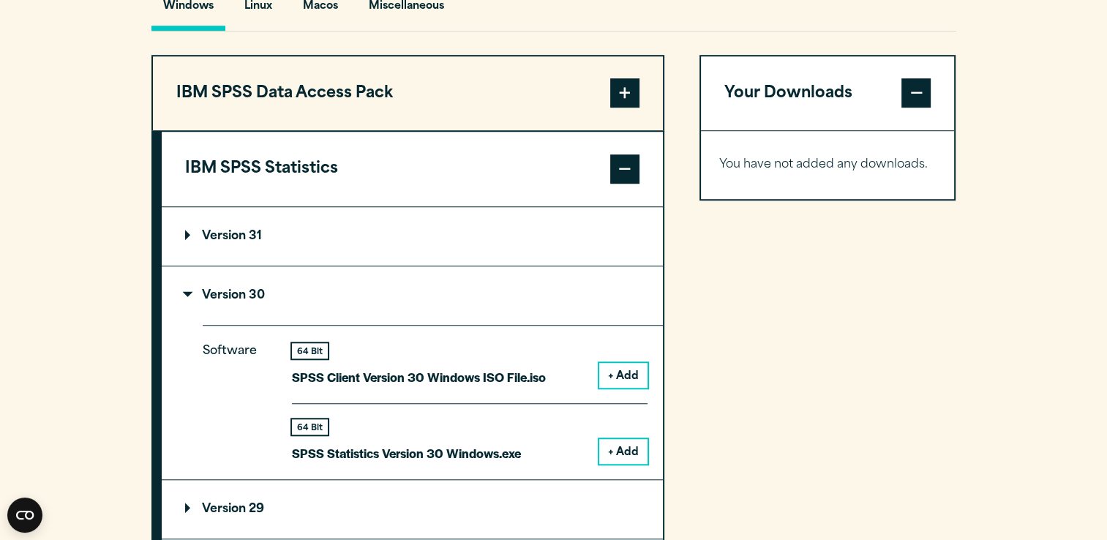
click at [618, 464] on button "+ Add" at bounding box center [623, 451] width 48 height 25
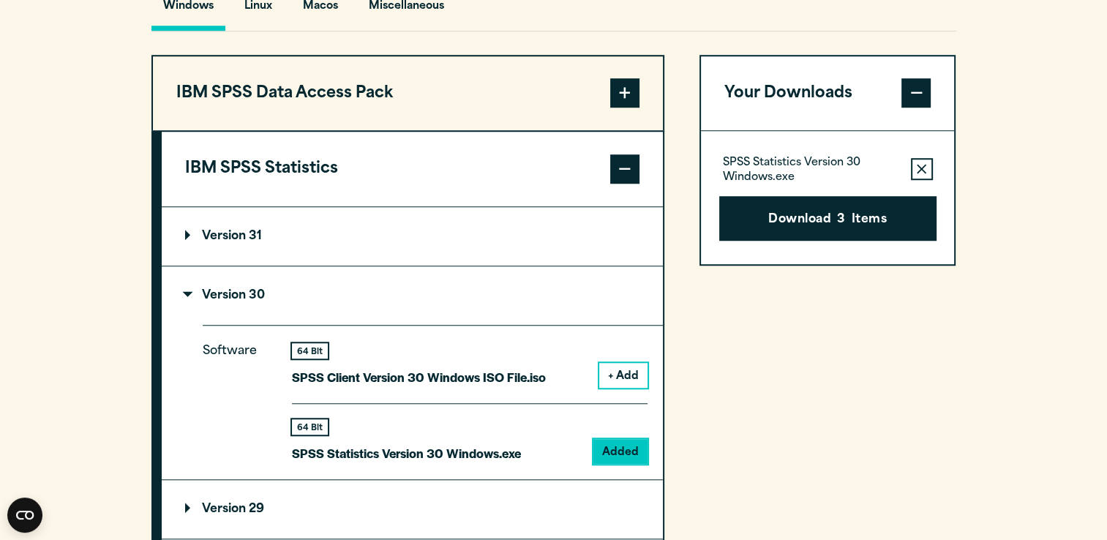
click at [713, 350] on div "Your Downloads SPSS Statistics Version 30 Windows.exe Remove this item from you…" at bounding box center [828, 501] width 257 height 892
click at [923, 180] on button "Remove this item from your software download list" at bounding box center [922, 169] width 22 height 22
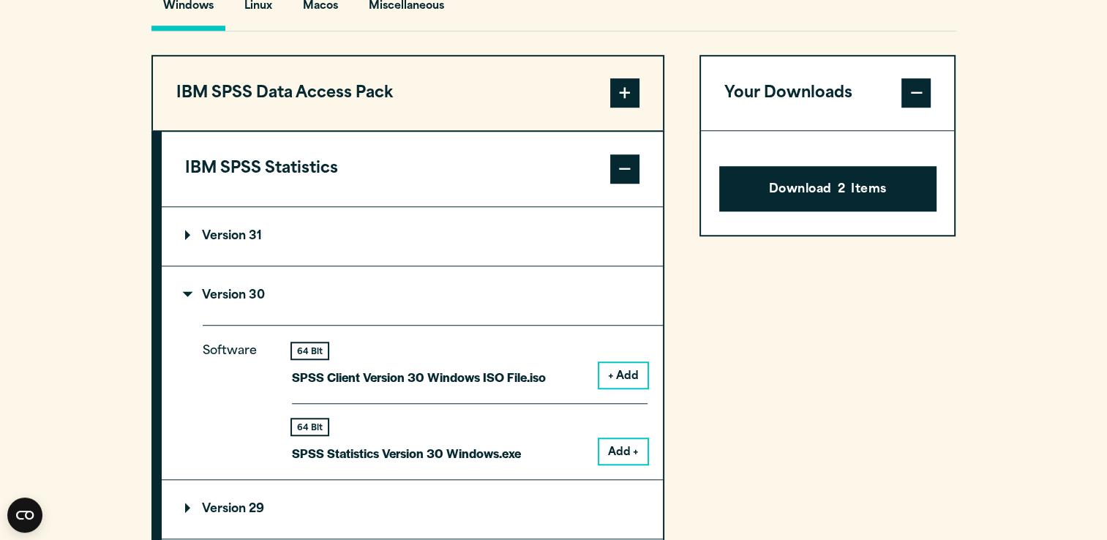
click at [919, 169] on div "Download 2 Items" at bounding box center [828, 183] width 254 height 104
click at [864, 212] on button "Download 2 Items" at bounding box center [827, 188] width 217 height 45
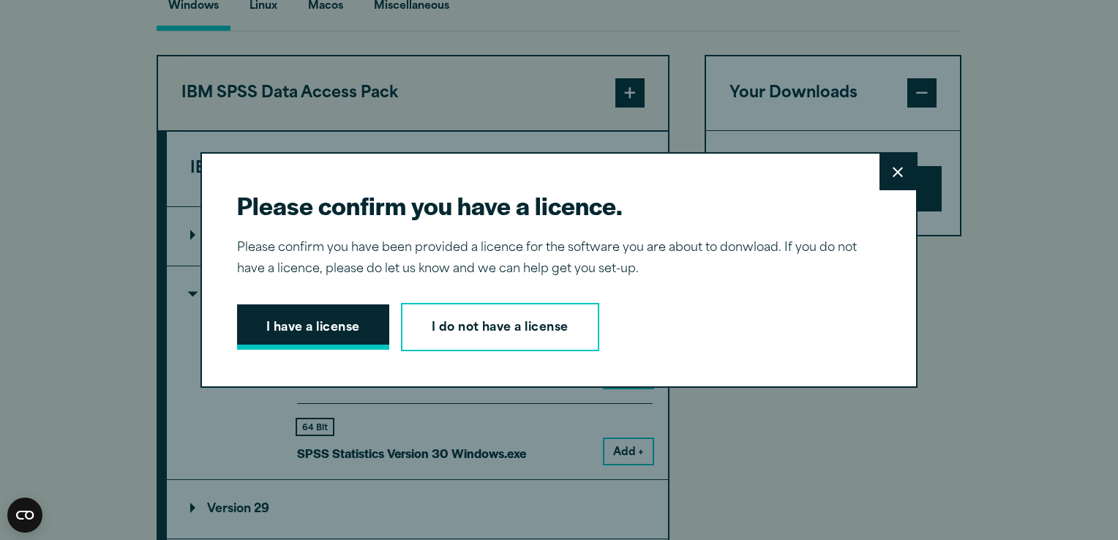
click at [305, 326] on button "I have a license" at bounding box center [313, 326] width 152 height 45
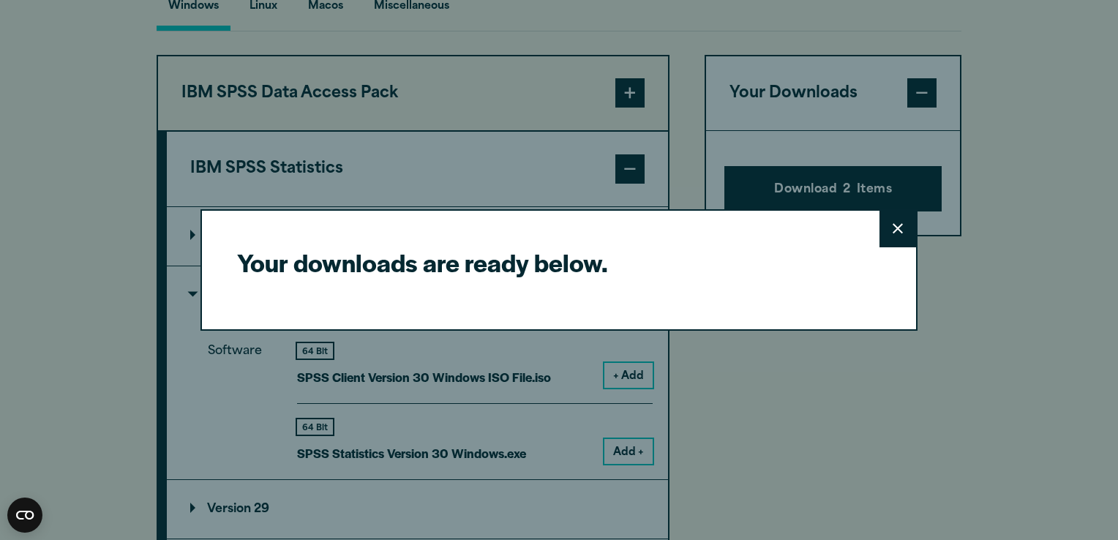
click at [606, 302] on div "Your downloads are ready below. Close" at bounding box center [559, 270] width 717 height 122
click at [888, 221] on button "Close" at bounding box center [898, 229] width 37 height 37
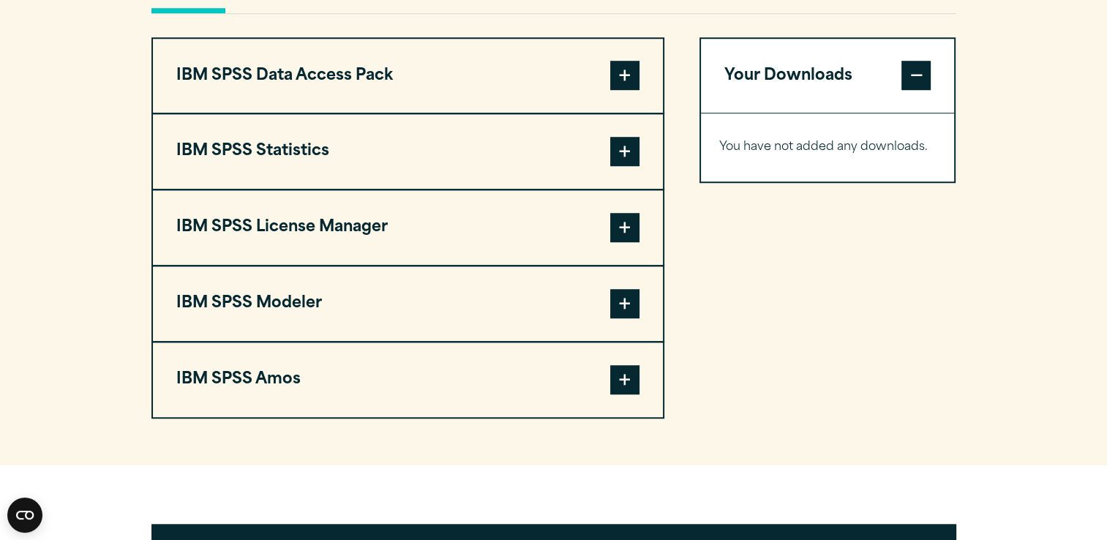
scroll to position [1132, 0]
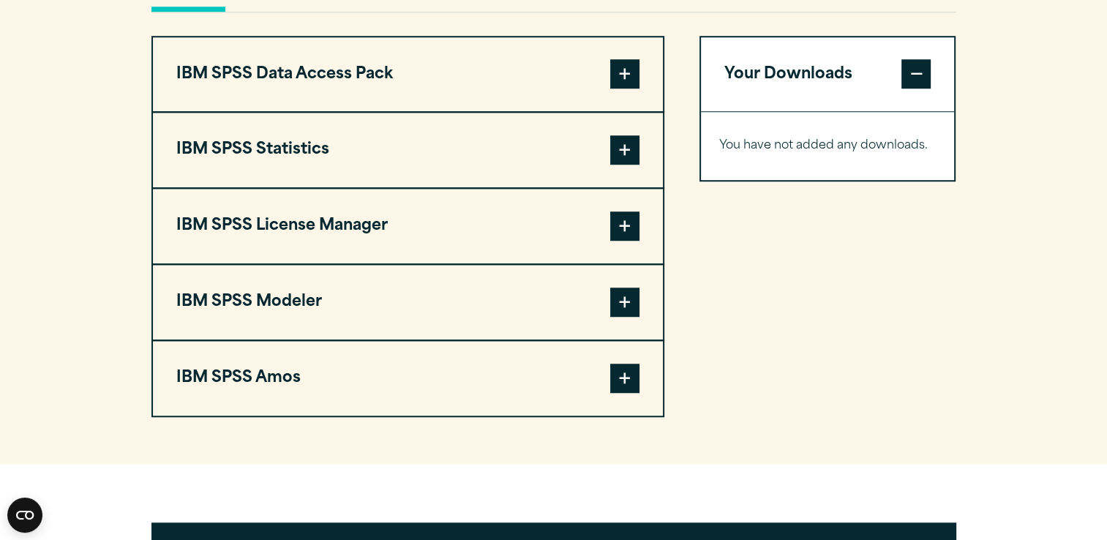
click at [291, 181] on button "IBM SPSS Statistics" at bounding box center [408, 150] width 510 height 75
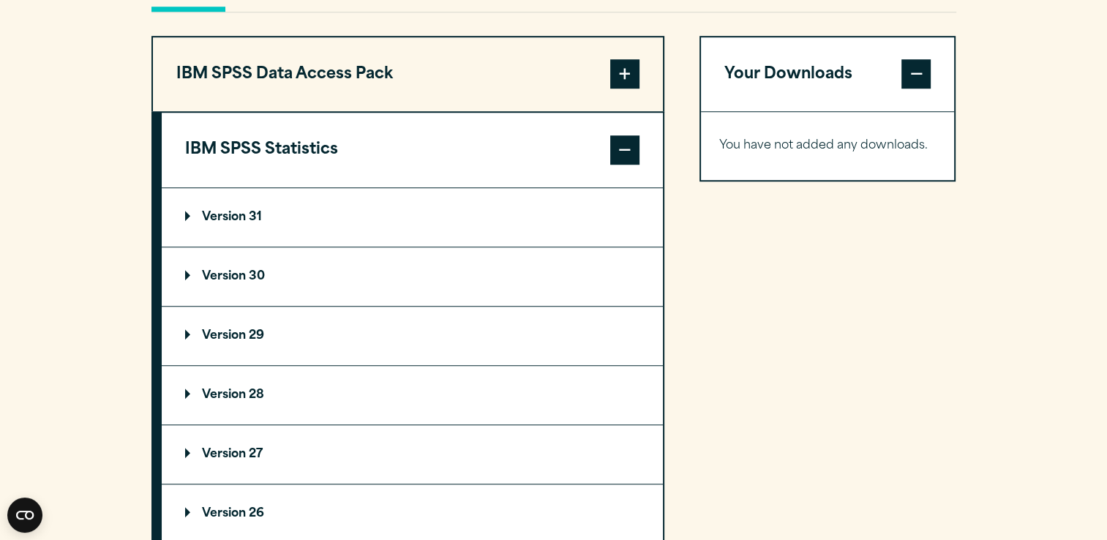
click at [220, 283] on p "Version 30" at bounding box center [225, 277] width 80 height 12
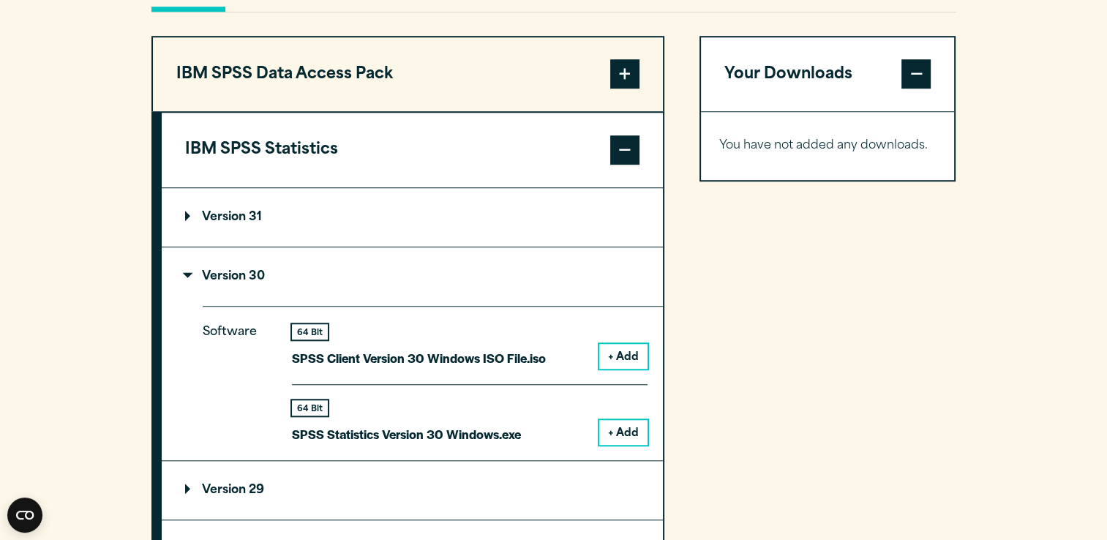
click at [618, 445] on button "+ Add" at bounding box center [623, 432] width 48 height 25
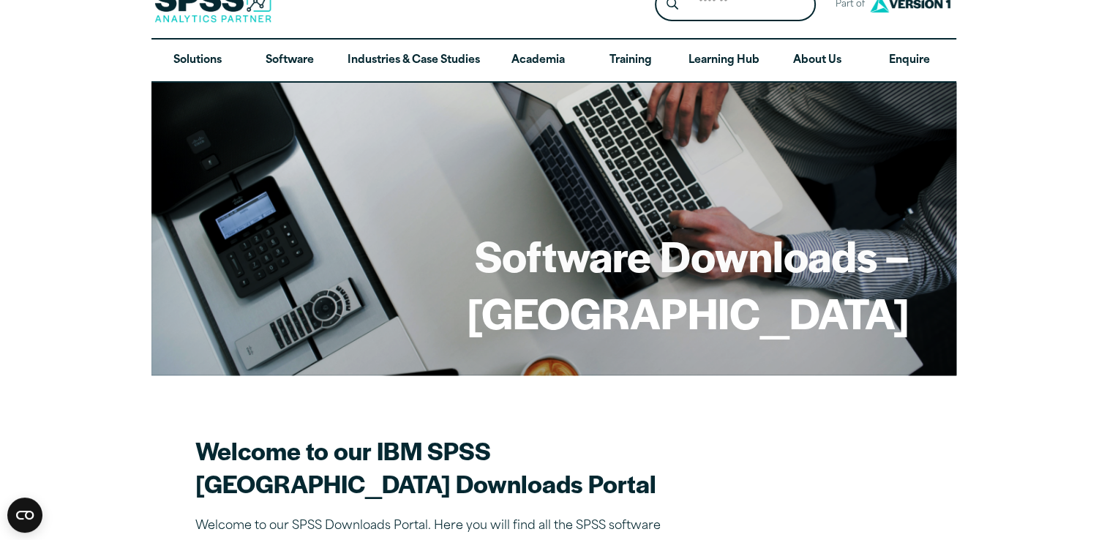
scroll to position [0, 0]
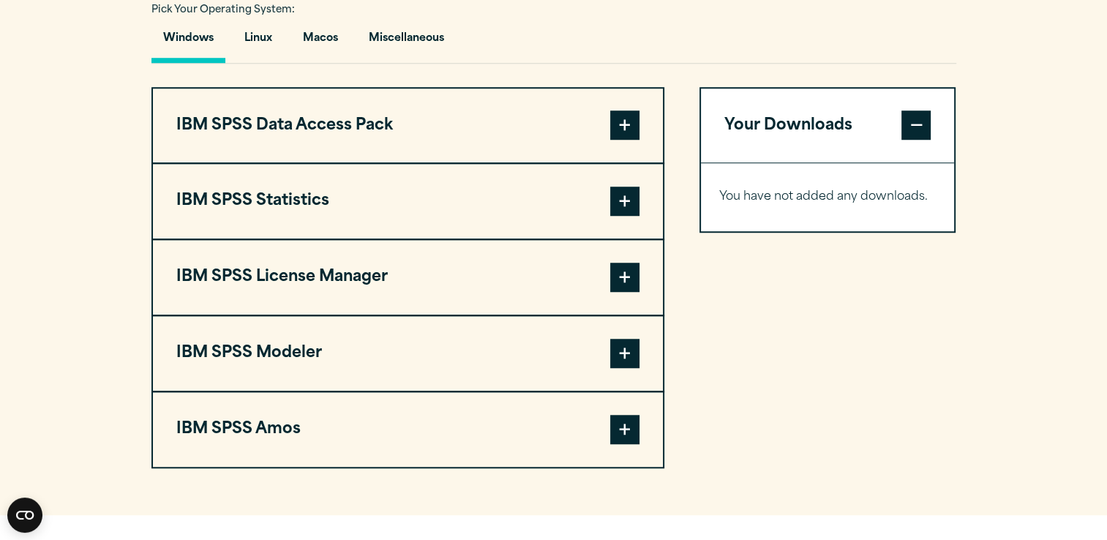
scroll to position [1102, 0]
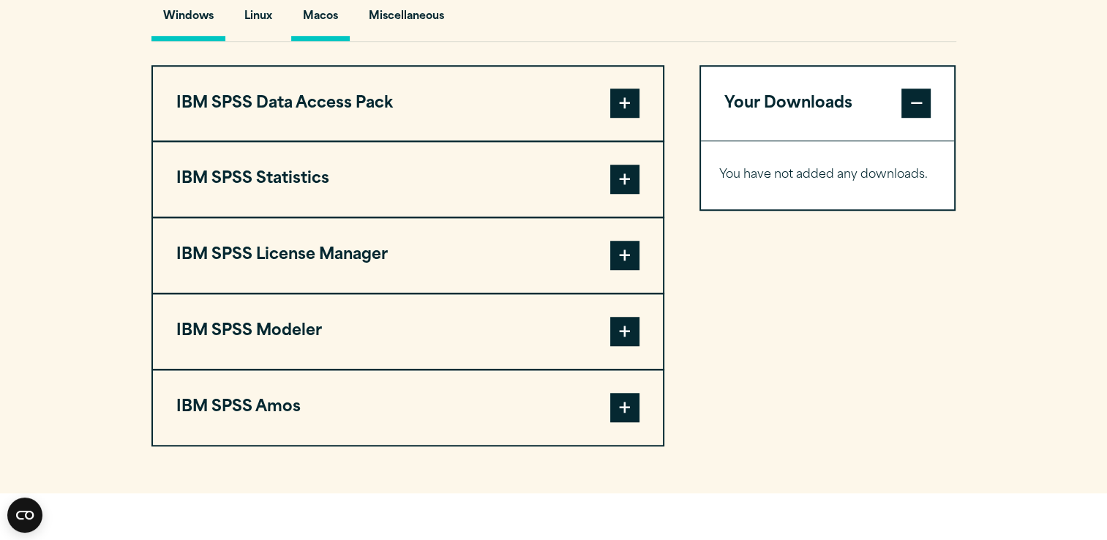
click at [325, 41] on button "Macos" at bounding box center [320, 20] width 59 height 42
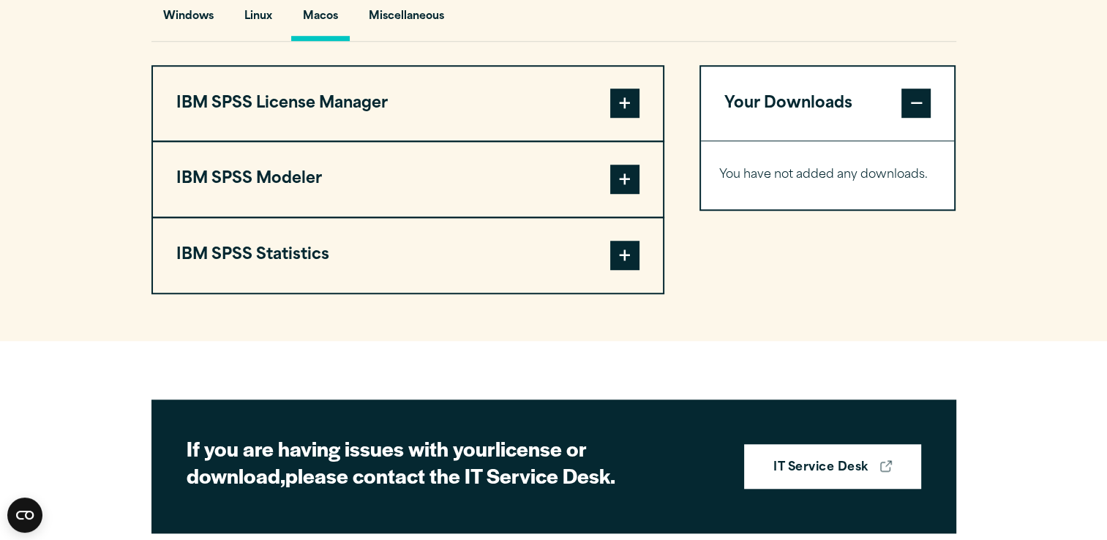
click at [621, 270] on span at bounding box center [624, 255] width 29 height 29
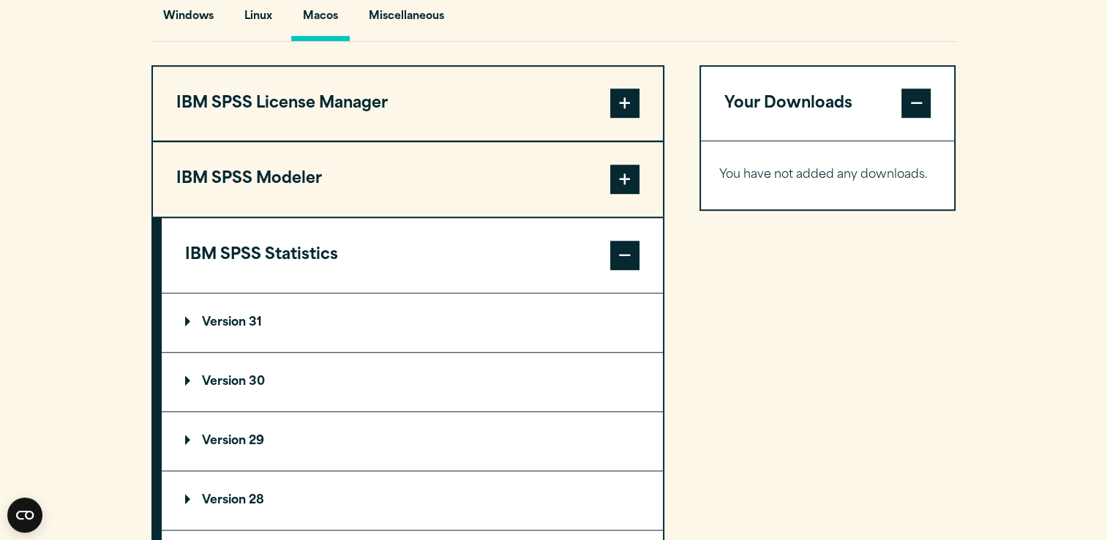
click at [242, 388] on p "Version 30" at bounding box center [225, 382] width 80 height 12
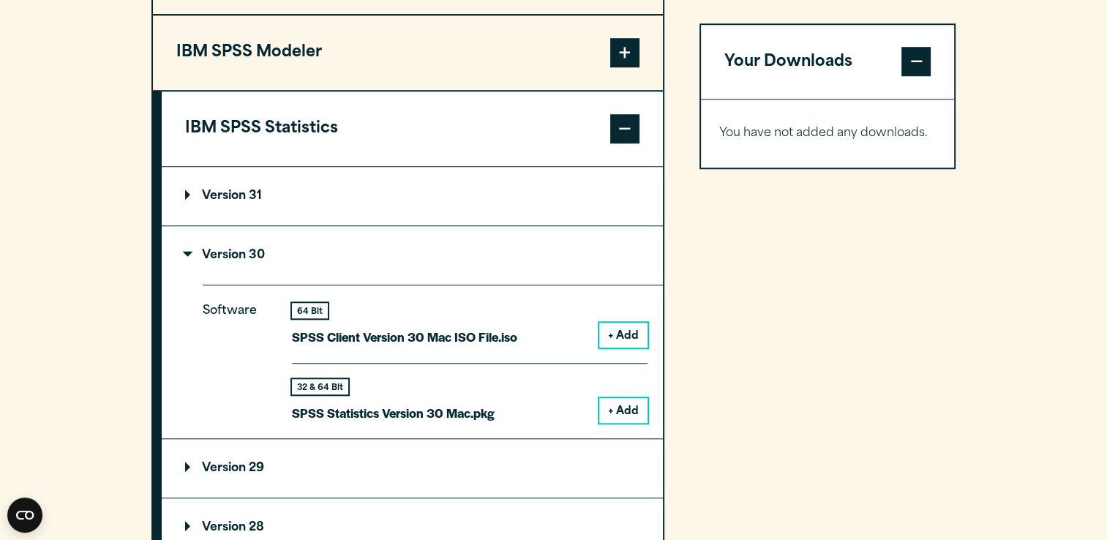
scroll to position [1278, 0]
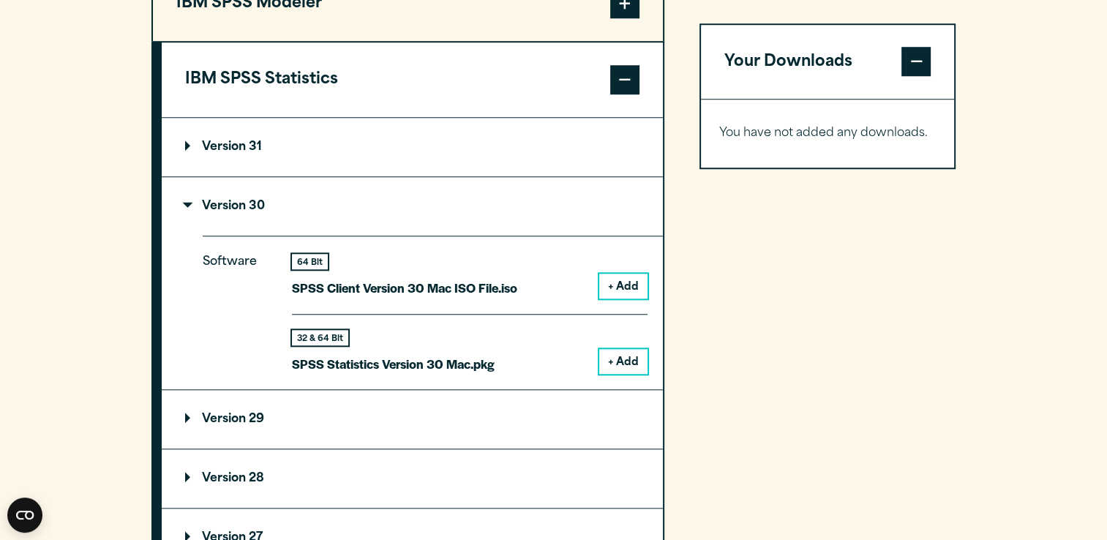
click at [612, 374] on button "+ Add" at bounding box center [623, 361] width 48 height 25
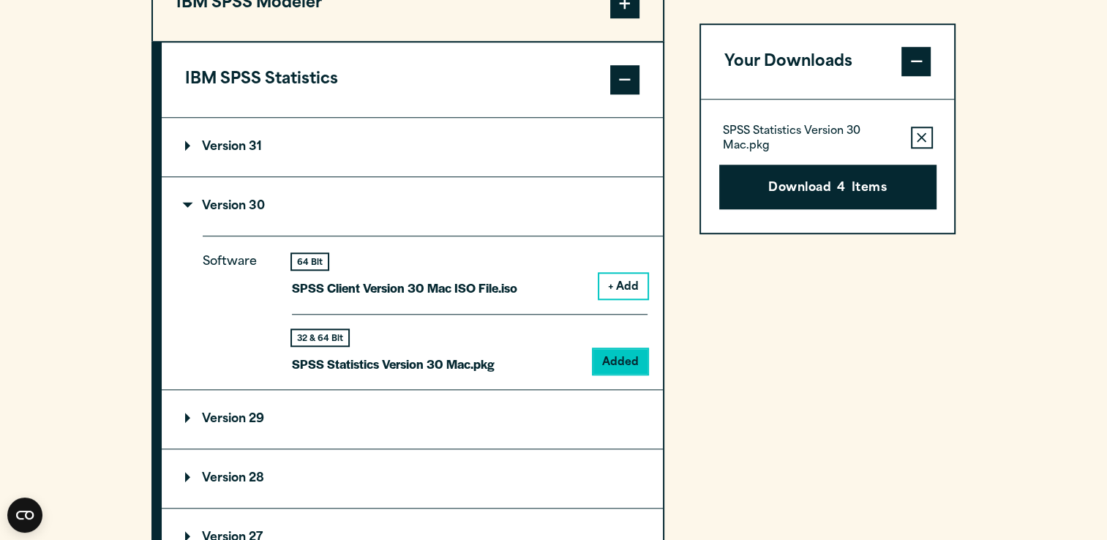
click at [922, 138] on icon "button" at bounding box center [922, 138] width 10 height 10
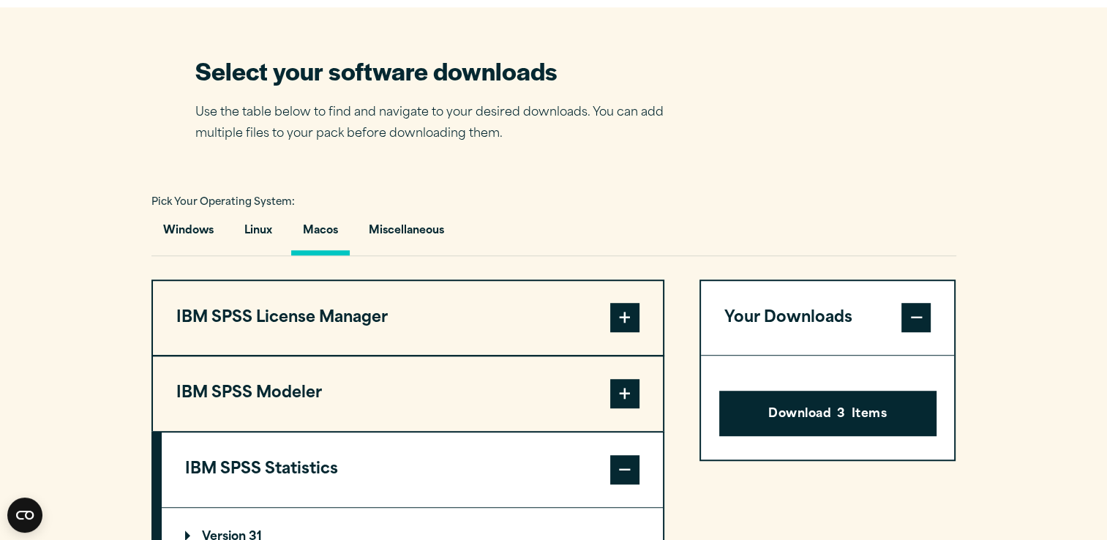
scroll to position [878, 0]
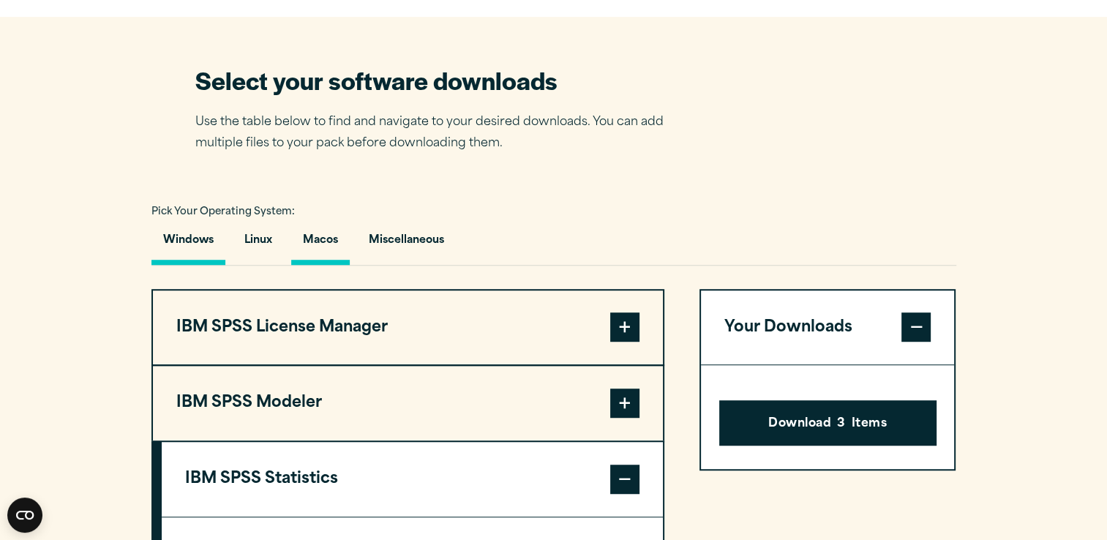
click at [177, 265] on button "Windows" at bounding box center [189, 244] width 74 height 42
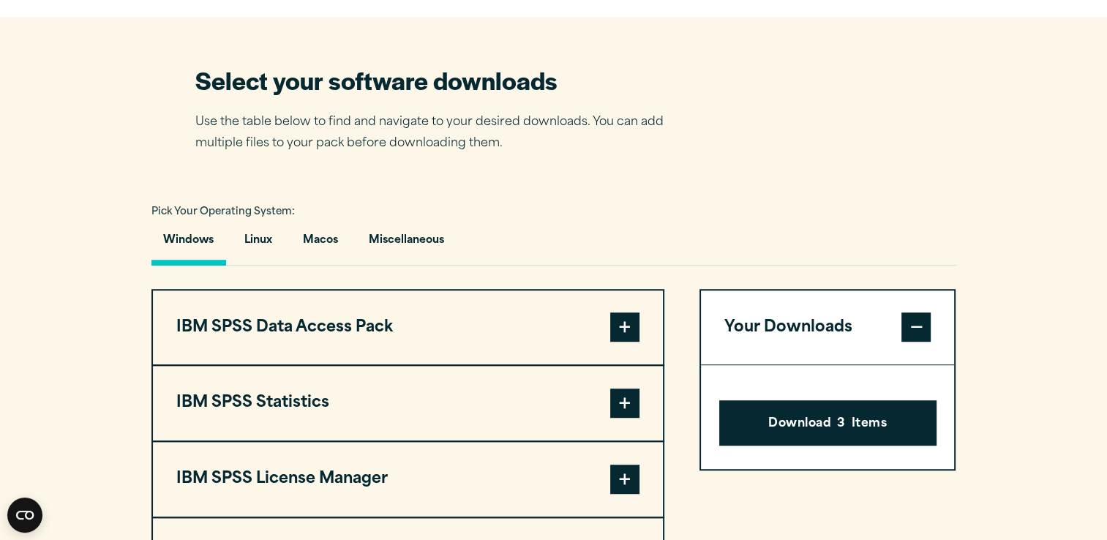
click at [619, 418] on span at bounding box center [624, 403] width 29 height 29
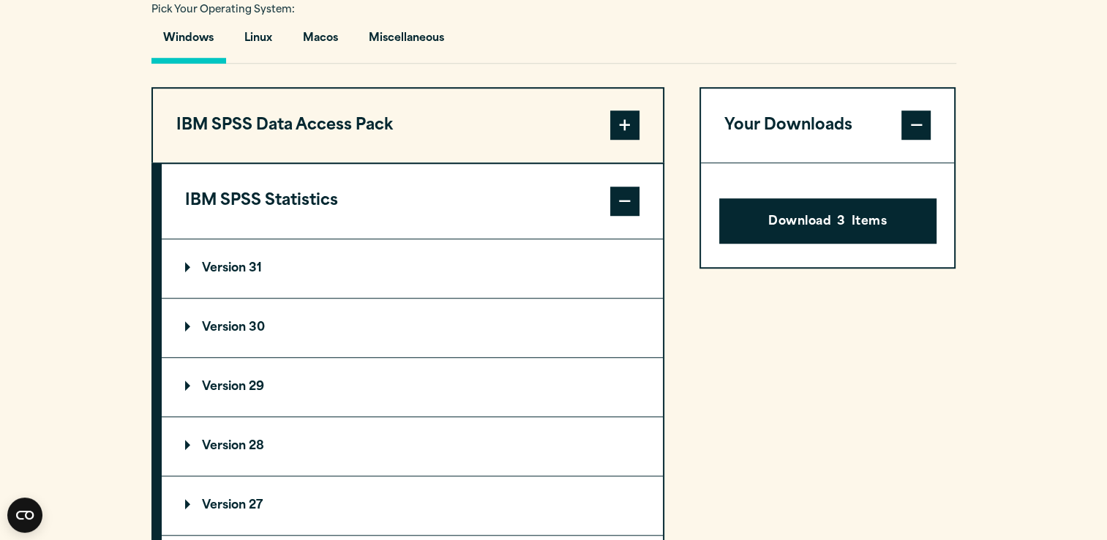
scroll to position [1113, 0]
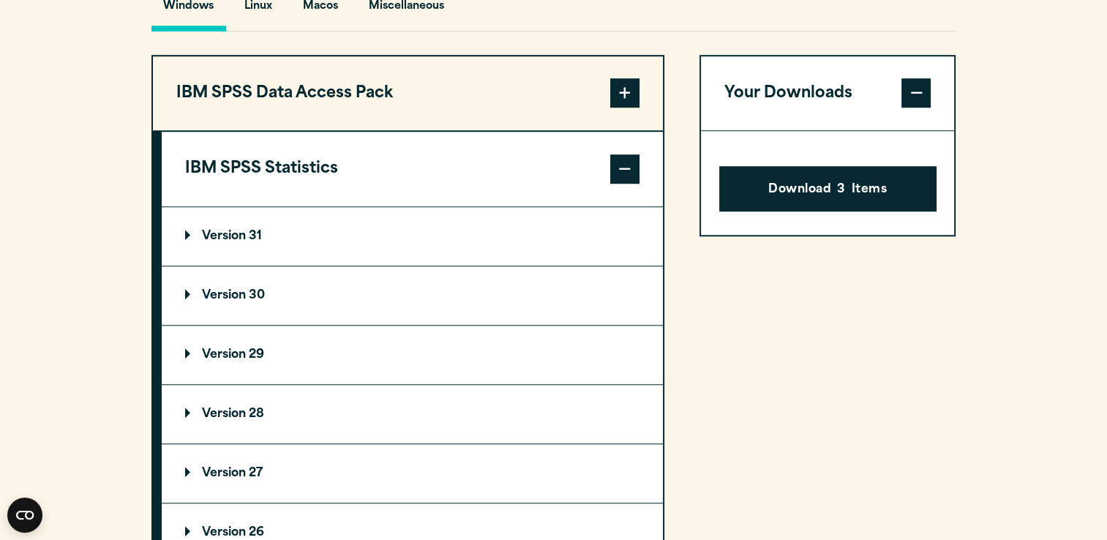
drag, startPoint x: 853, startPoint y: 220, endPoint x: 774, endPoint y: 338, distance: 141.9
click at [774, 338] on div "Your Downloads Download 3 Items" at bounding box center [828, 424] width 257 height 738
click at [1099, 143] on section "Select your software downloads Use the table below to find and navigate to your…" at bounding box center [553, 311] width 1107 height 1057
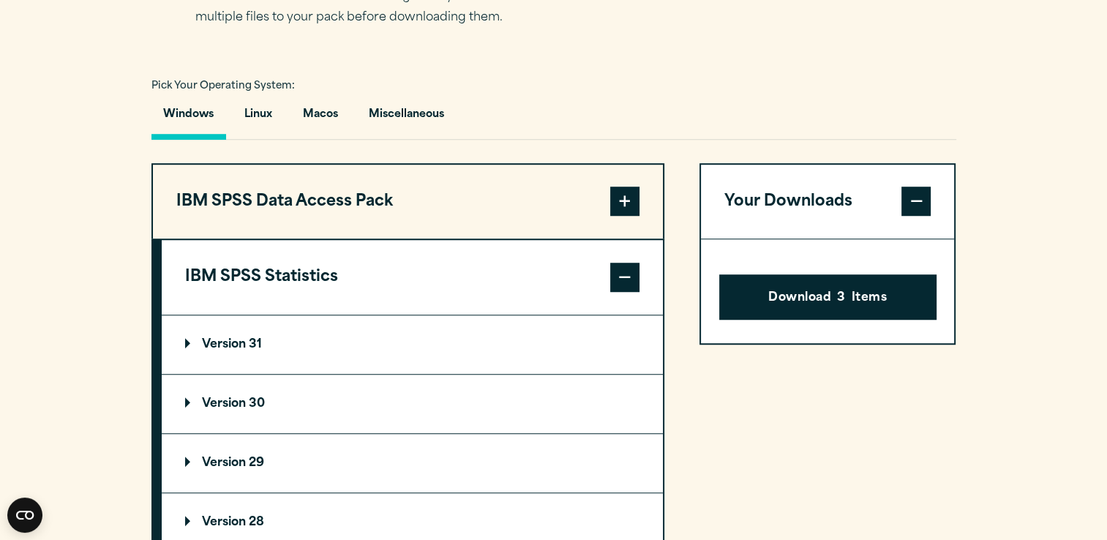
scroll to position [1024, 0]
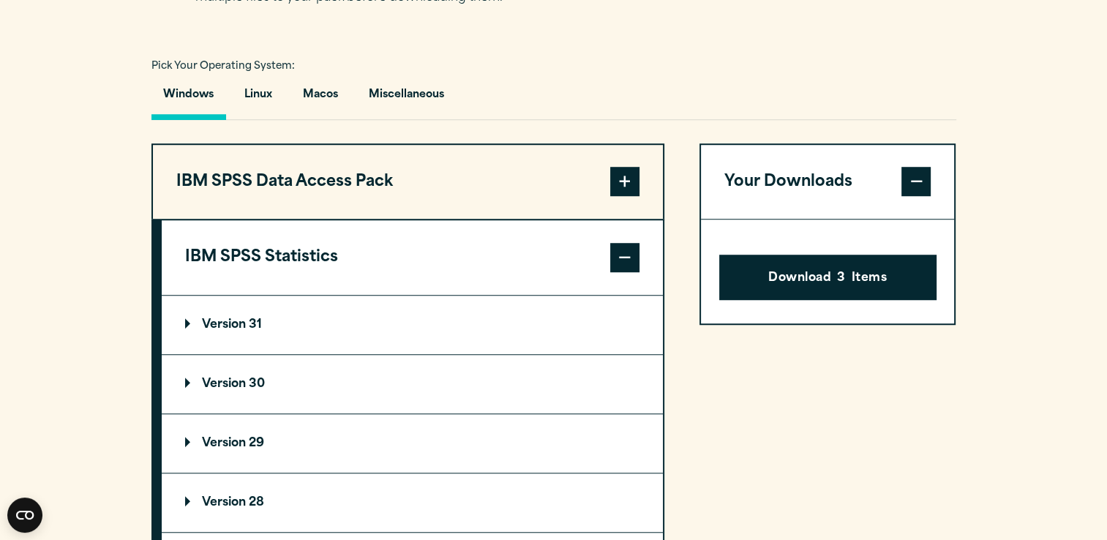
click at [923, 196] on span at bounding box center [916, 181] width 29 height 29
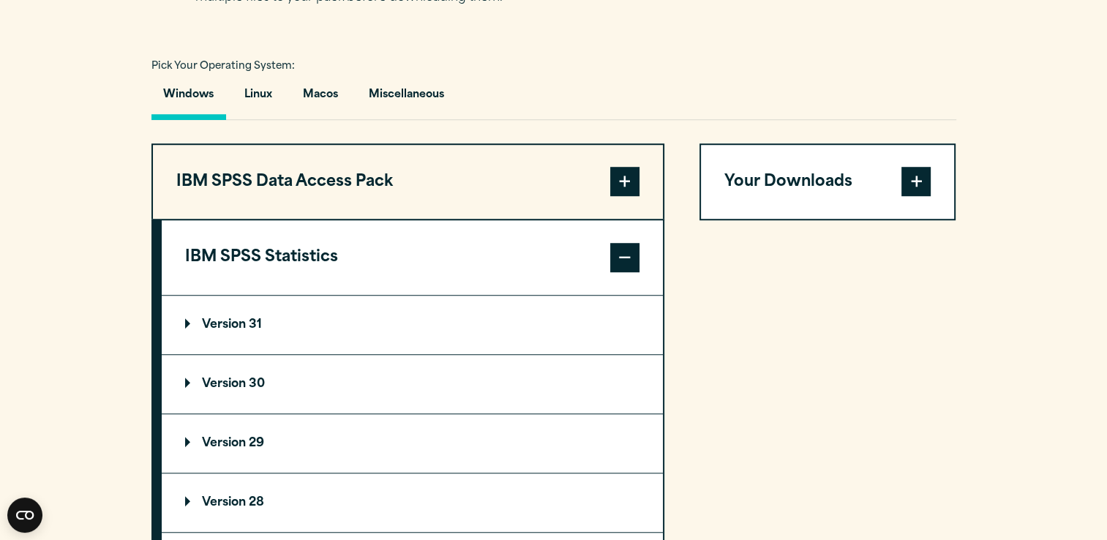
click at [923, 196] on span at bounding box center [916, 181] width 29 height 29
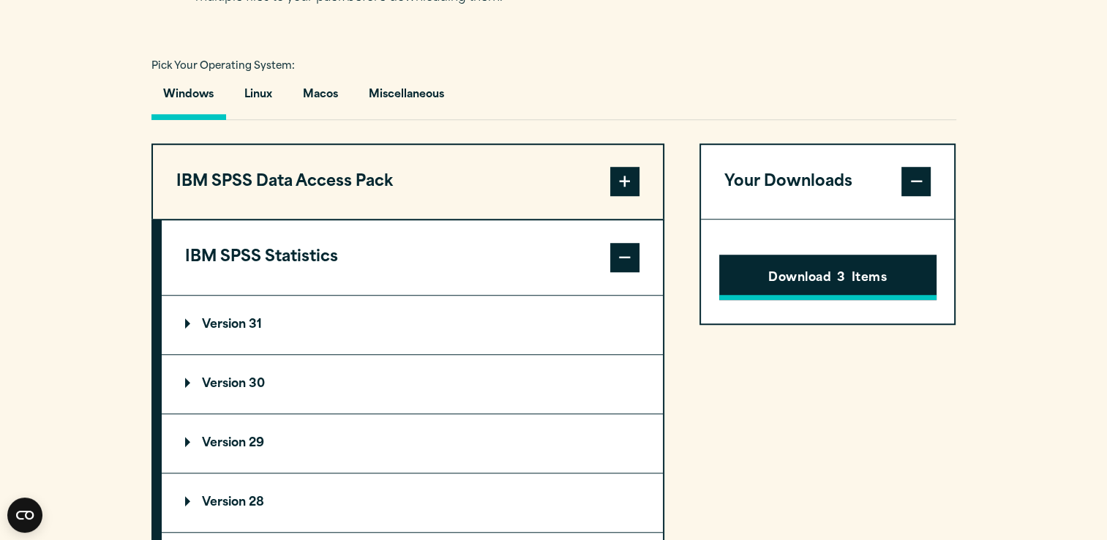
click at [825, 300] on button "Download 3 Items" at bounding box center [827, 277] width 217 height 45
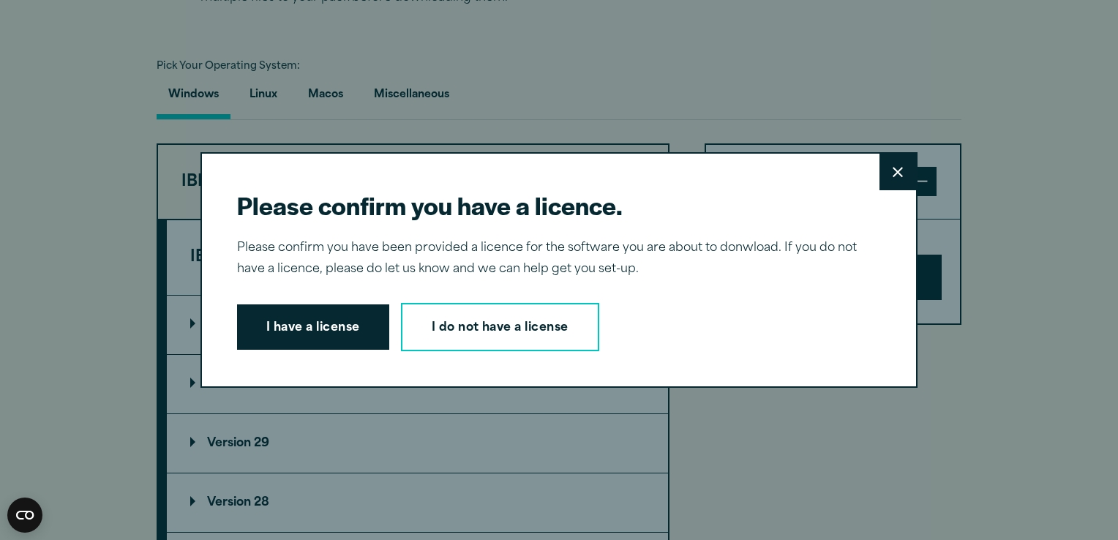
click at [893, 168] on icon at bounding box center [898, 172] width 10 height 11
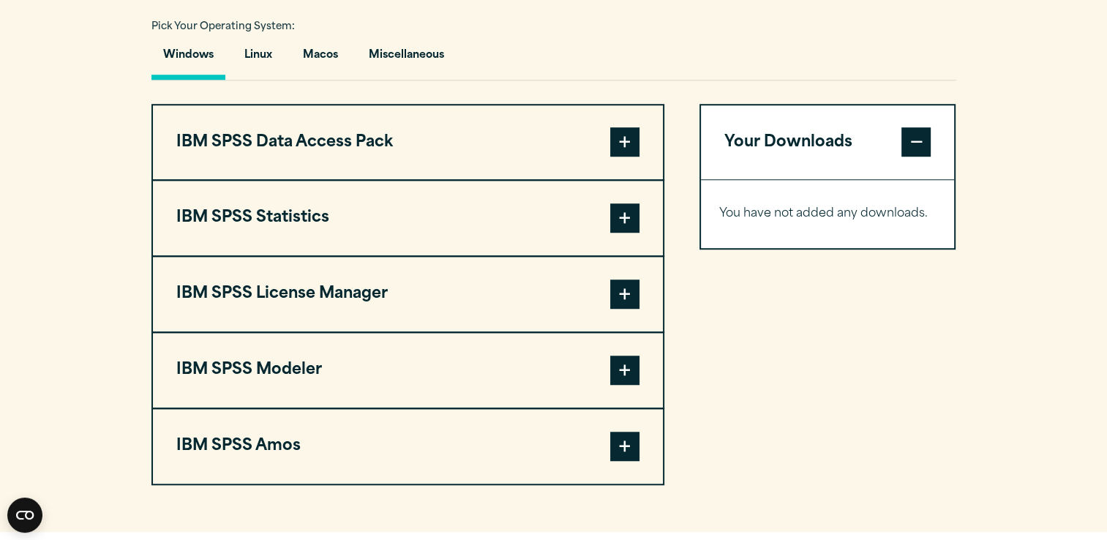
scroll to position [1132, 0]
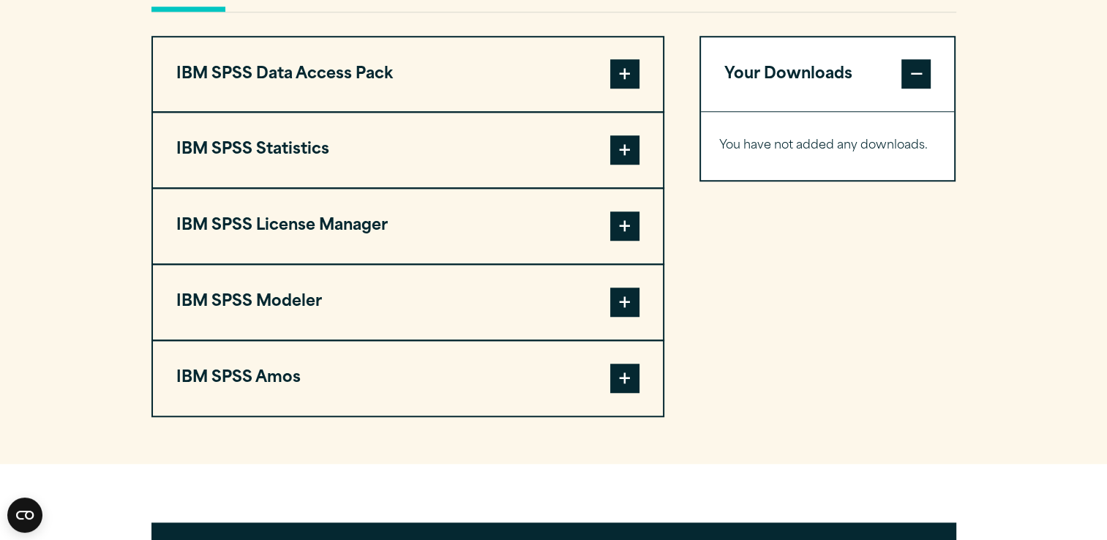
click at [629, 165] on span at bounding box center [624, 149] width 29 height 29
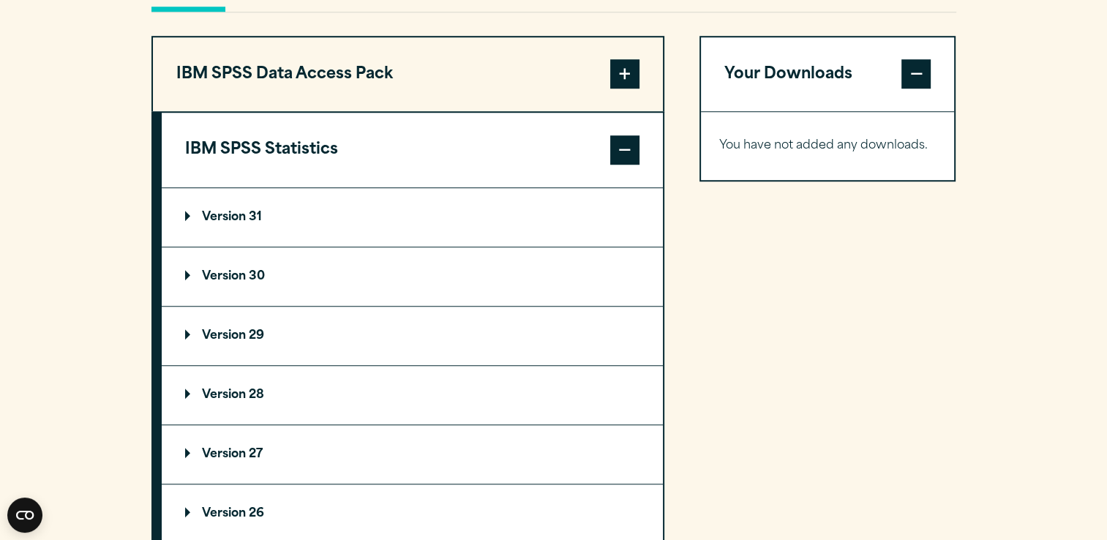
click at [487, 306] on summary "Version 30" at bounding box center [412, 276] width 501 height 59
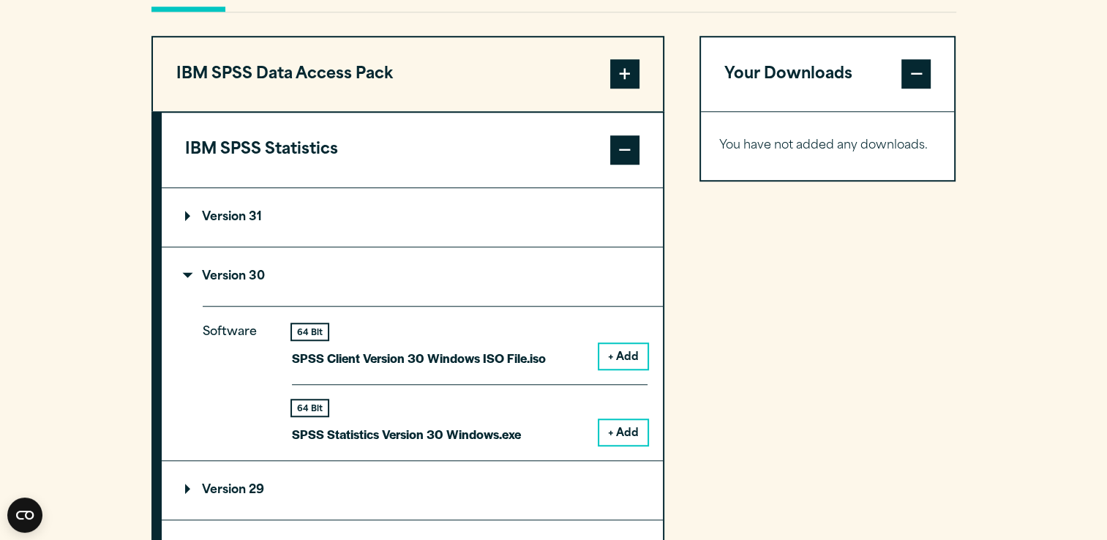
click at [627, 445] on button "+ Add" at bounding box center [623, 432] width 48 height 25
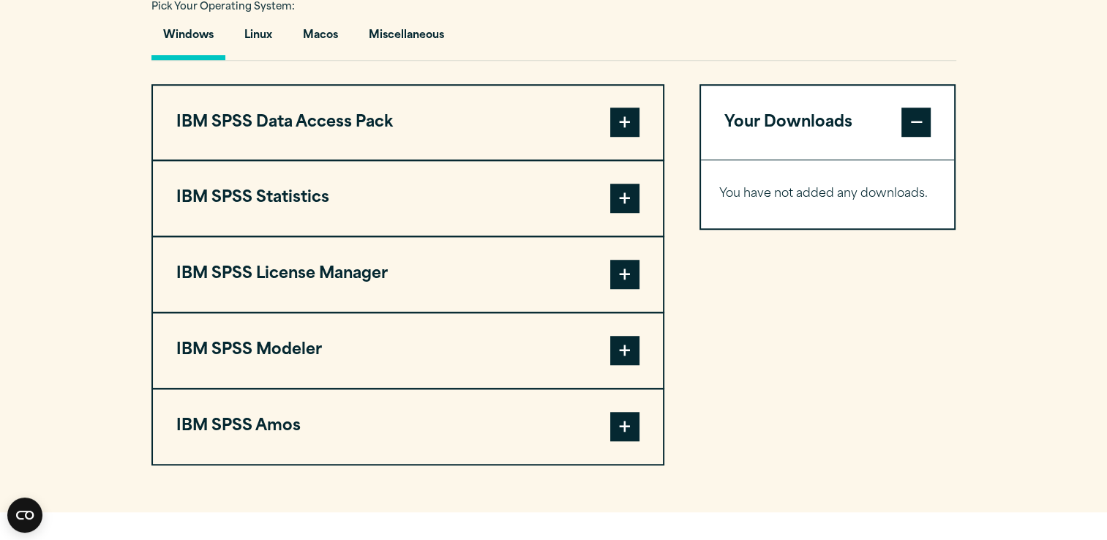
scroll to position [1142, 0]
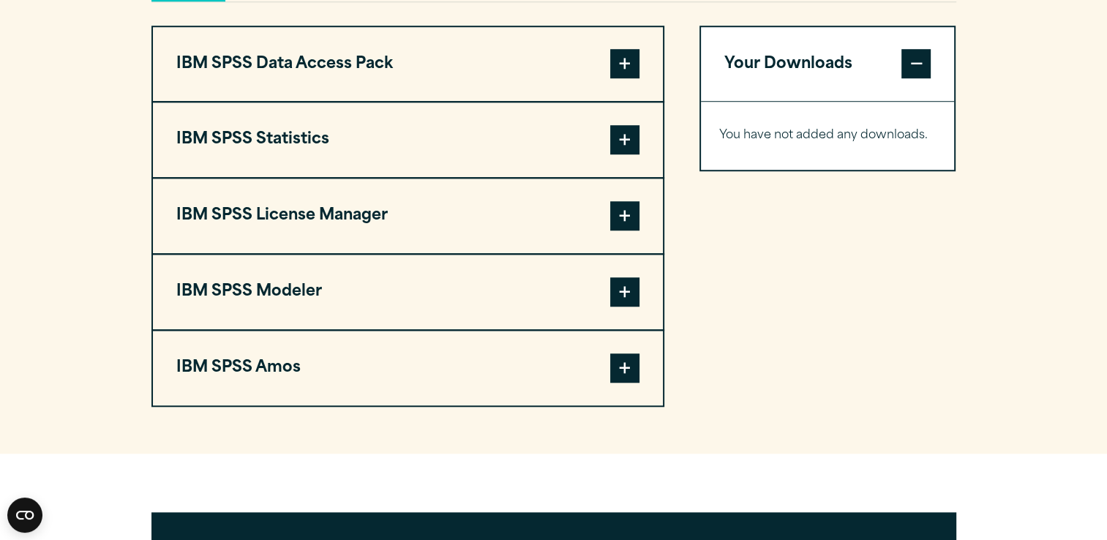
click at [616, 154] on span at bounding box center [624, 139] width 29 height 29
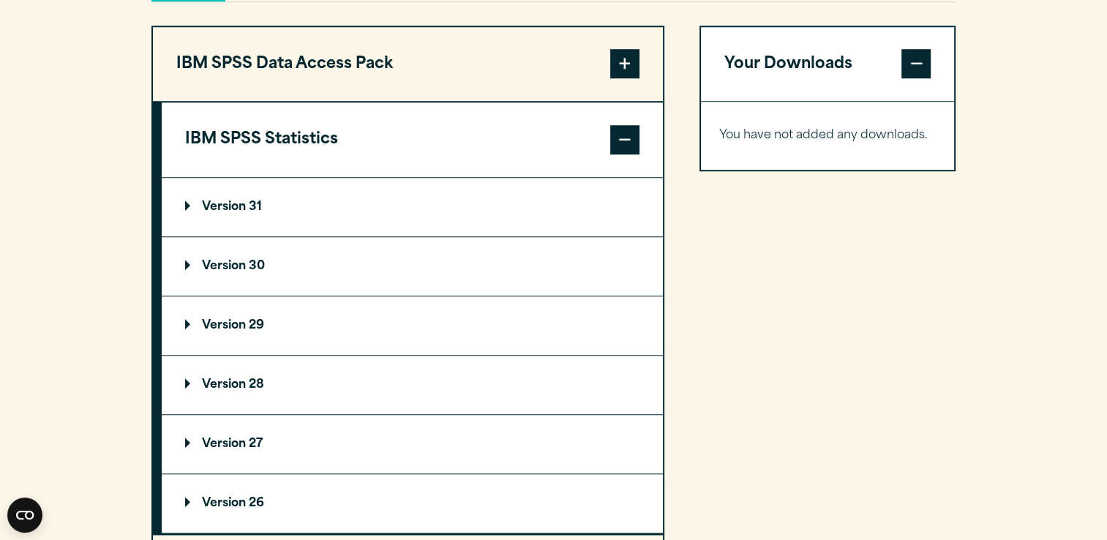
click at [233, 272] on p "Version 30" at bounding box center [225, 267] width 80 height 12
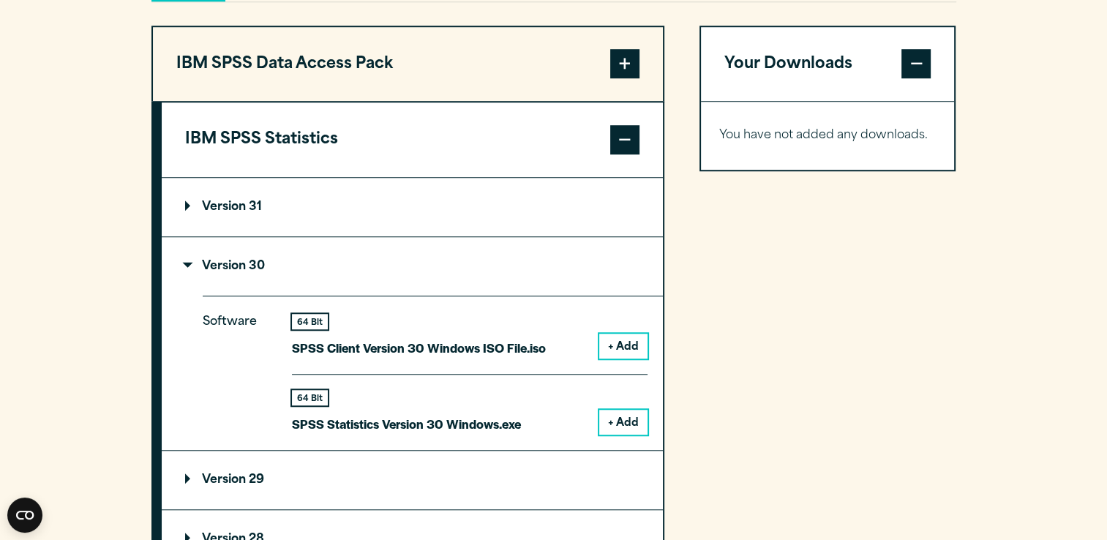
click at [609, 435] on button "+ Add" at bounding box center [623, 422] width 48 height 25
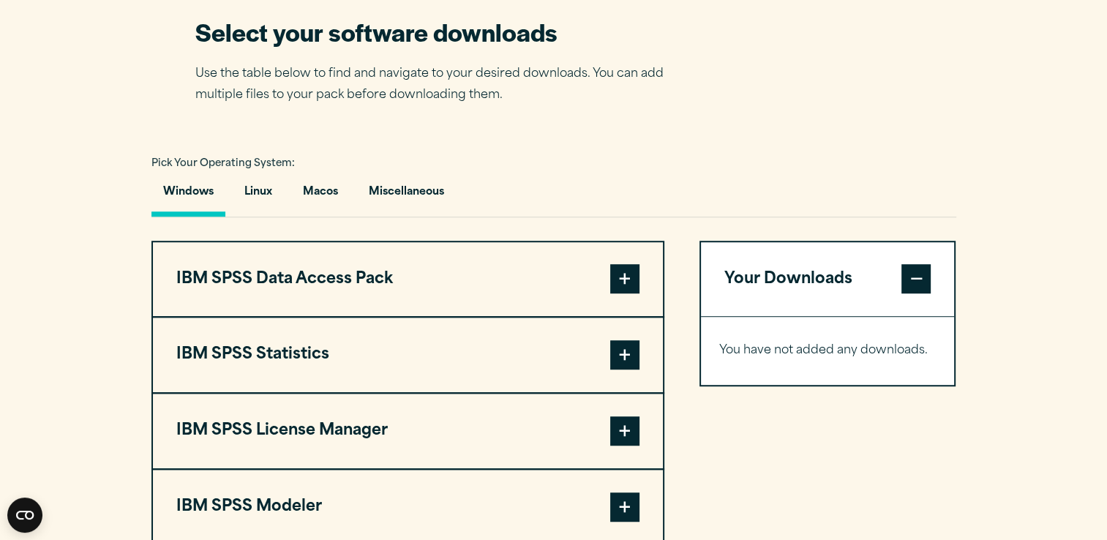
scroll to position [985, 0]
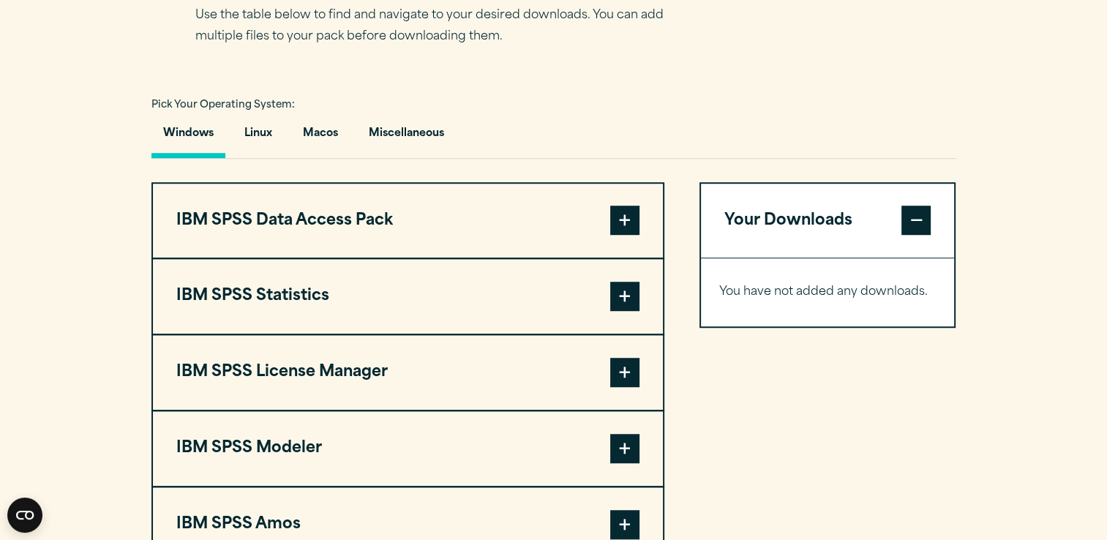
click at [624, 311] on span at bounding box center [624, 296] width 29 height 29
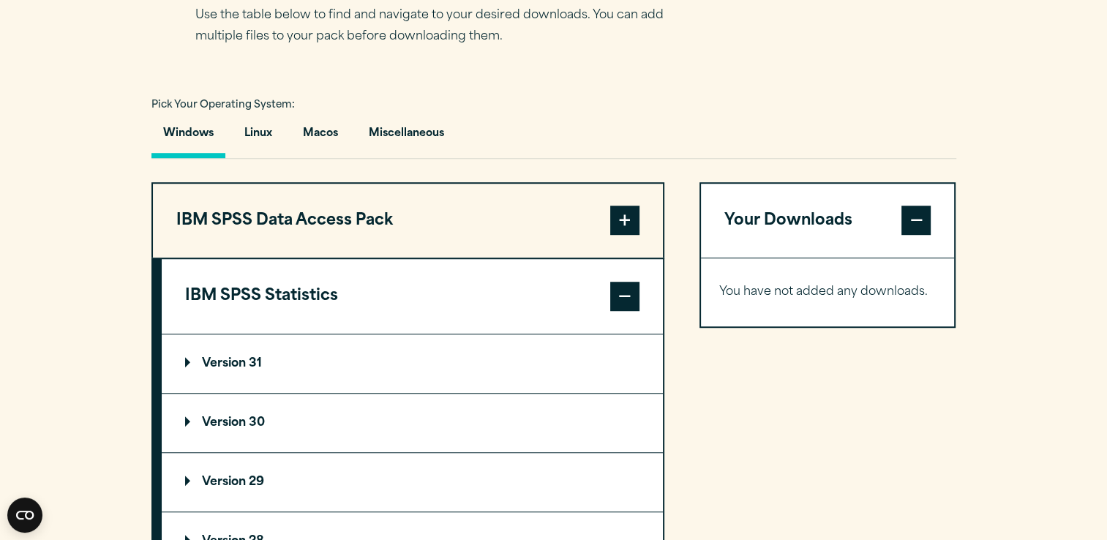
click at [228, 429] on p "Version 30" at bounding box center [225, 423] width 80 height 12
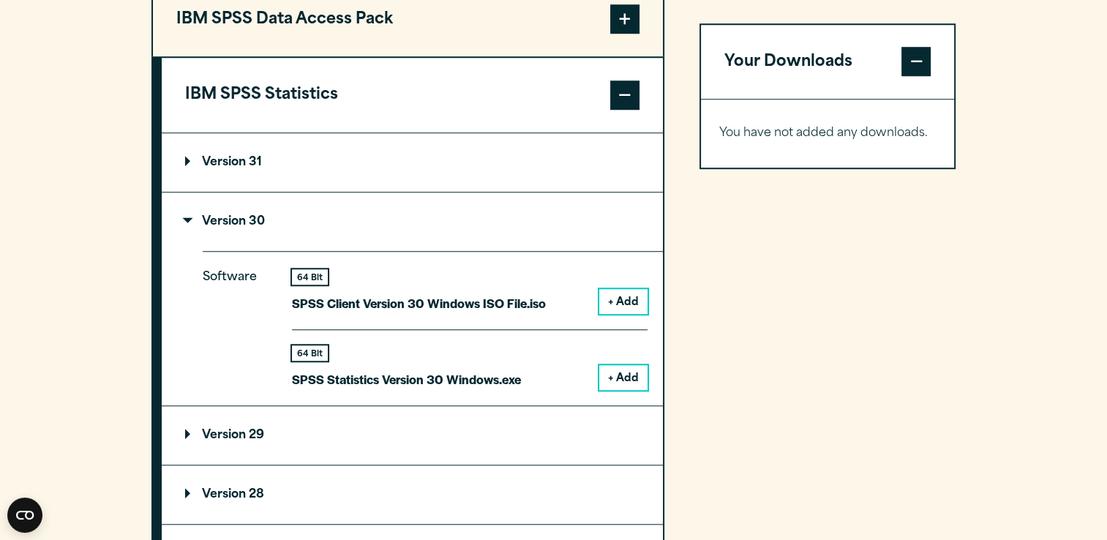
scroll to position [1190, 0]
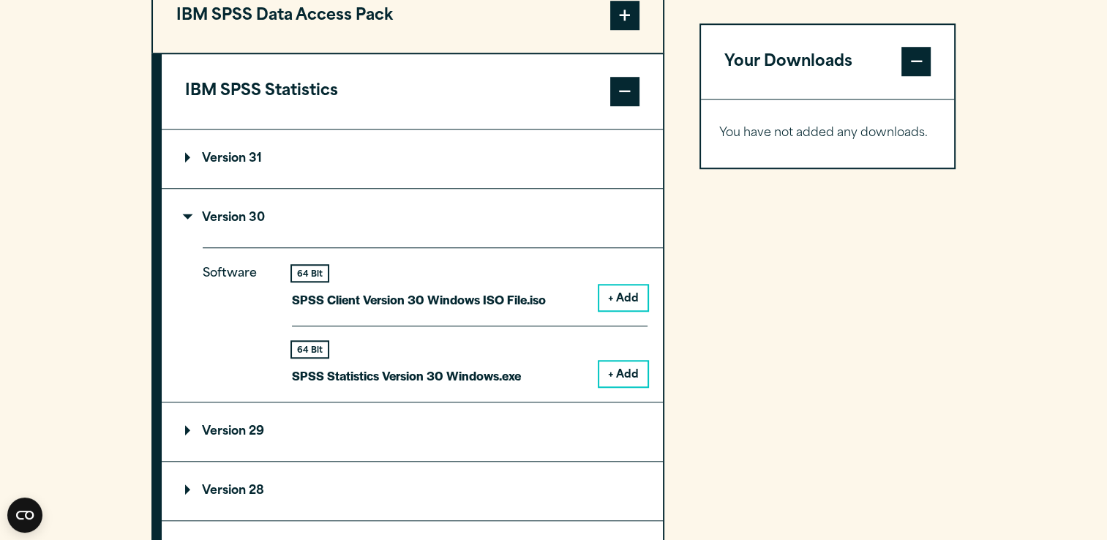
click at [613, 386] on button "+ Add" at bounding box center [623, 374] width 48 height 25
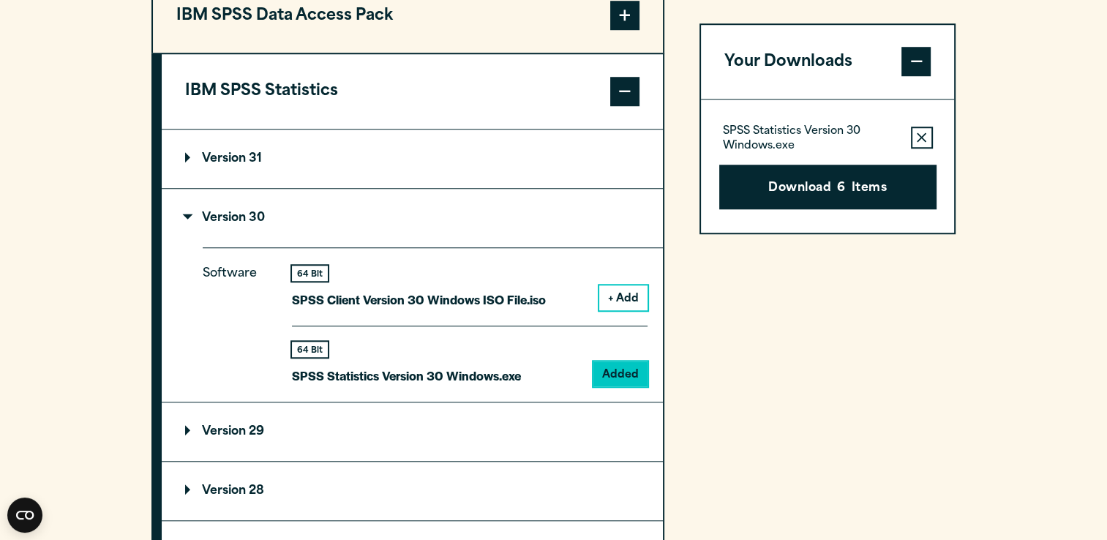
drag, startPoint x: 828, startPoint y: 191, endPoint x: 746, endPoint y: 295, distance: 132.4
click at [746, 295] on div "Your Downloads SPSS Statistics Version 30 Windows.exe Remove this item from you…" at bounding box center [828, 423] width 257 height 892
click at [689, 324] on div "IBM SPSS Data Access Pack Version 8 Plugin 32 & 64 Bit Data Access Pack 8.0.zip…" at bounding box center [554, 423] width 805 height 892
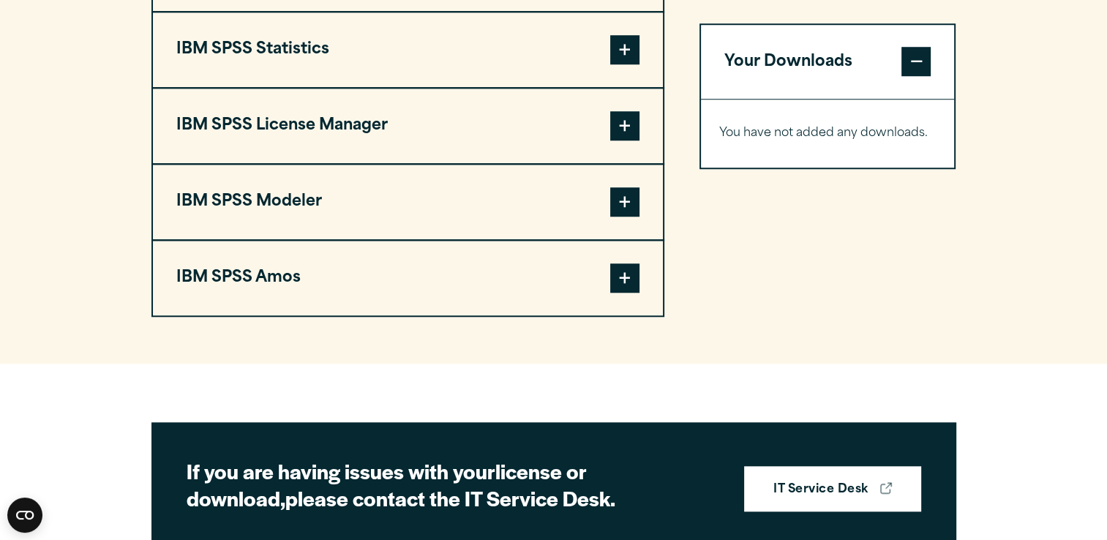
click at [618, 64] on span at bounding box center [624, 49] width 29 height 29
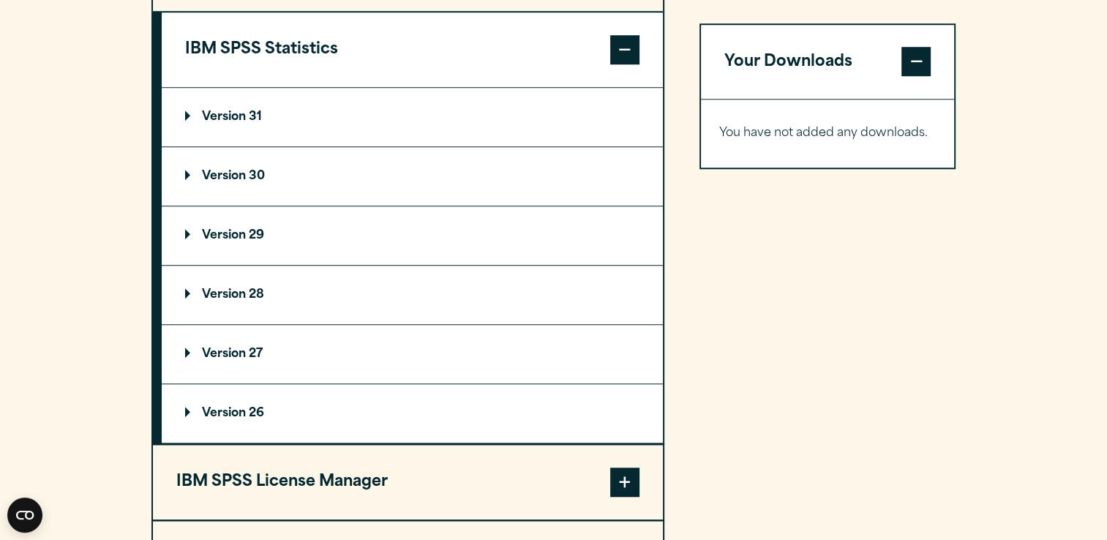
click at [543, 203] on summary "Version 30" at bounding box center [412, 176] width 501 height 59
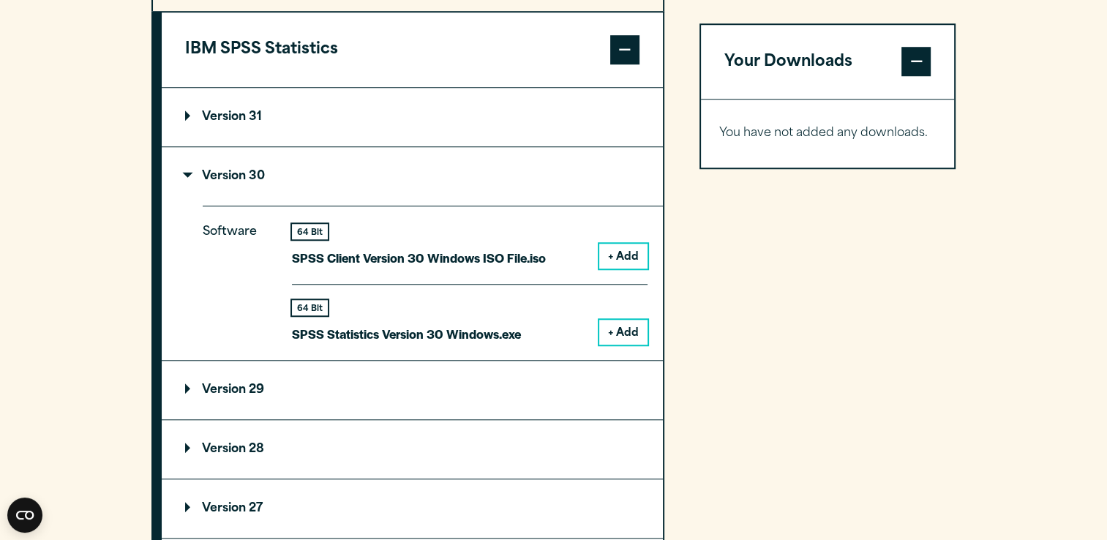
click at [620, 345] on button "+ Add" at bounding box center [623, 332] width 48 height 25
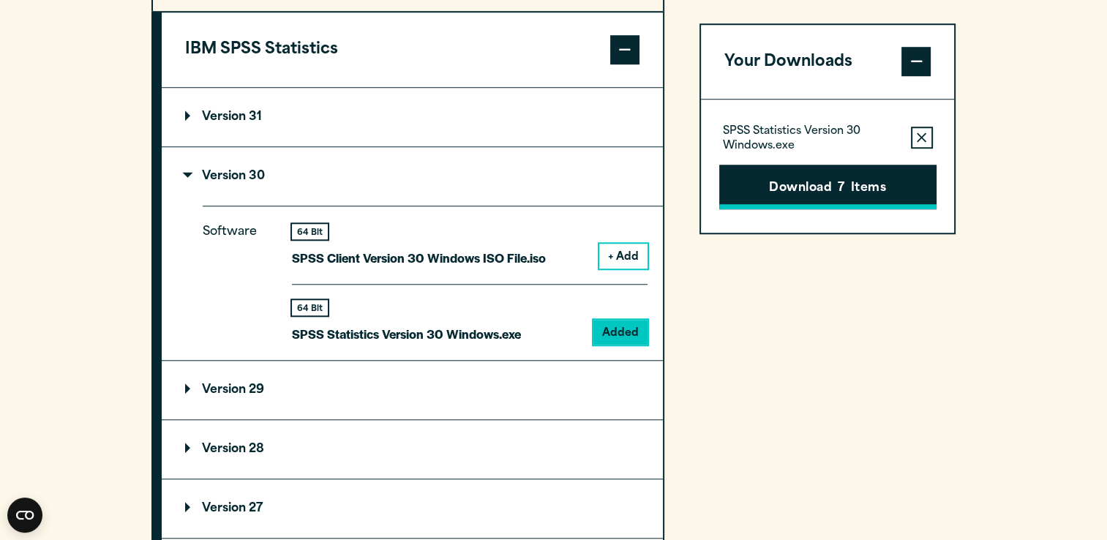
click at [793, 168] on button "Download 7 Items" at bounding box center [827, 187] width 217 height 45
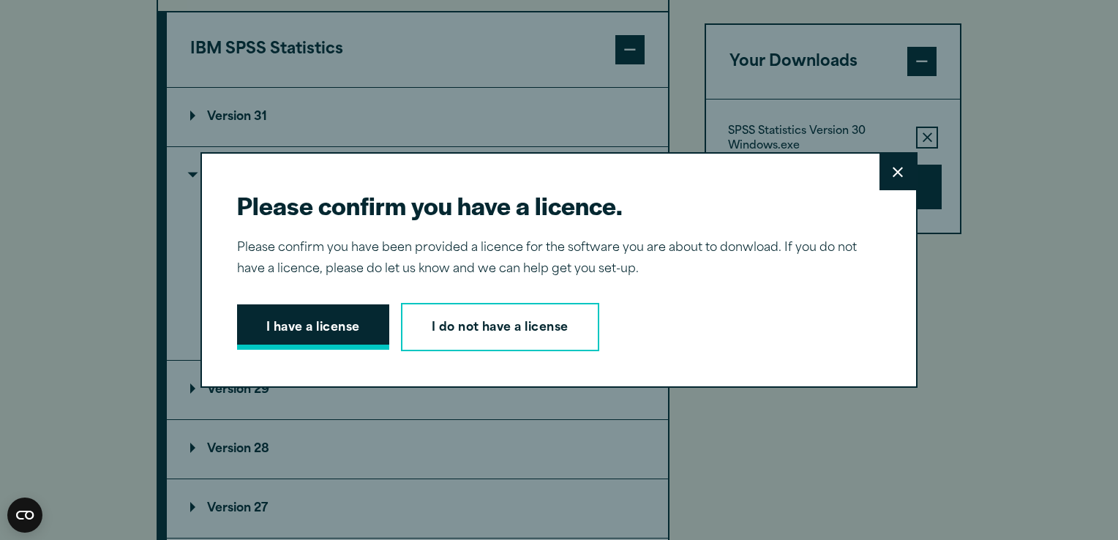
click at [296, 332] on button "I have a license" at bounding box center [313, 326] width 152 height 45
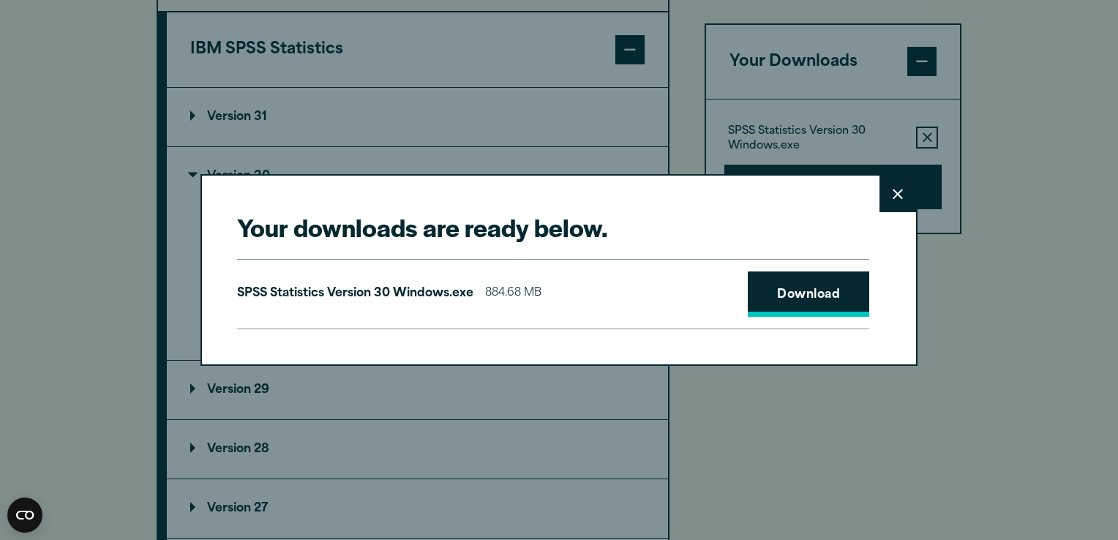
click at [774, 292] on link "Download" at bounding box center [809, 294] width 122 height 45
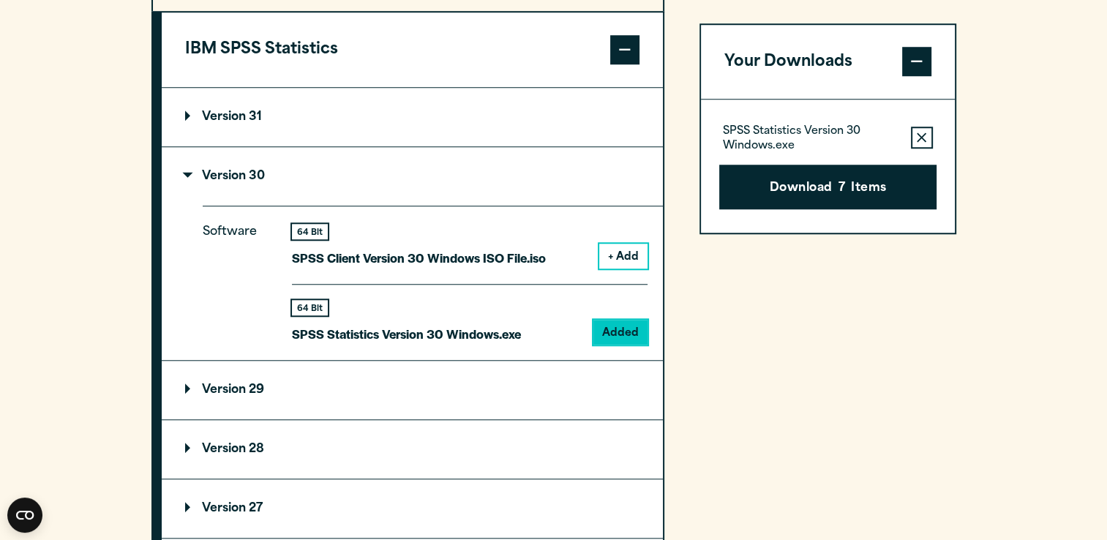
click at [1094, 66] on div "Your downloads are ready below. Close SPSS Statistics Version 30 Windows.exe 88…" at bounding box center [553, 270] width 1107 height 540
click at [928, 141] on button "Remove this item from your software download list" at bounding box center [922, 138] width 22 height 22
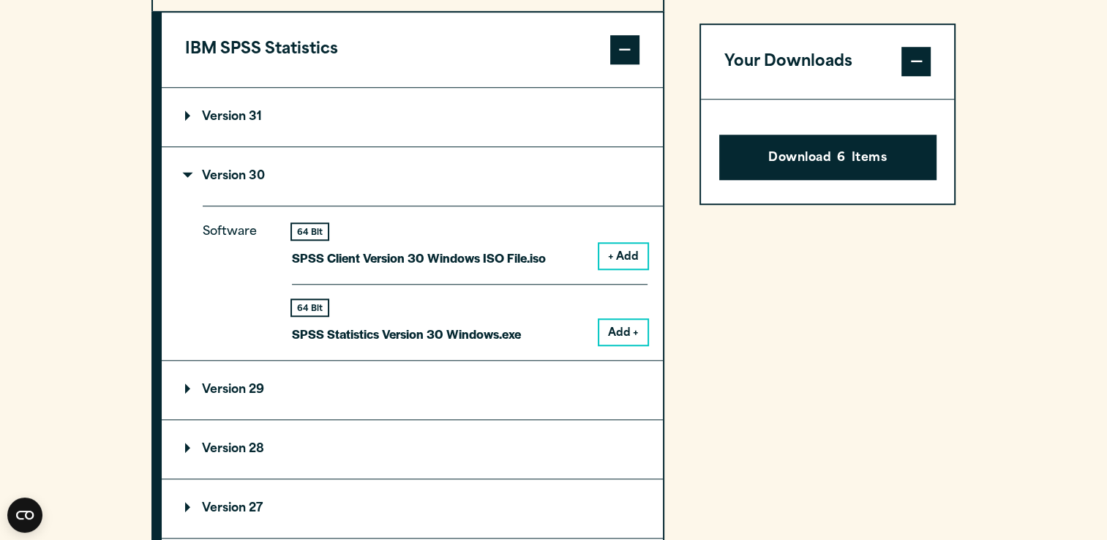
click at [916, 71] on span at bounding box center [916, 62] width 29 height 29
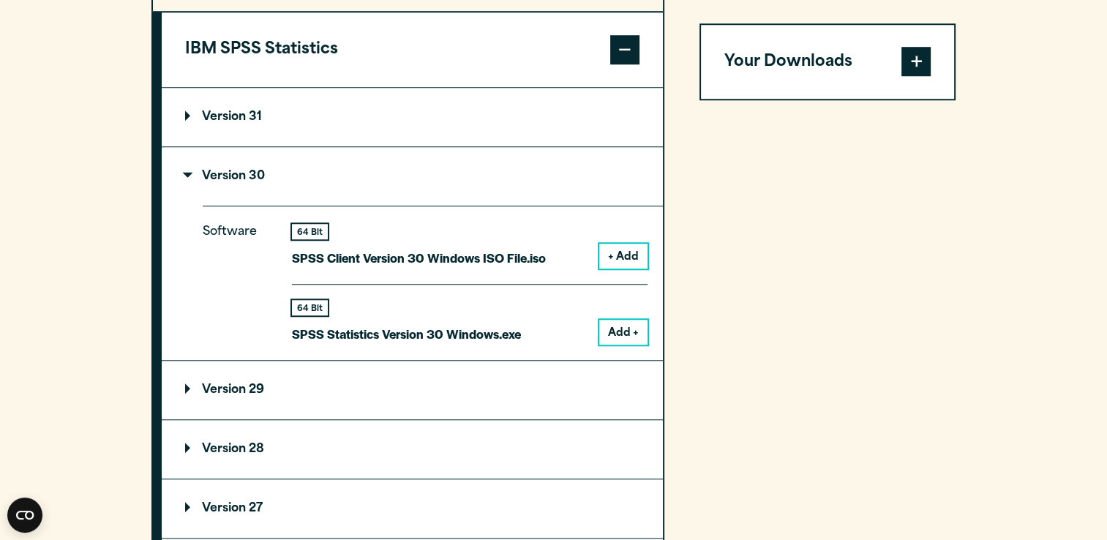
click at [916, 71] on span at bounding box center [916, 62] width 29 height 29
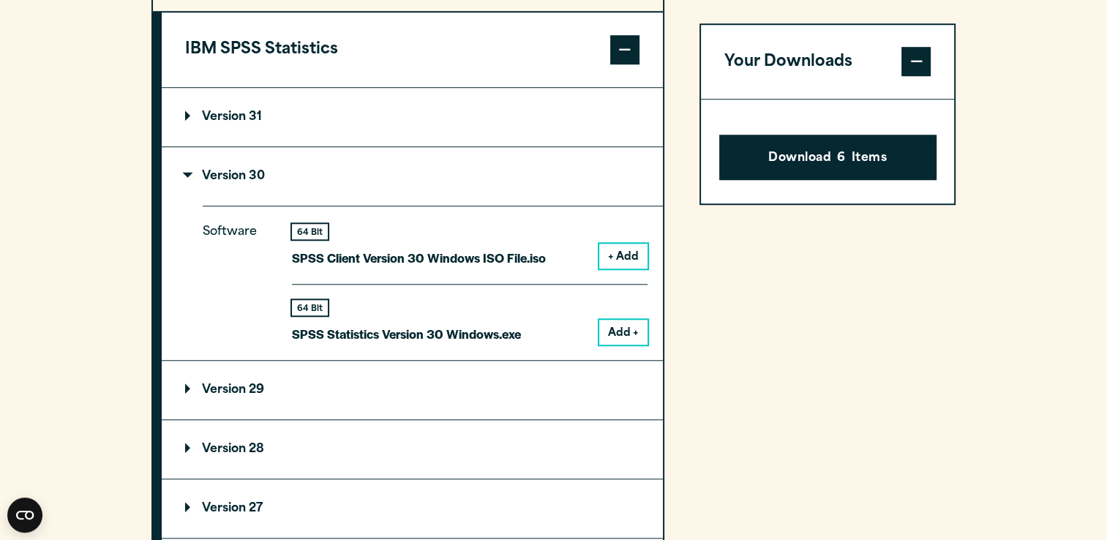
drag, startPoint x: 810, startPoint y: 153, endPoint x: 755, endPoint y: 247, distance: 109.6
click at [755, 247] on div "Your Downloads Download 6 Items" at bounding box center [828, 382] width 257 height 892
click at [207, 84] on button "IBM SPSS Statistics" at bounding box center [412, 49] width 501 height 75
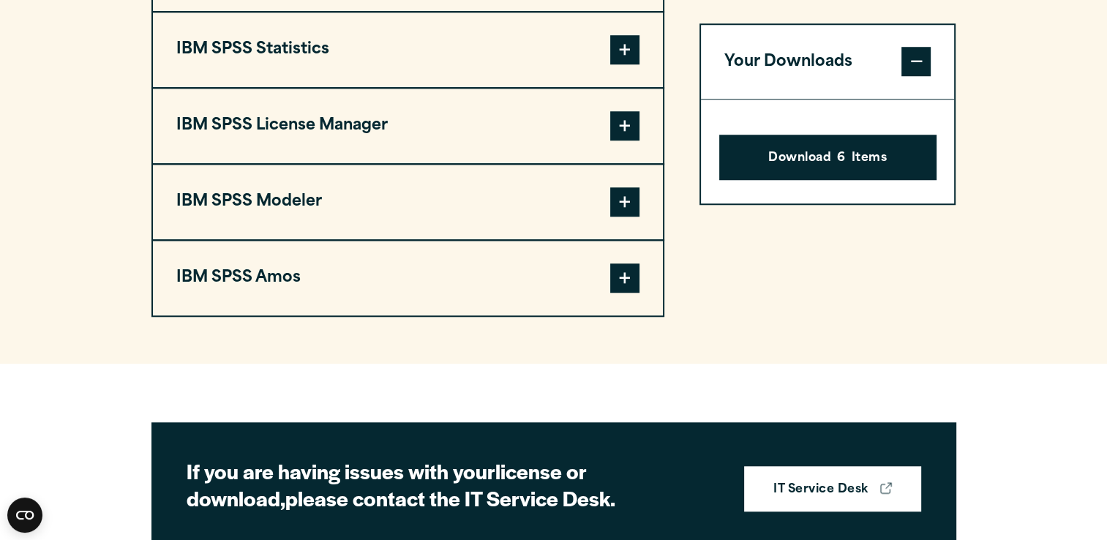
click at [625, 64] on span at bounding box center [624, 49] width 29 height 29
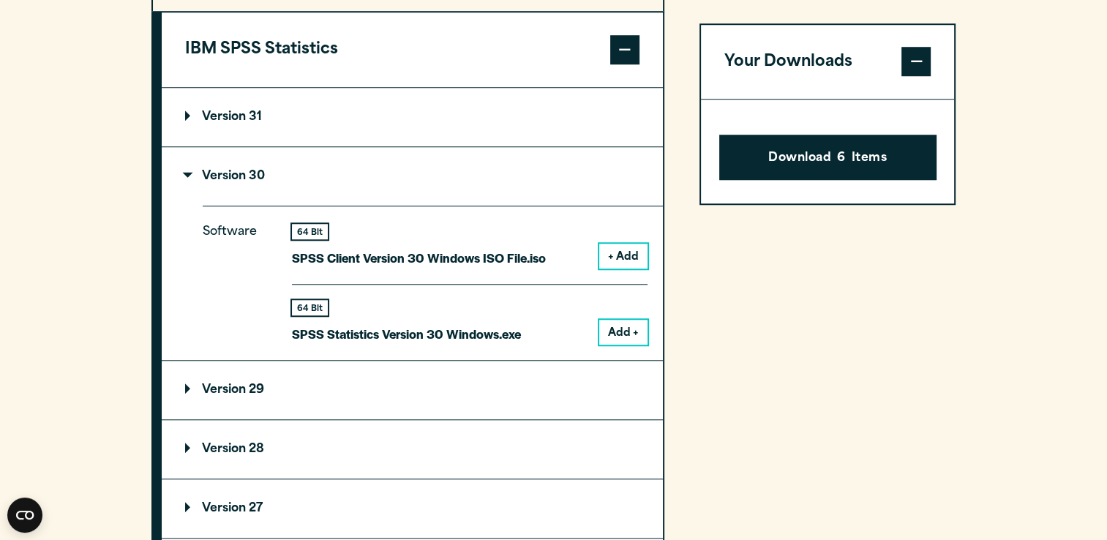
click at [222, 411] on summary "Version 29" at bounding box center [412, 390] width 501 height 59
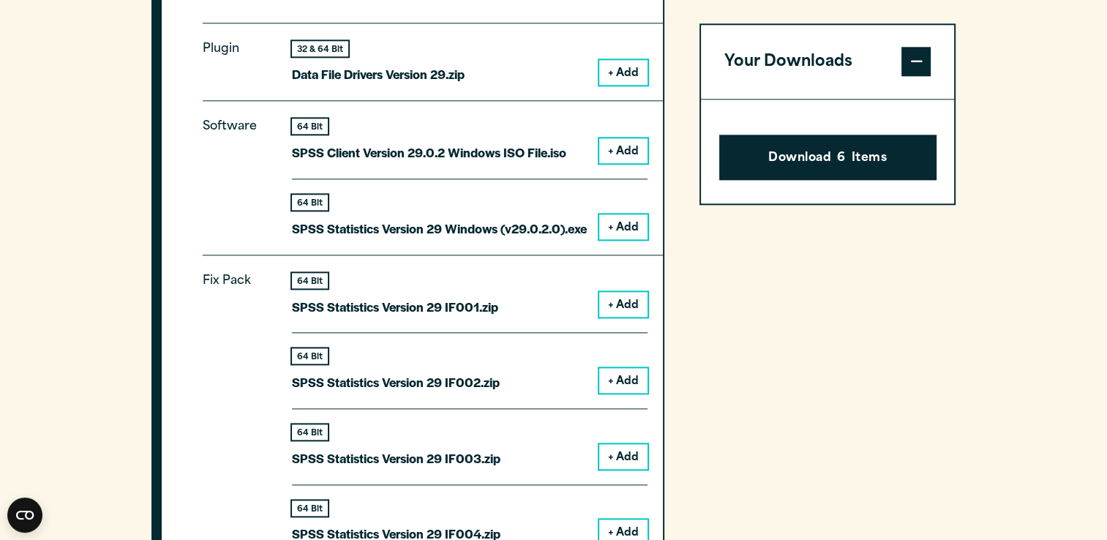
scroll to position [1634, 0]
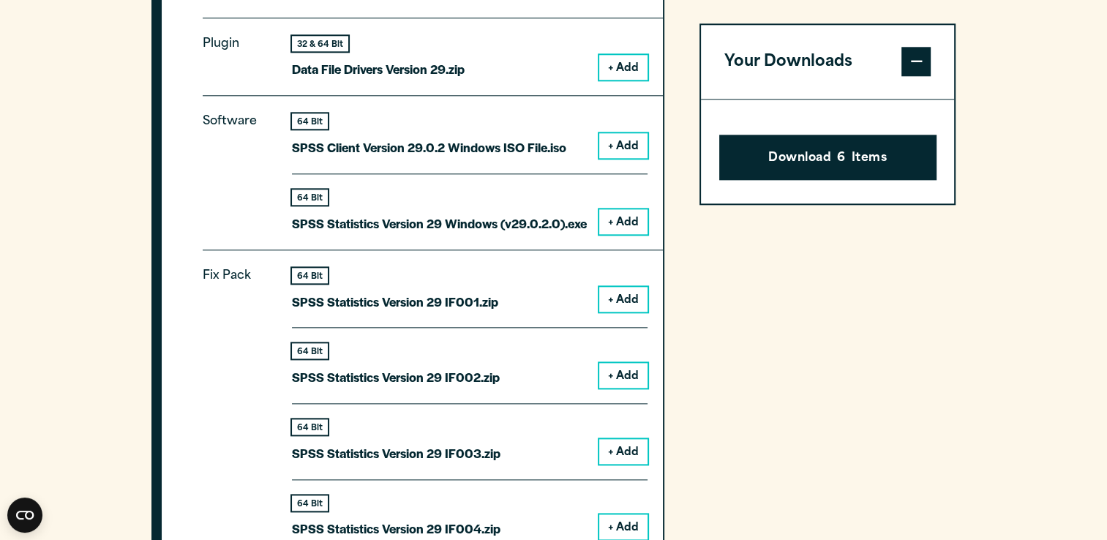
click at [610, 158] on button "+ Add" at bounding box center [623, 145] width 48 height 25
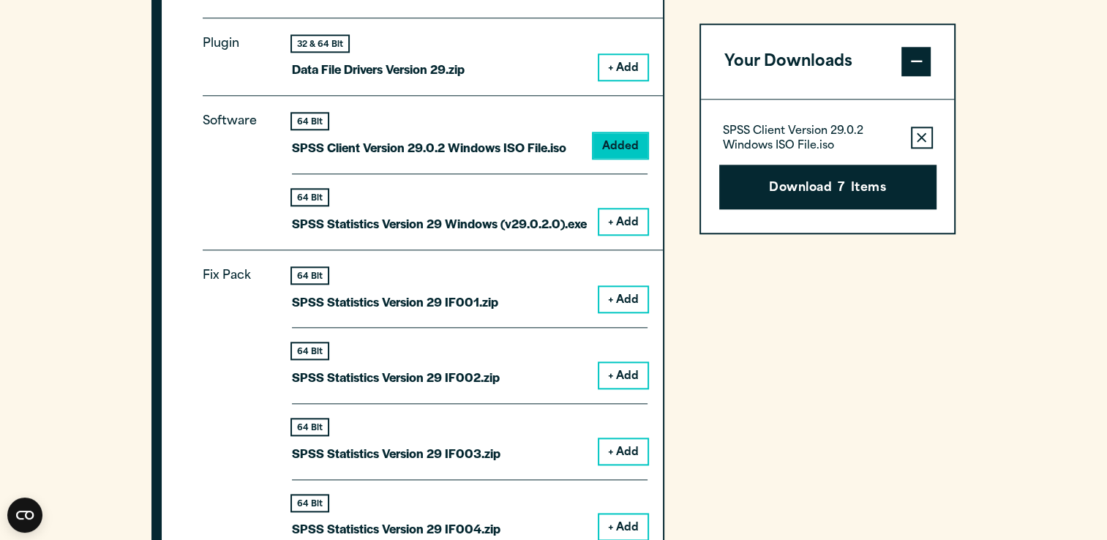
click at [606, 234] on button "+ Add" at bounding box center [623, 221] width 48 height 25
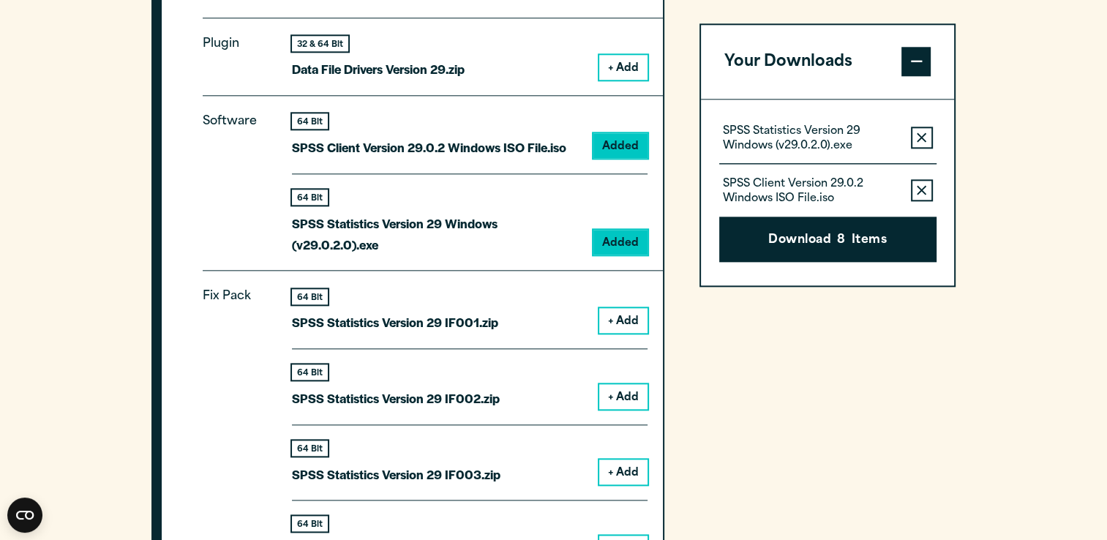
click at [413, 255] on p "SPSS Statistics Version 29 Windows (v29.0.2.0).exe" at bounding box center [437, 234] width 290 height 42
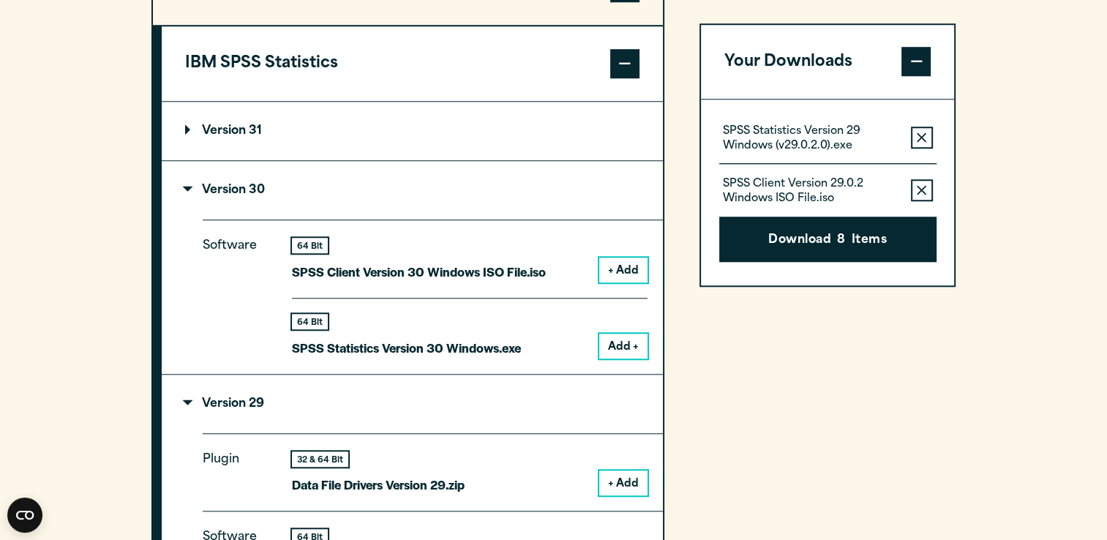
scroll to position [1208, 0]
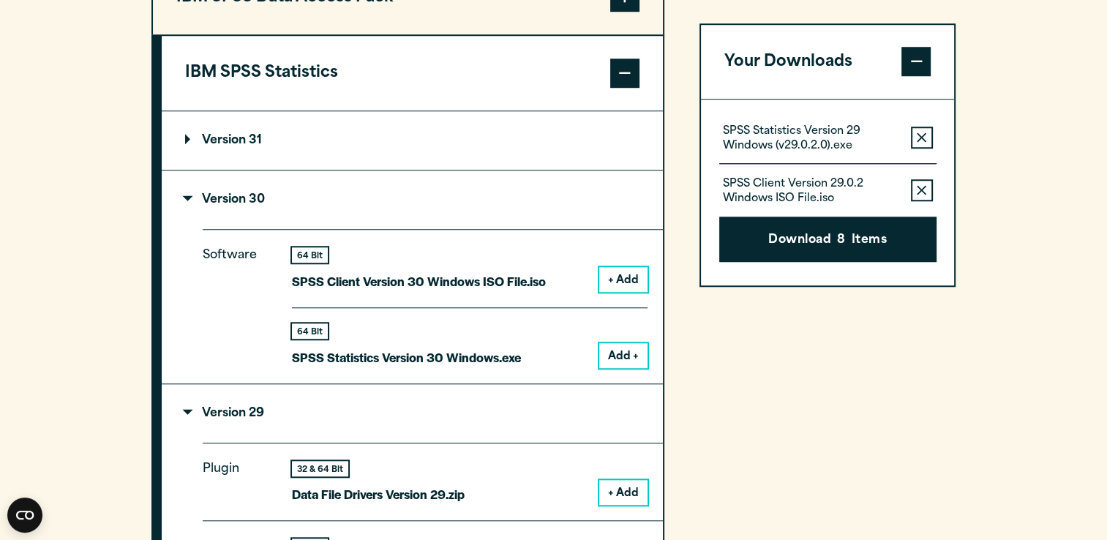
click at [195, 206] on p "Version 30" at bounding box center [225, 200] width 80 height 12
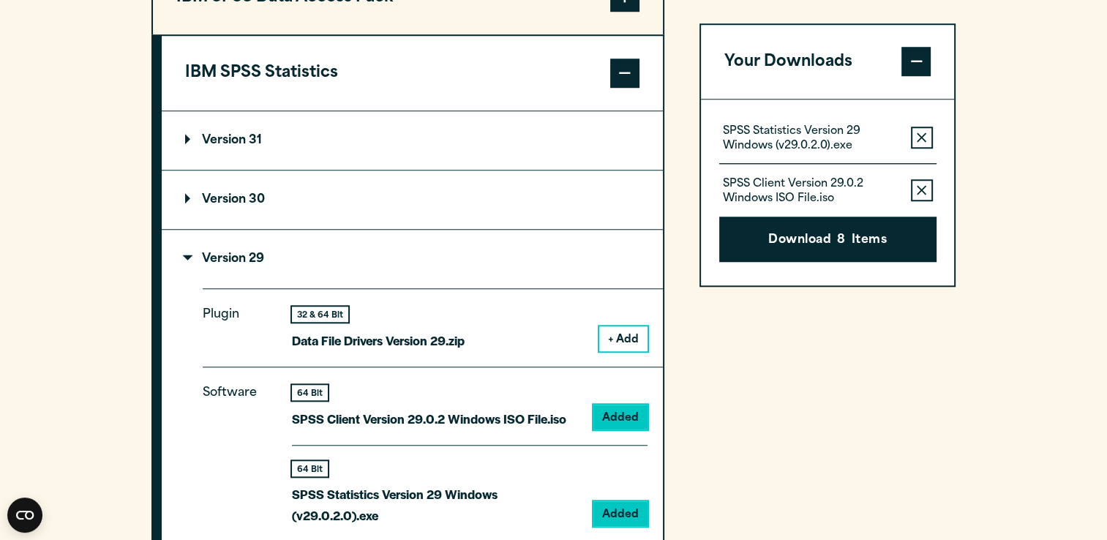
click at [925, 139] on icon "button" at bounding box center [922, 138] width 10 height 10
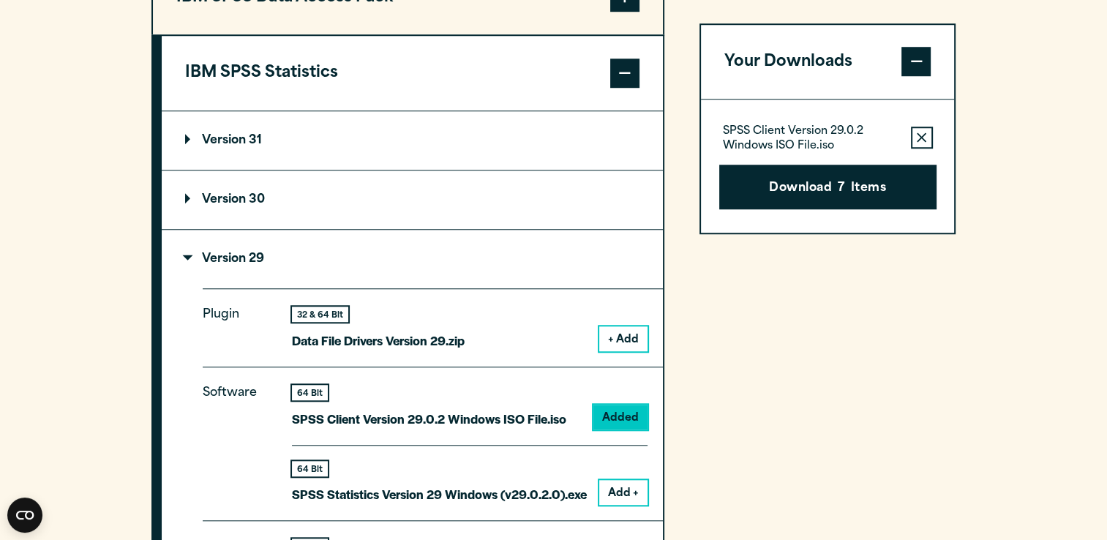
click at [925, 139] on icon "button" at bounding box center [922, 138] width 10 height 10
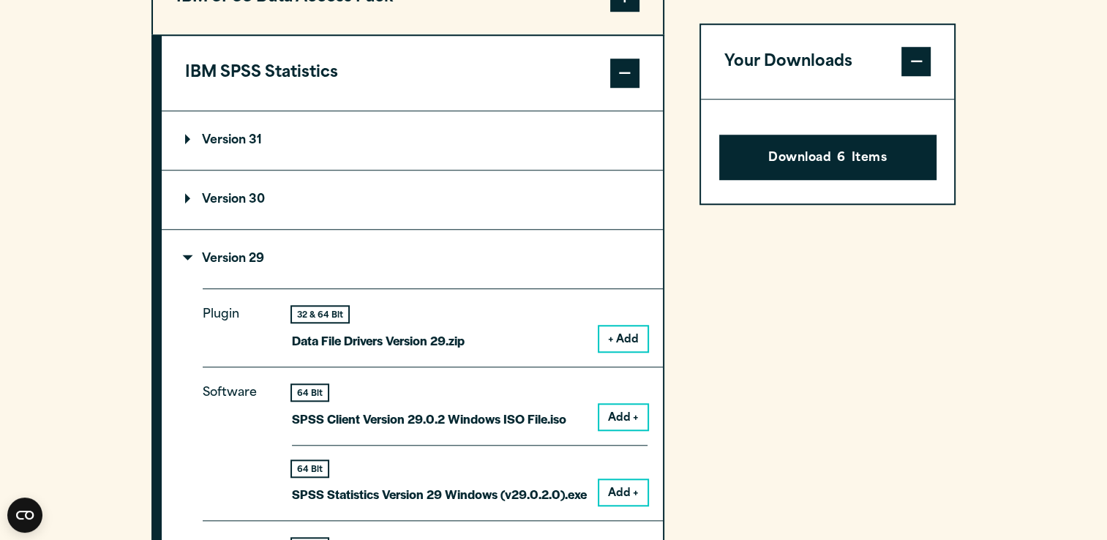
click at [395, 229] on summary "Version 30" at bounding box center [412, 200] width 501 height 59
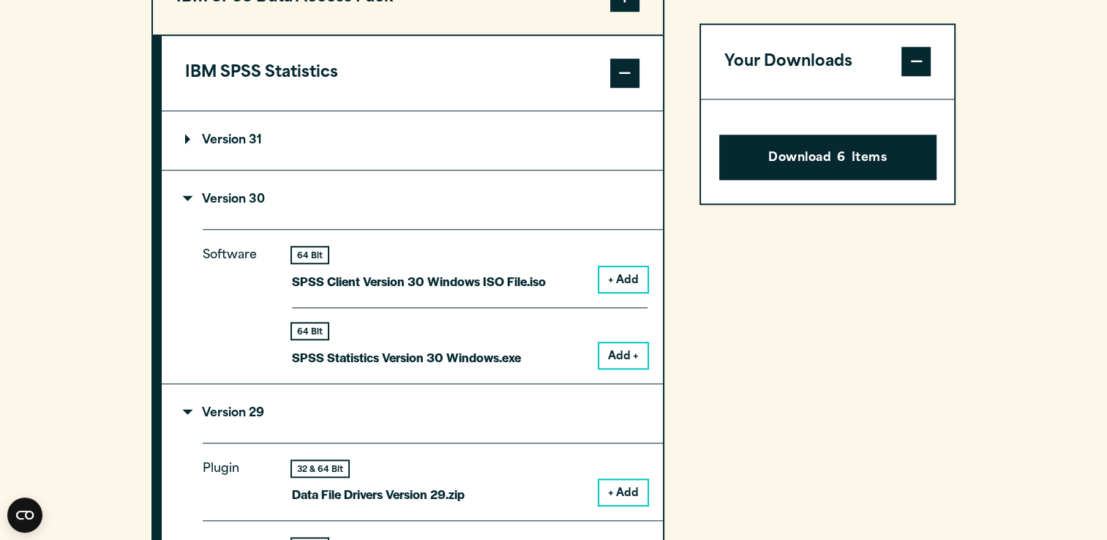
click at [624, 368] on button "Add +" at bounding box center [623, 355] width 48 height 25
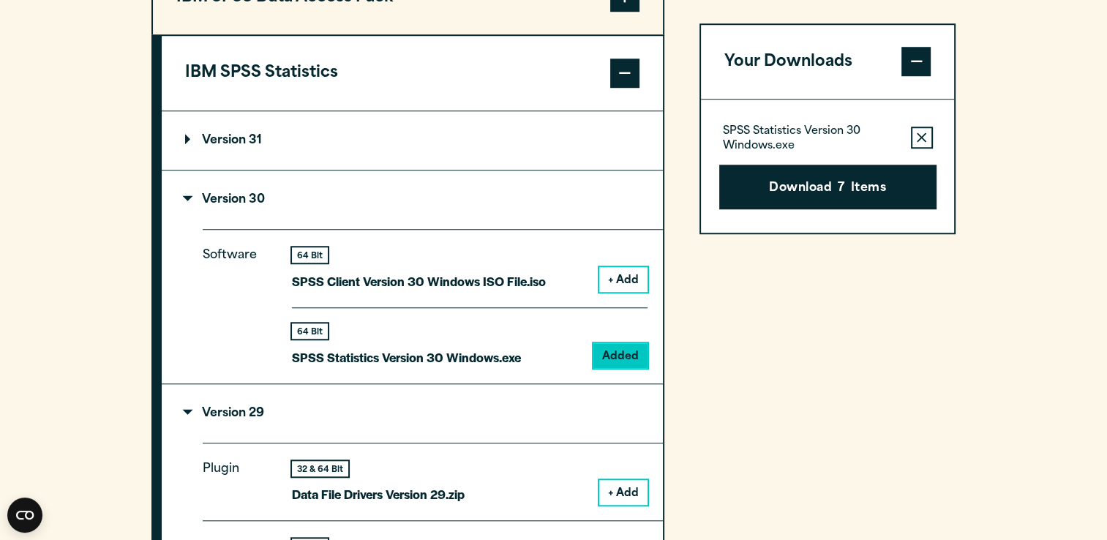
drag, startPoint x: 615, startPoint y: 385, endPoint x: 556, endPoint y: 403, distance: 61.1
click at [556, 383] on div "Software 64 Bit SPSS Client Version 30 Windows ISO File.iso + Add 64 Bit Added" at bounding box center [433, 306] width 460 height 154
click at [918, 135] on icon "button" at bounding box center [922, 138] width 10 height 10
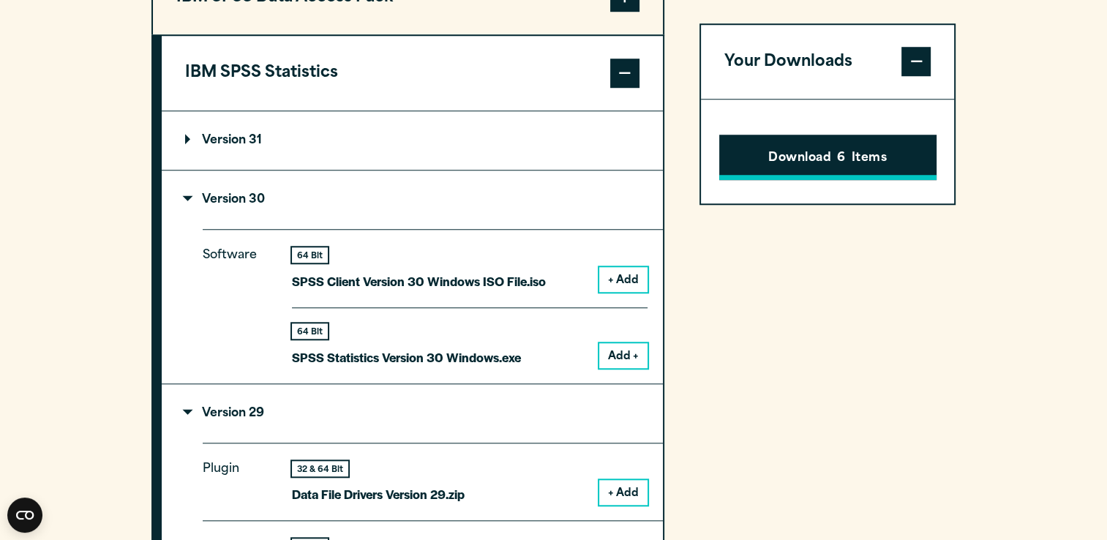
click at [870, 165] on button "Download 6 Items" at bounding box center [827, 157] width 217 height 45
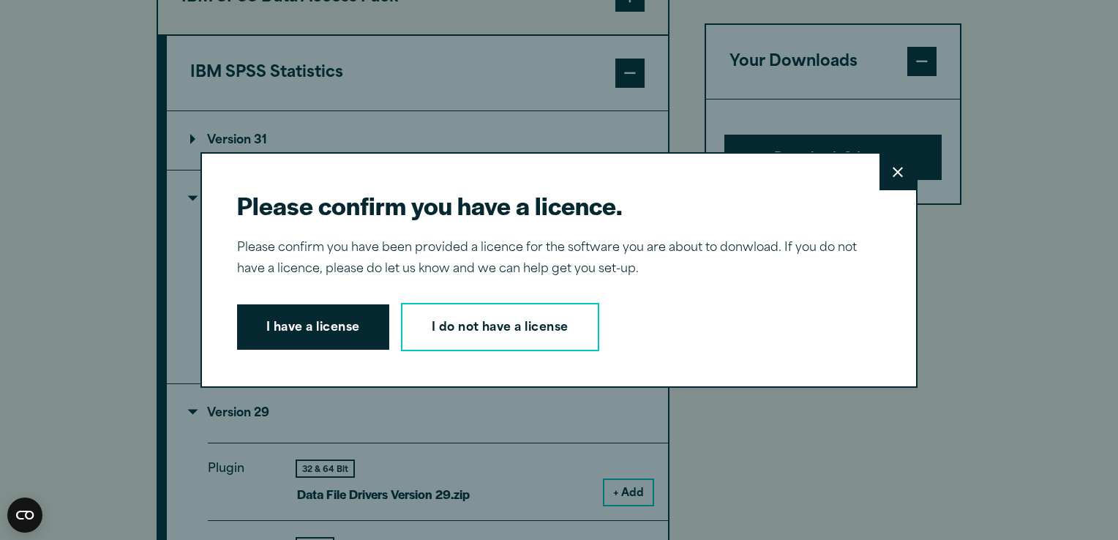
click at [890, 180] on button "Close" at bounding box center [898, 172] width 37 height 37
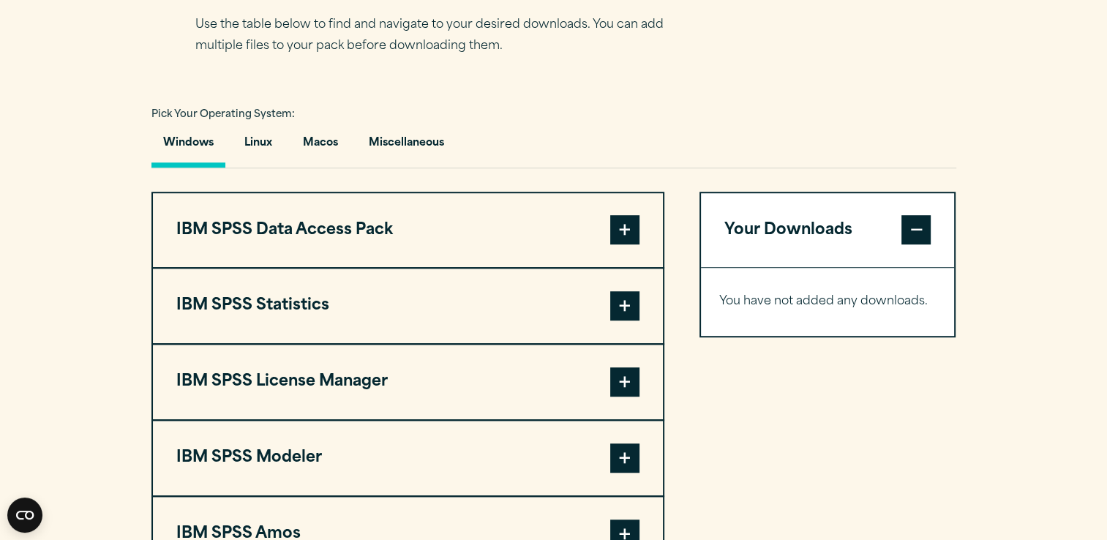
scroll to position [1122, 0]
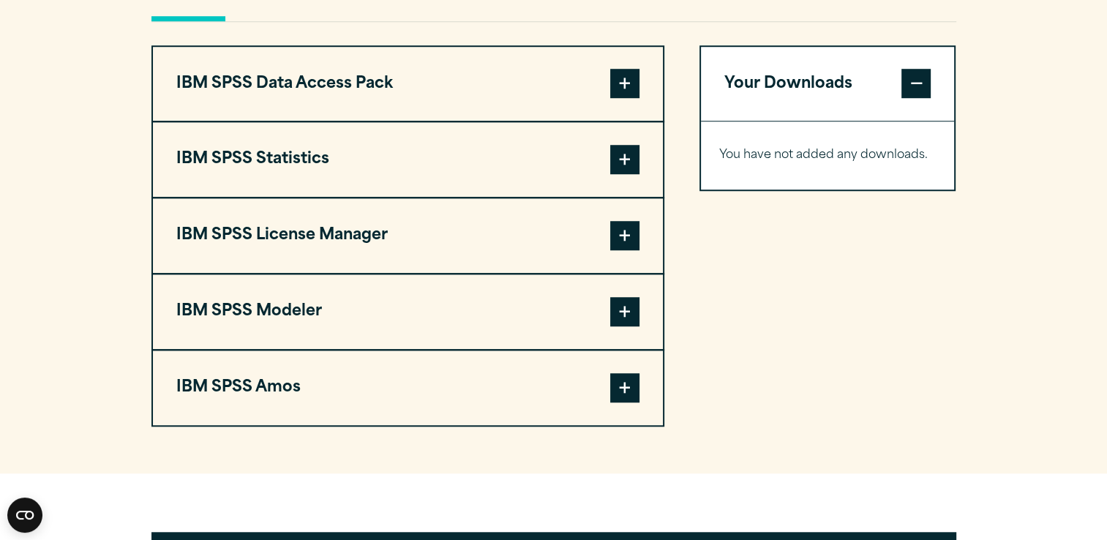
click at [626, 174] on span at bounding box center [624, 159] width 29 height 29
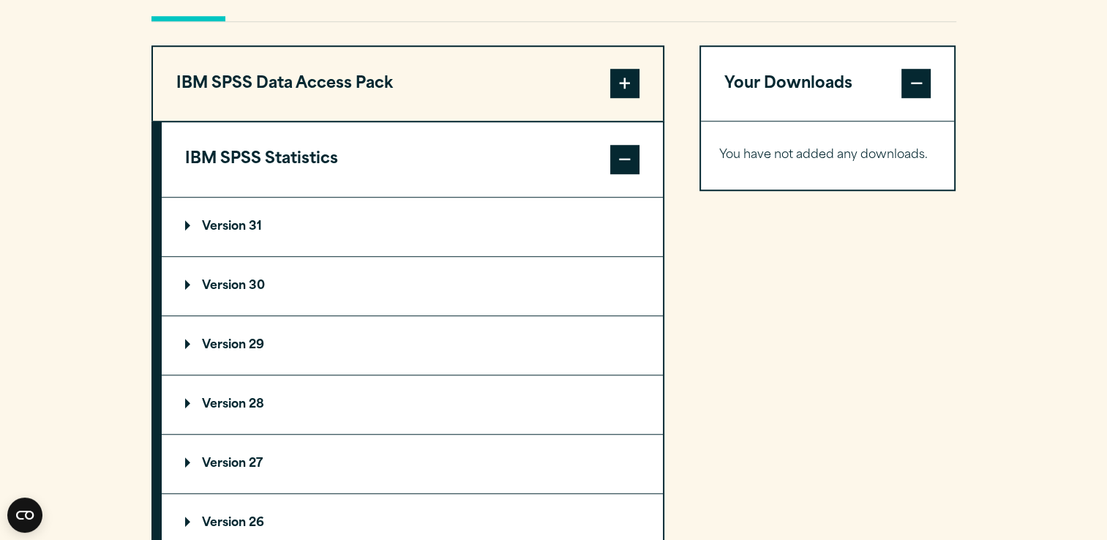
click at [260, 310] on summary "Version 30" at bounding box center [412, 286] width 501 height 59
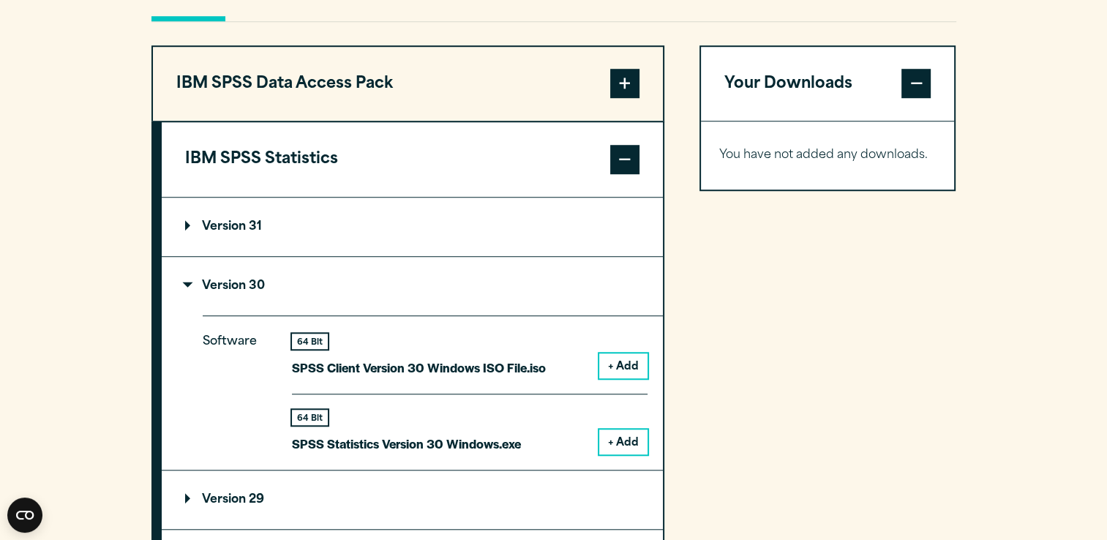
click at [624, 455] on button "+ Add" at bounding box center [623, 442] width 48 height 25
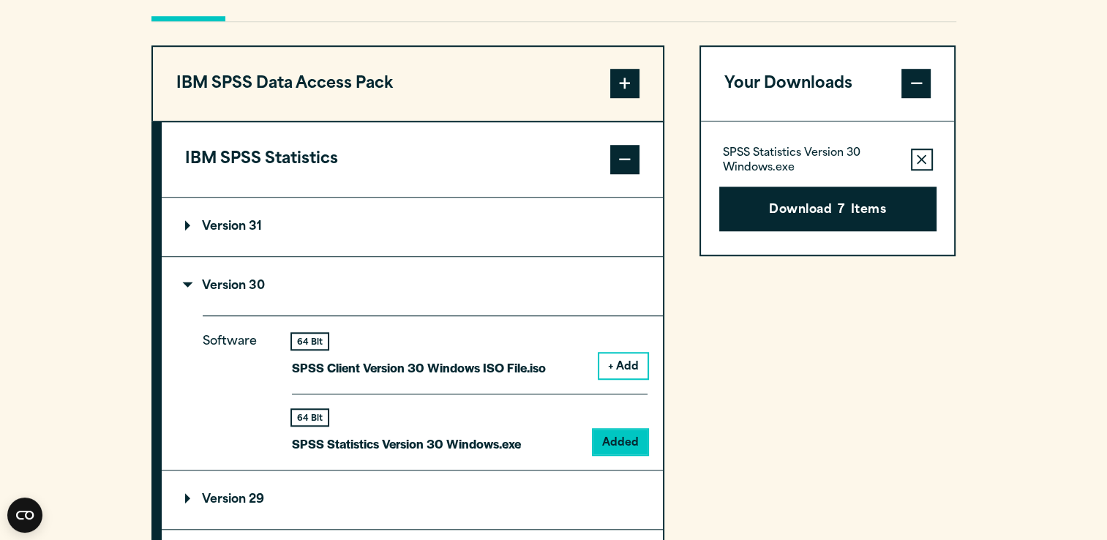
drag, startPoint x: 780, startPoint y: 232, endPoint x: 734, endPoint y: 351, distance: 127.6
click at [734, 351] on div "Your Downloads SPSS Statistics Version 30 Windows.exe Remove this item from you…" at bounding box center [828, 491] width 257 height 892
click at [834, 232] on button "Download 7 Items" at bounding box center [827, 209] width 217 height 45
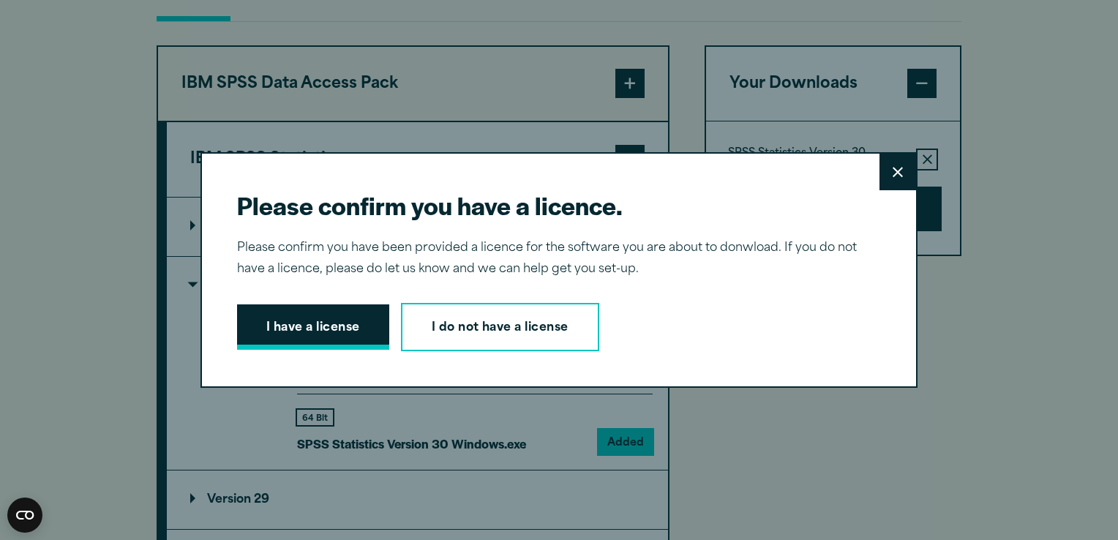
click at [320, 310] on button "I have a license" at bounding box center [313, 326] width 152 height 45
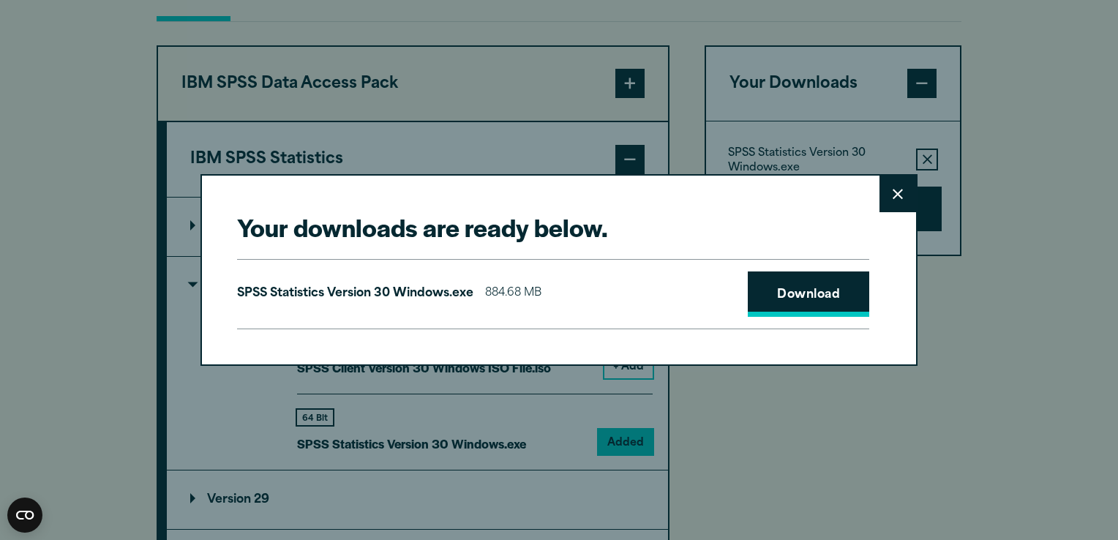
click at [805, 294] on link "Download" at bounding box center [809, 294] width 122 height 45
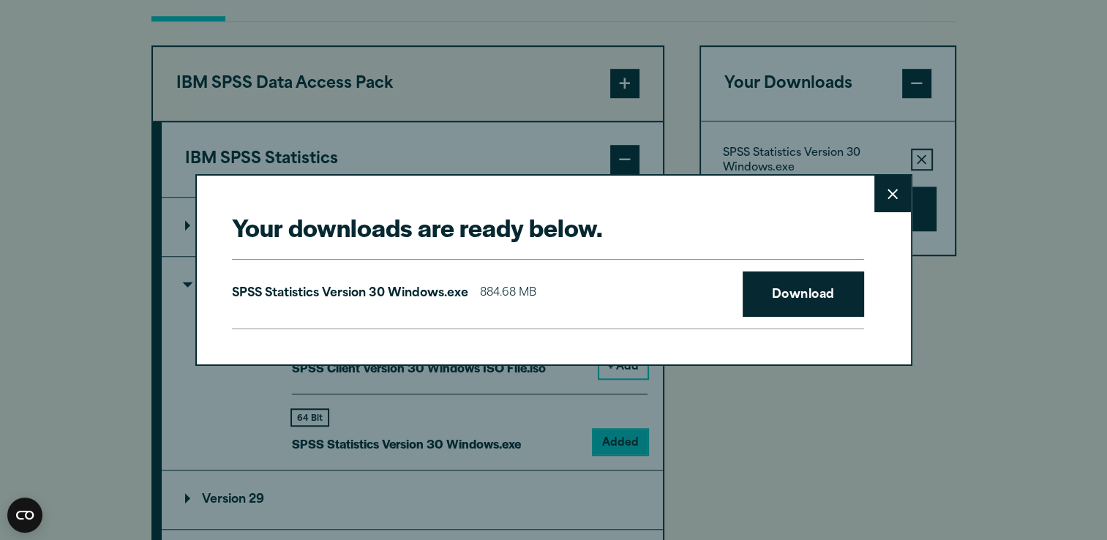
click at [1082, 81] on div "Your downloads are ready below. Close SPSS Statistics Version 30 Windows.exe 88…" at bounding box center [553, 270] width 1107 height 540
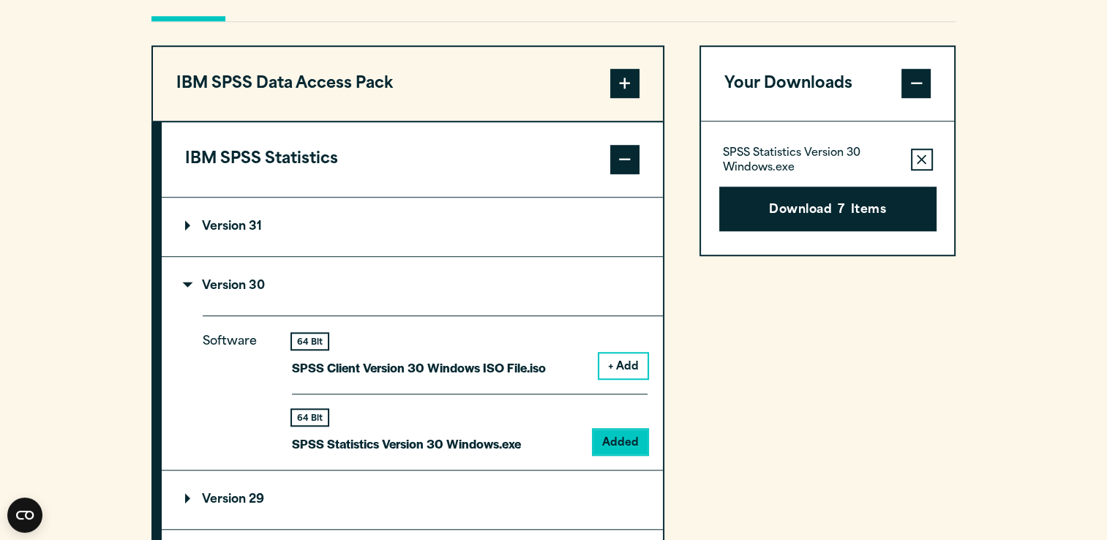
click at [776, 351] on div "Your Downloads SPSS Statistics Version 30 Windows.exe Remove this item from you…" at bounding box center [828, 491] width 257 height 892
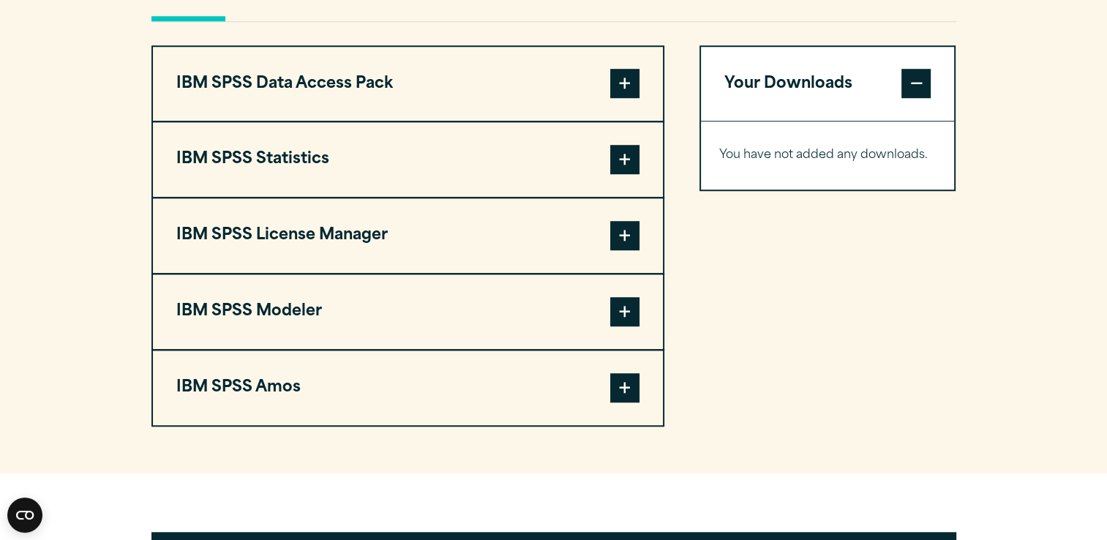
click at [629, 174] on span at bounding box center [624, 159] width 29 height 29
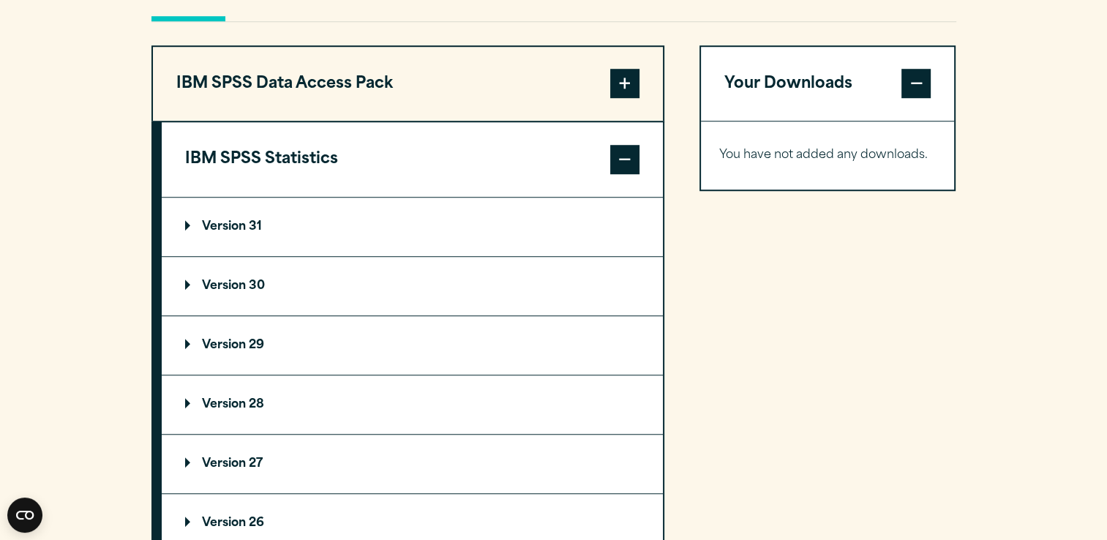
click at [253, 292] on p "Version 30" at bounding box center [225, 286] width 80 height 12
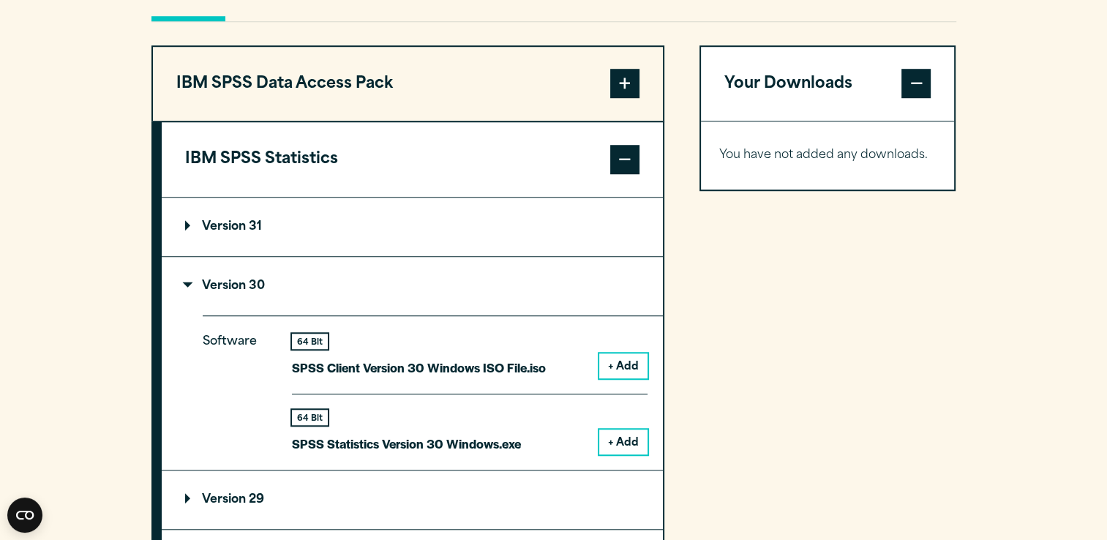
click at [626, 455] on button "+ Add" at bounding box center [623, 442] width 48 height 25
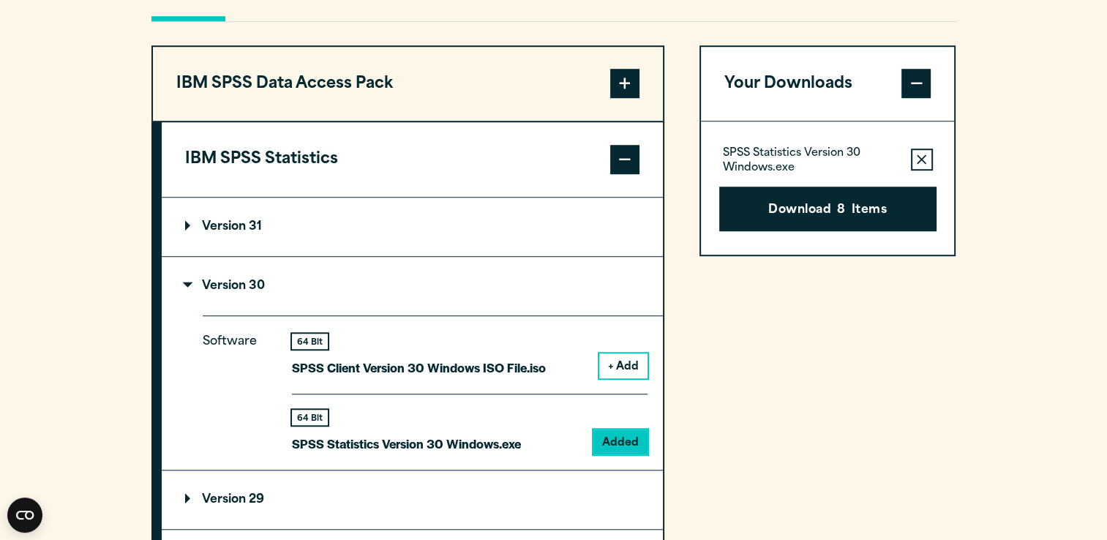
click at [1090, 62] on section "Select your software downloads Use the table below to find and navigate to your…" at bounding box center [553, 378] width 1107 height 1211
click at [866, 228] on button "Download 8 Items" at bounding box center [827, 209] width 217 height 45
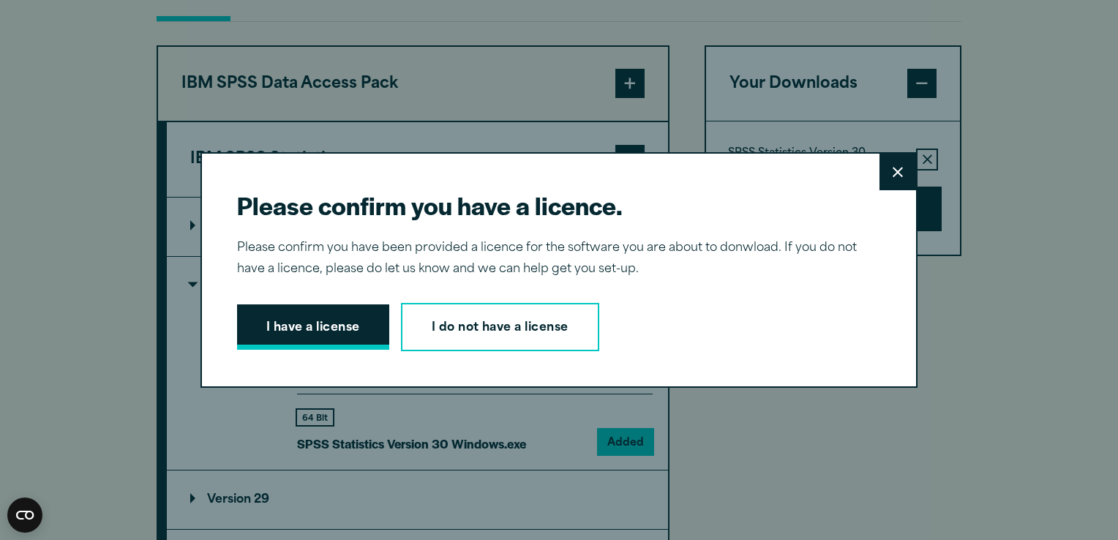
click at [302, 313] on button "I have a license" at bounding box center [313, 326] width 152 height 45
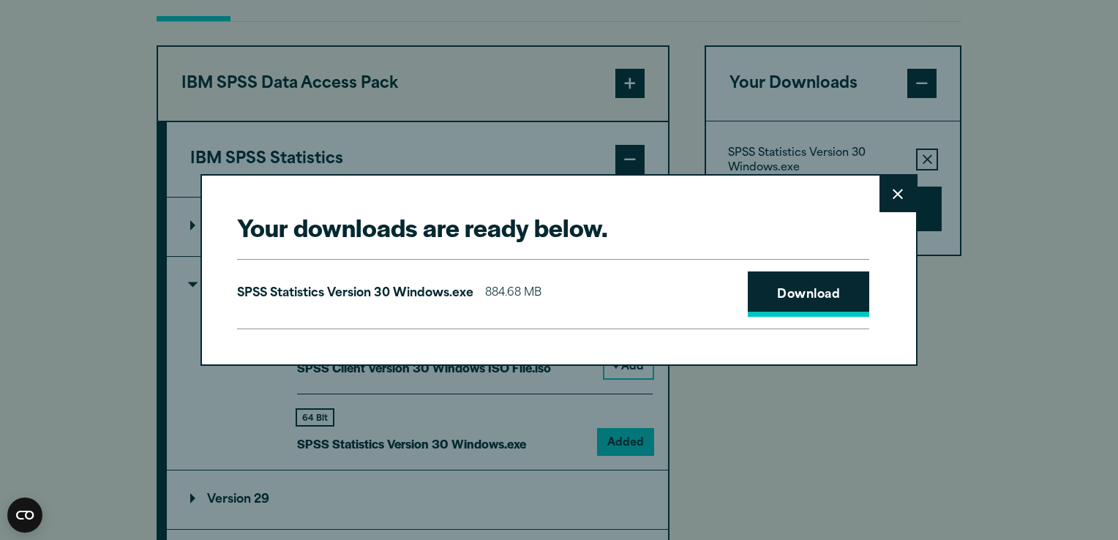
click at [764, 294] on link "Download" at bounding box center [809, 294] width 122 height 45
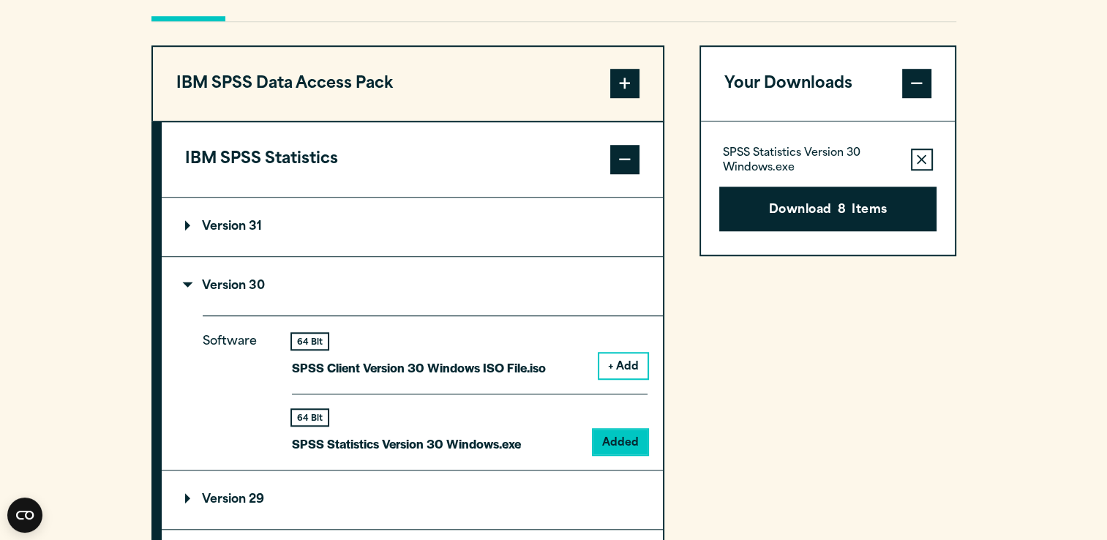
click at [1058, 54] on div "Your downloads are ready below. Close SPSS Statistics Version 30 Windows.exe 88…" at bounding box center [553, 270] width 1107 height 540
click at [874, 225] on button "Download 8 Items" at bounding box center [827, 209] width 217 height 45
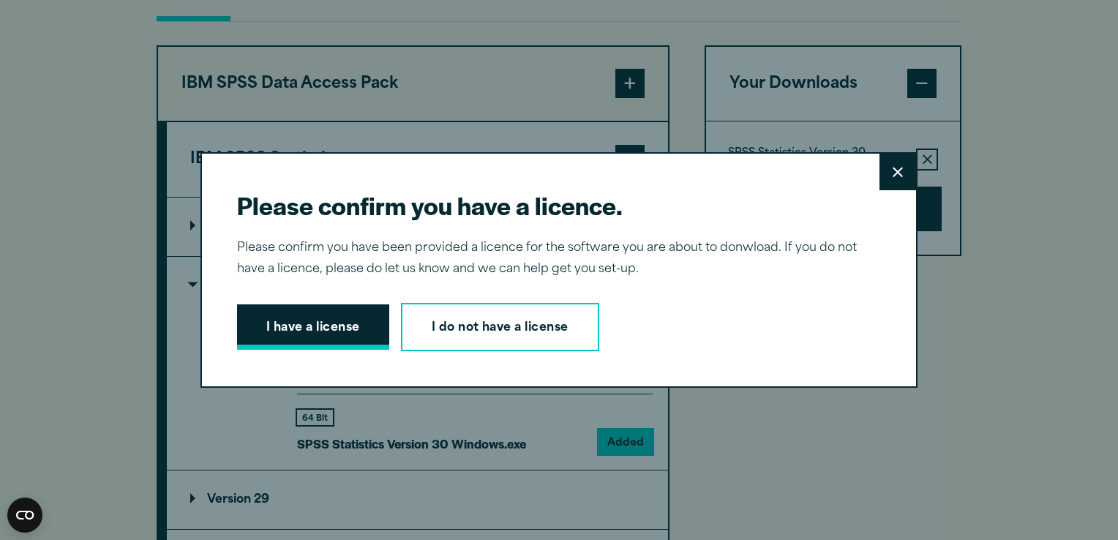
click at [359, 318] on button "I have a license" at bounding box center [313, 326] width 152 height 45
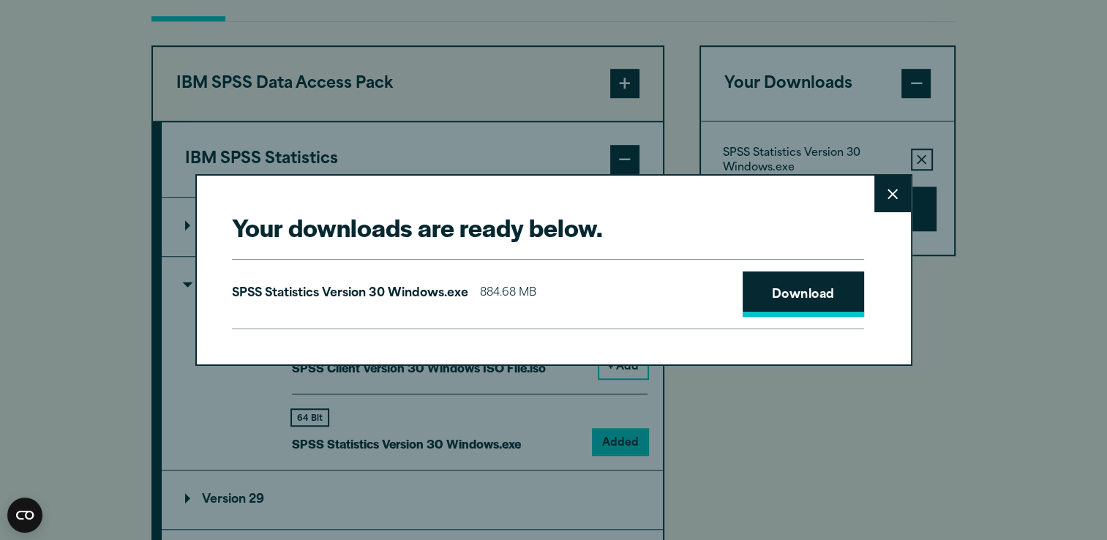
click at [785, 294] on link "Download" at bounding box center [804, 294] width 122 height 45
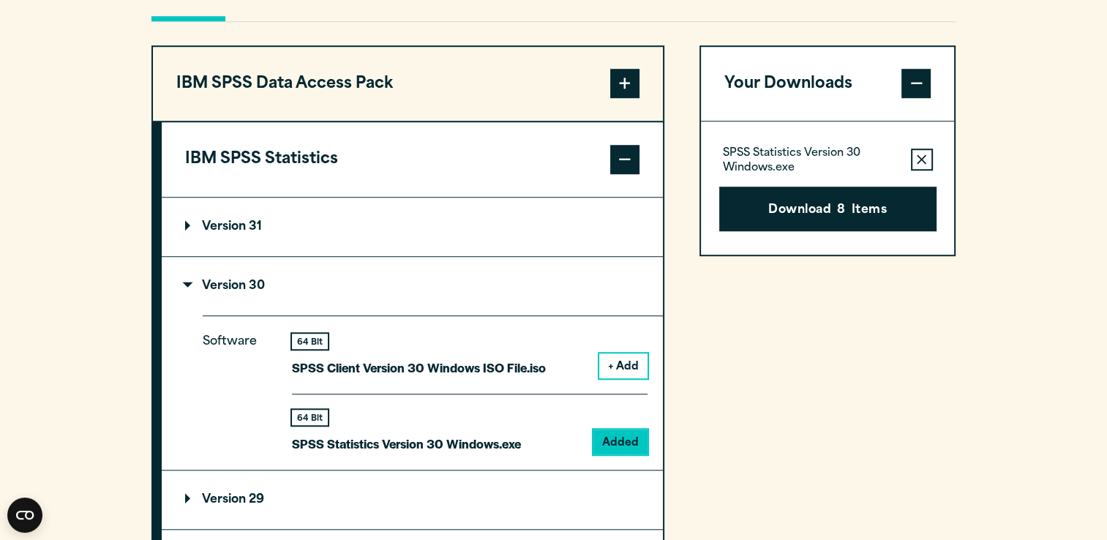
click at [1066, 56] on div "Your downloads are ready below. Close SPSS Statistics Version 30 Windows.exe 88…" at bounding box center [553, 270] width 1107 height 540
click at [829, 423] on div "Your Downloads SPSS Statistics Version 30 Windows.exe Remove this item from you…" at bounding box center [828, 491] width 257 height 892
click at [922, 171] on button "Remove this item from your software download list" at bounding box center [922, 160] width 22 height 22
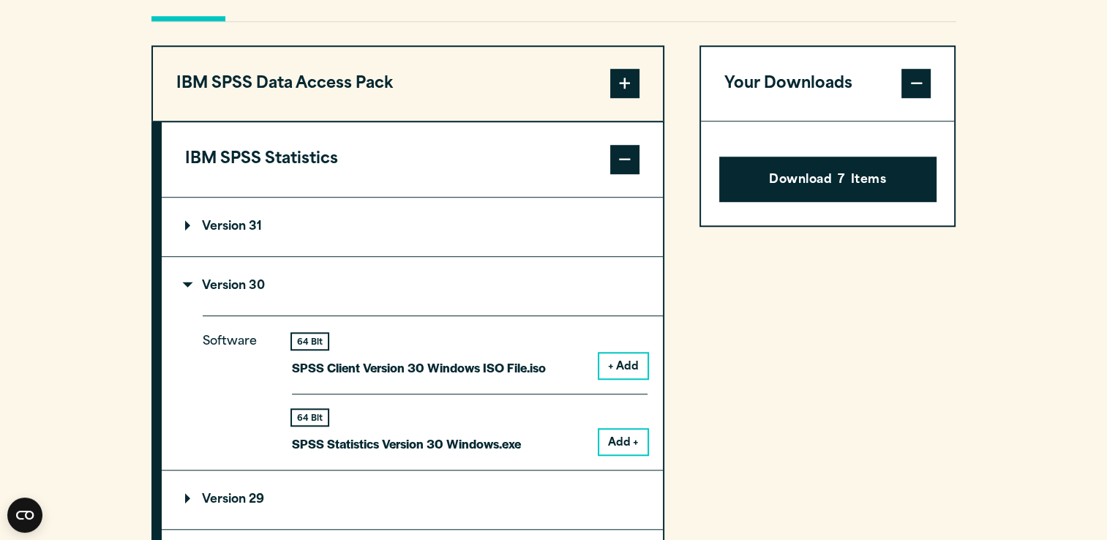
click at [918, 98] on span at bounding box center [916, 83] width 29 height 29
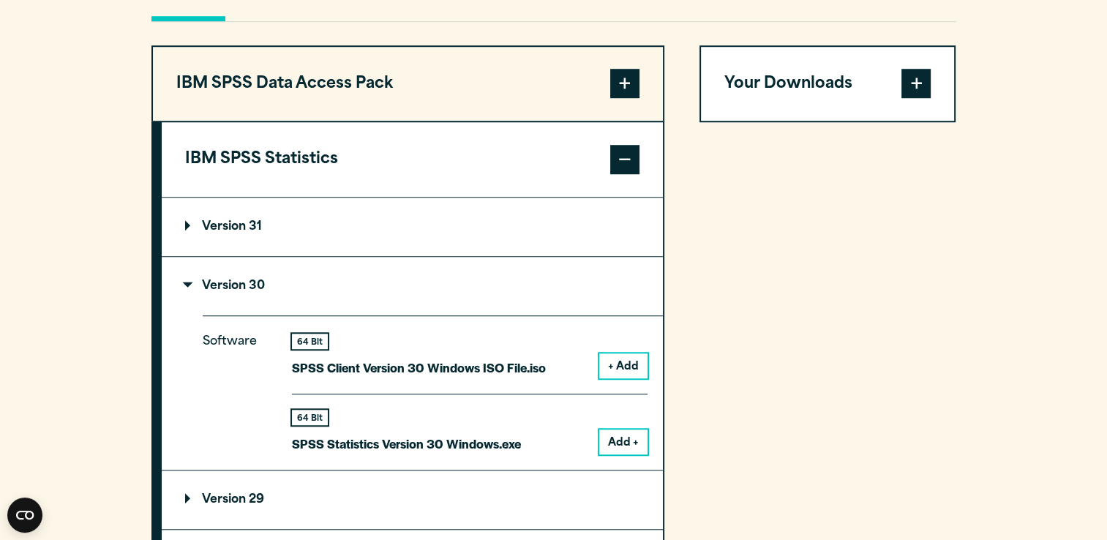
click at [609, 455] on button "Add +" at bounding box center [623, 442] width 48 height 25
click at [917, 98] on span at bounding box center [916, 83] width 29 height 29
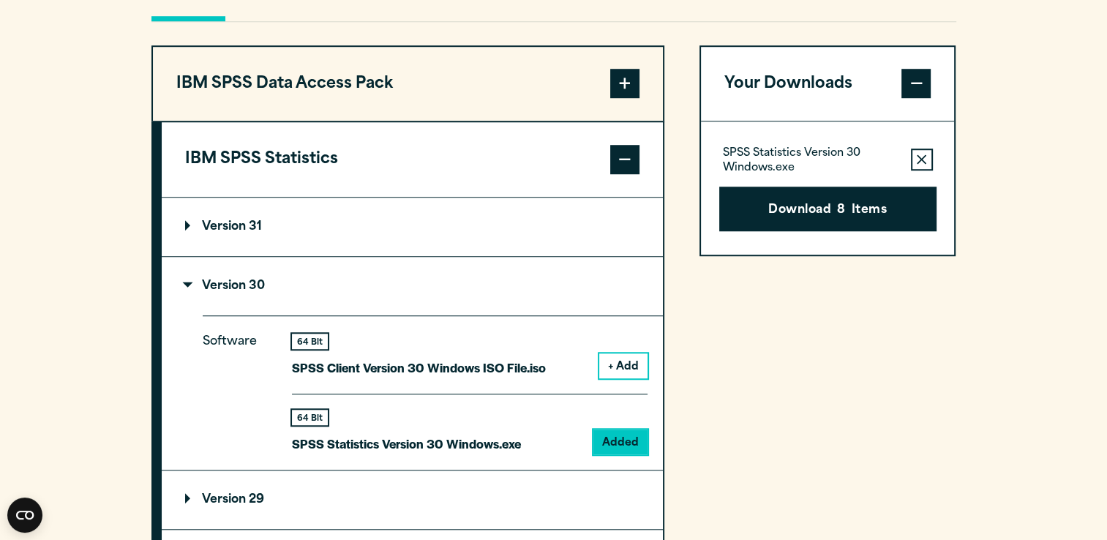
click at [924, 165] on icon "button" at bounding box center [922, 160] width 10 height 10
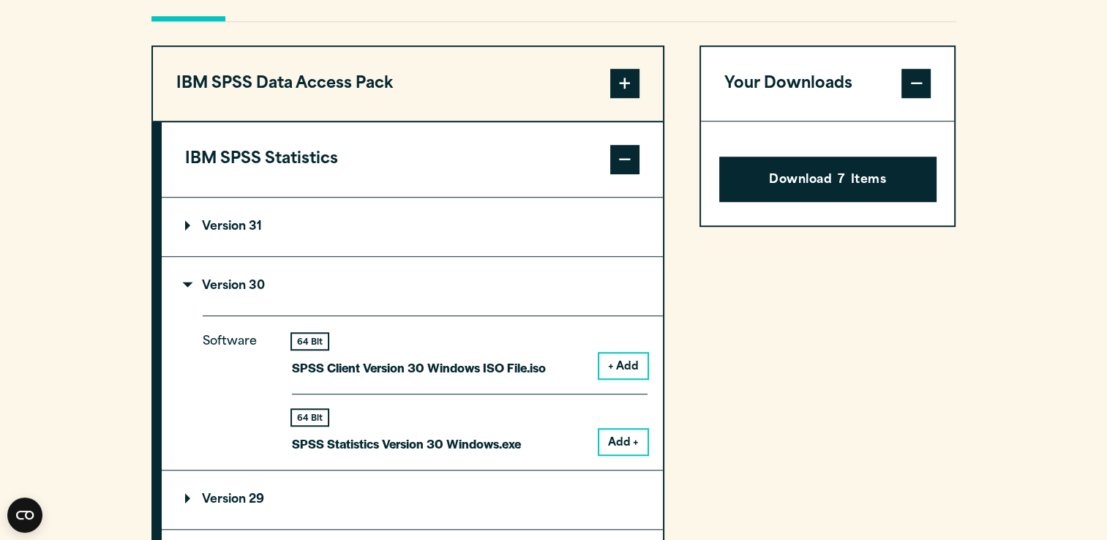
click at [919, 98] on span at bounding box center [916, 83] width 29 height 29
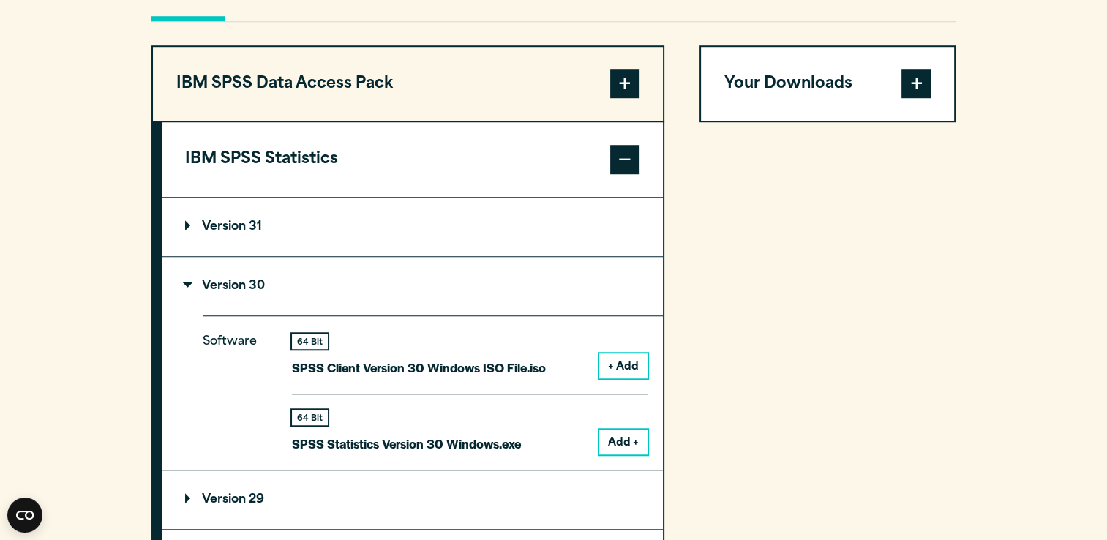
click at [919, 98] on span at bounding box center [916, 83] width 29 height 29
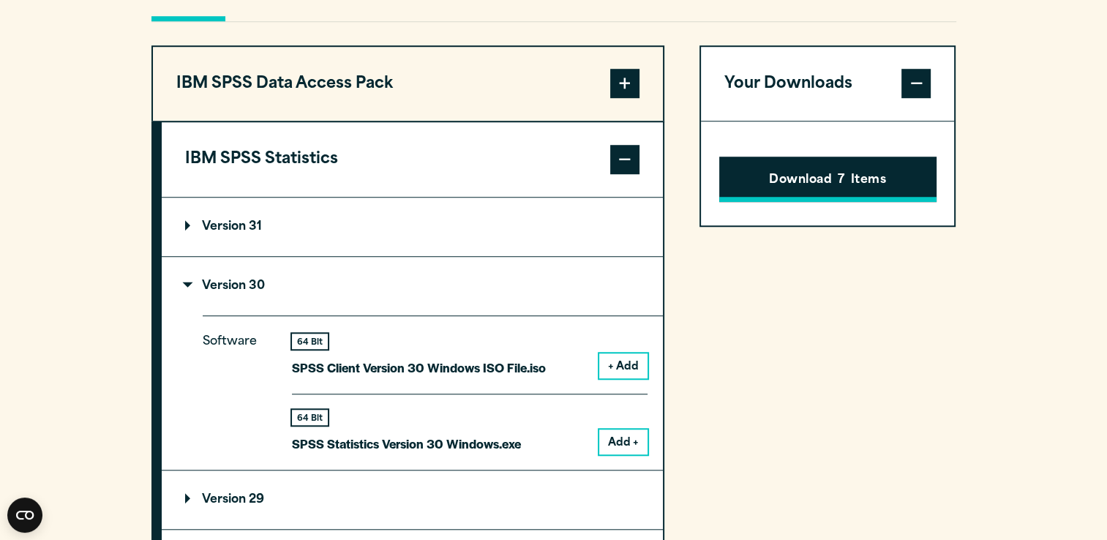
click at [852, 202] on button "Download 7 Items" at bounding box center [827, 179] width 217 height 45
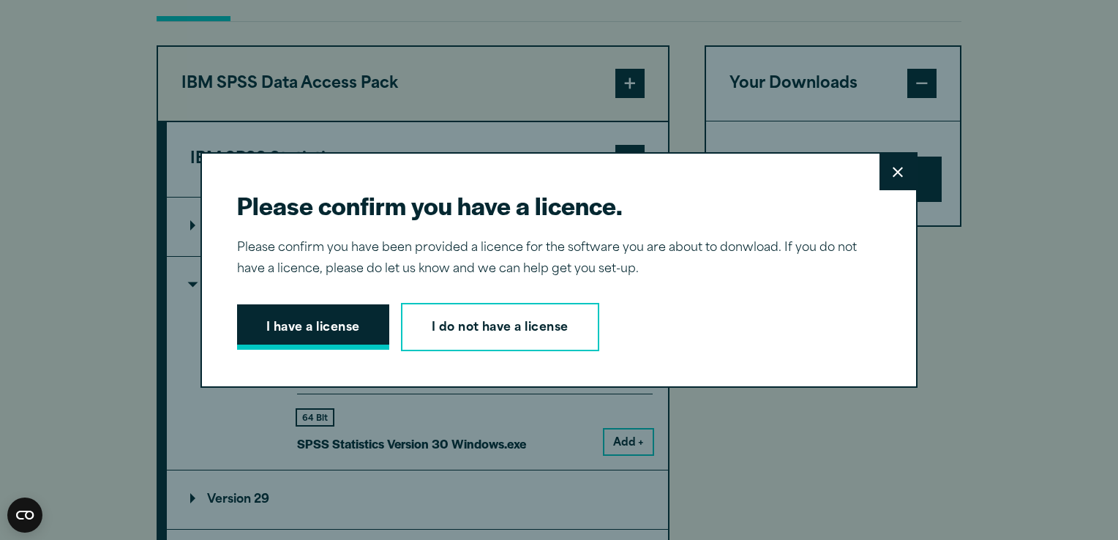
click at [354, 326] on button "I have a license" at bounding box center [313, 326] width 152 height 45
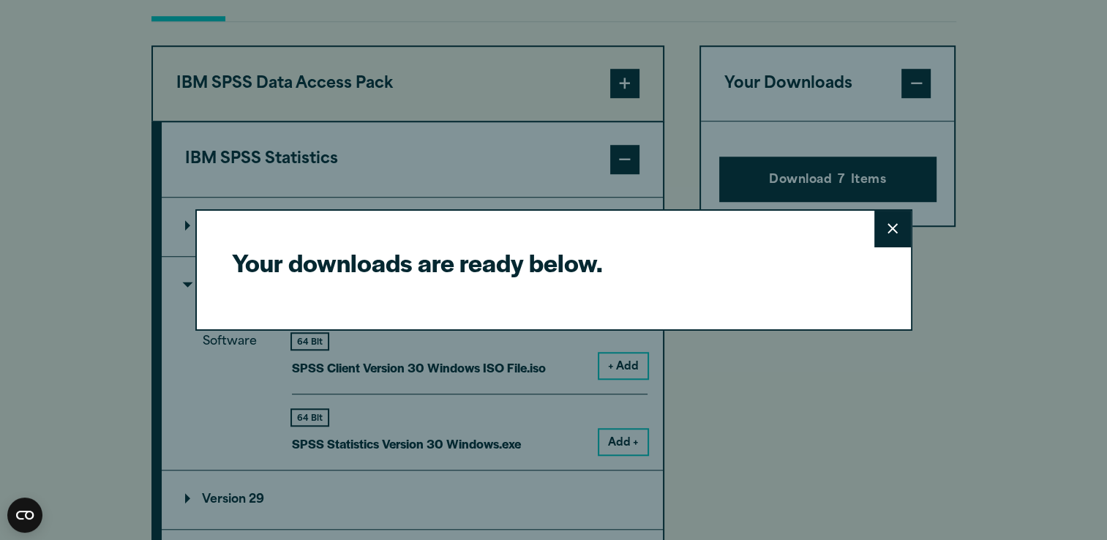
click at [902, 227] on button "Close" at bounding box center [893, 229] width 37 height 37
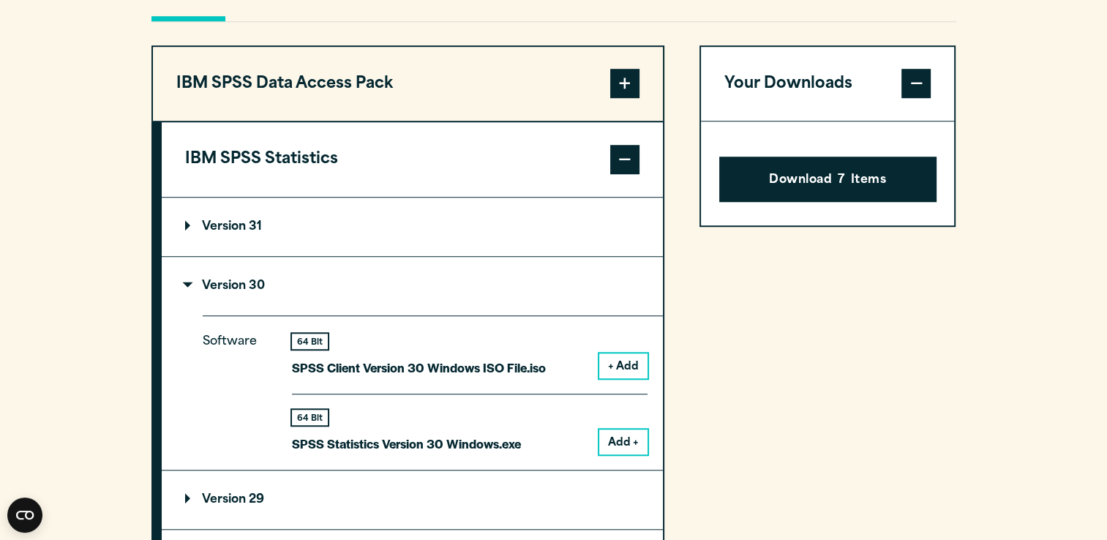
click at [610, 455] on button "Add +" at bounding box center [623, 442] width 48 height 25
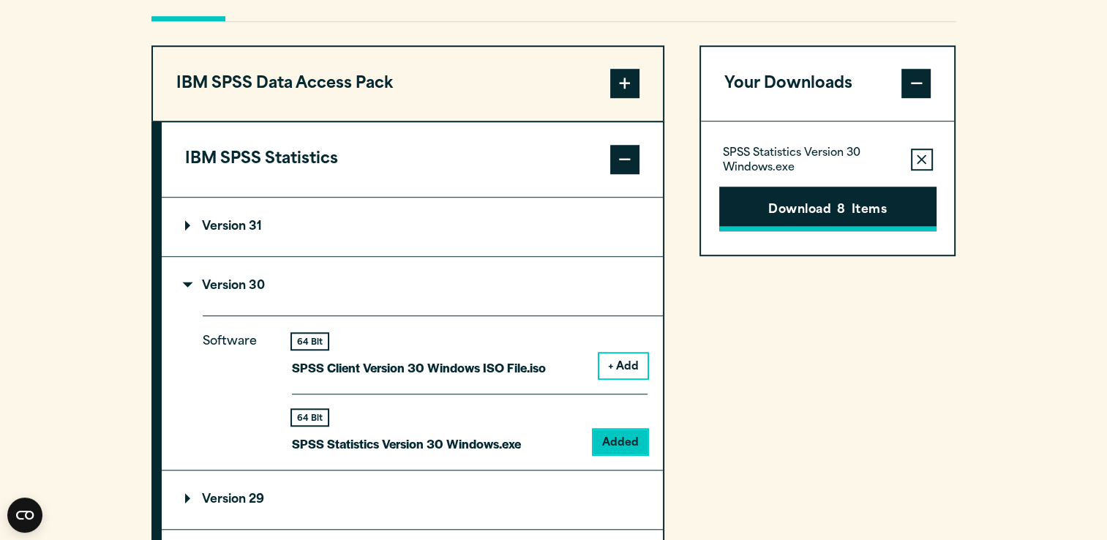
click at [844, 220] on span "8" at bounding box center [841, 210] width 8 height 19
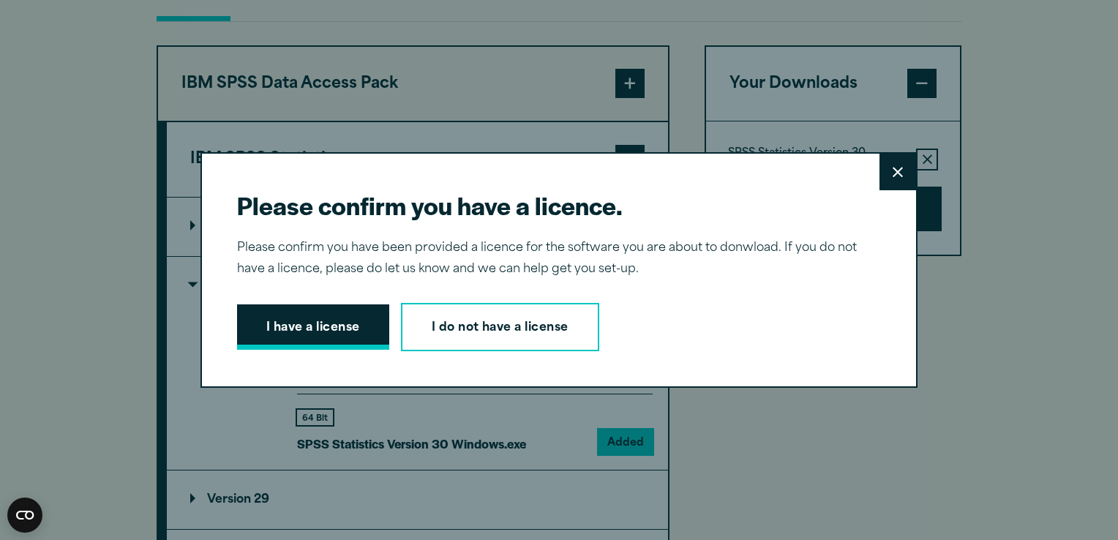
click at [280, 335] on button "I have a license" at bounding box center [313, 326] width 152 height 45
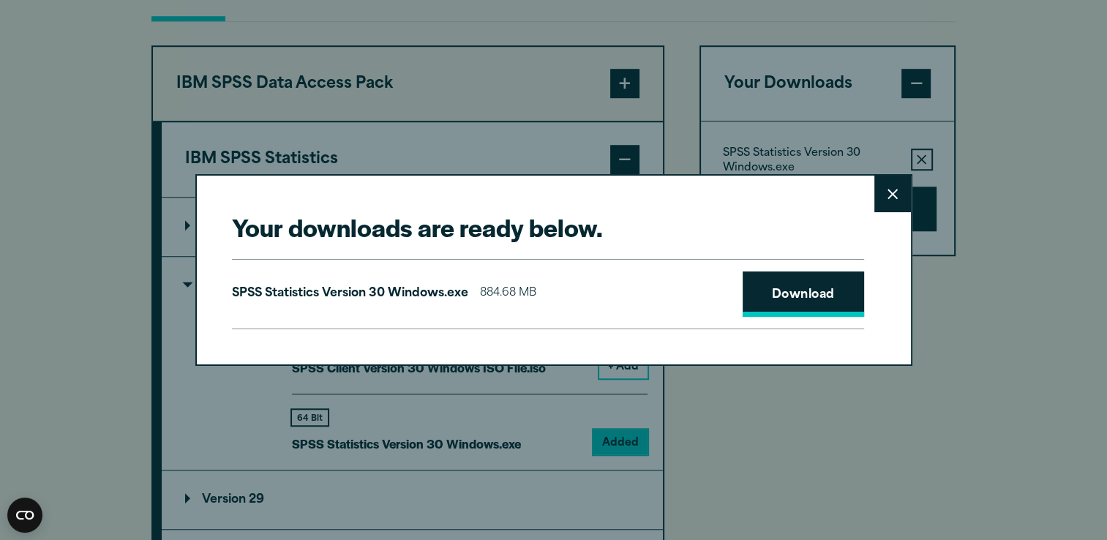
click at [798, 298] on link "Download" at bounding box center [804, 294] width 122 height 45
click at [691, 350] on div "Your downloads are ready below. Close SPSS Statistics Version 30 Windows.exe 88…" at bounding box center [553, 269] width 717 height 191
click at [567, 242] on h2 "Your downloads are ready below." at bounding box center [548, 227] width 632 height 33
click at [900, 184] on button "Close" at bounding box center [893, 194] width 37 height 37
